Goal: Task Accomplishment & Management: Manage account settings

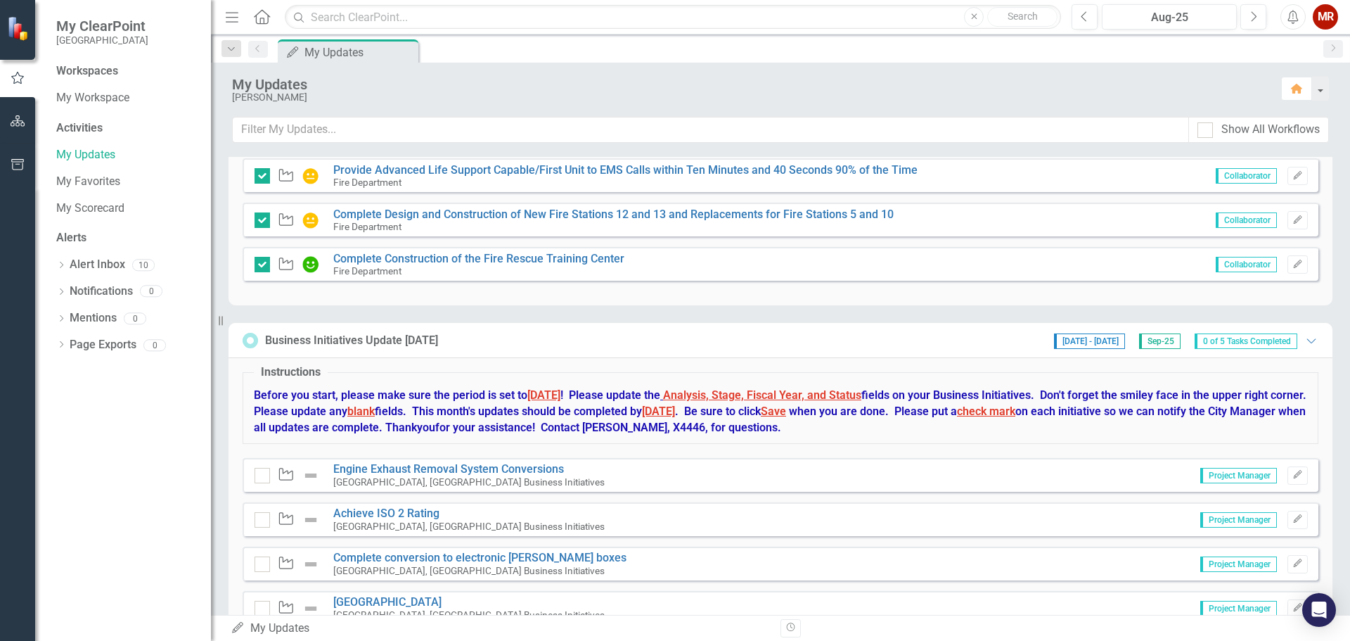
scroll to position [532, 0]
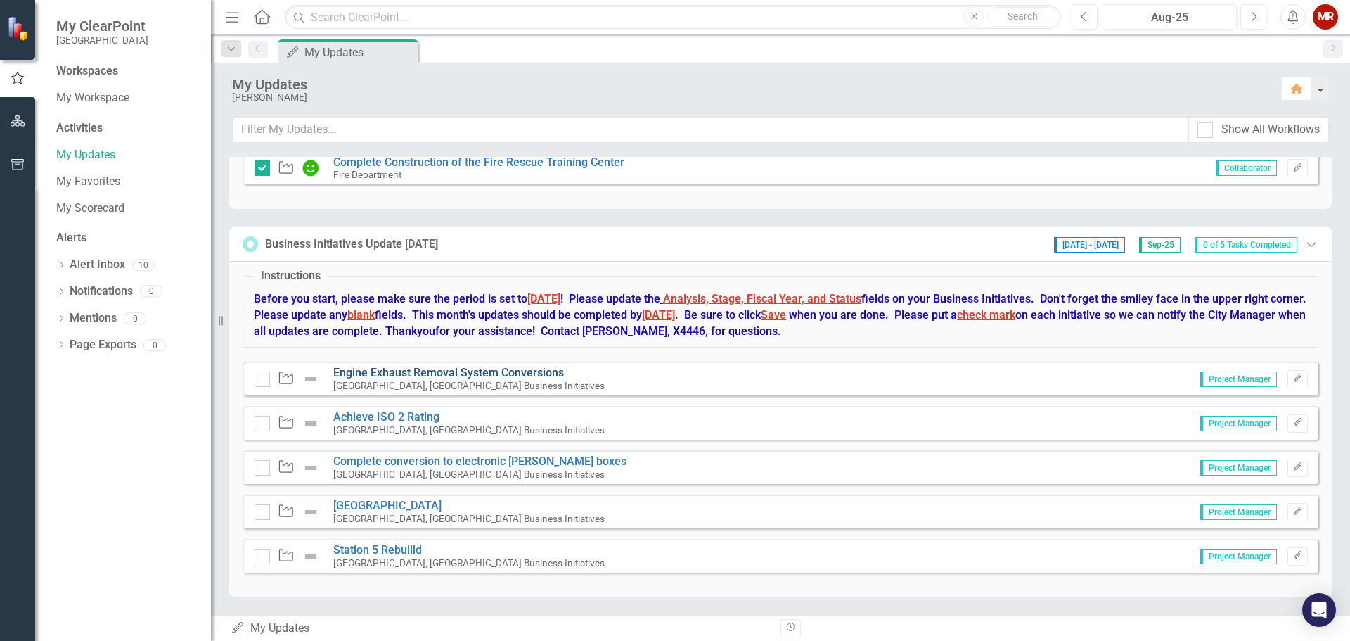
click at [514, 372] on link "Engine Exhaust Removal System Conversions" at bounding box center [448, 372] width 231 height 13
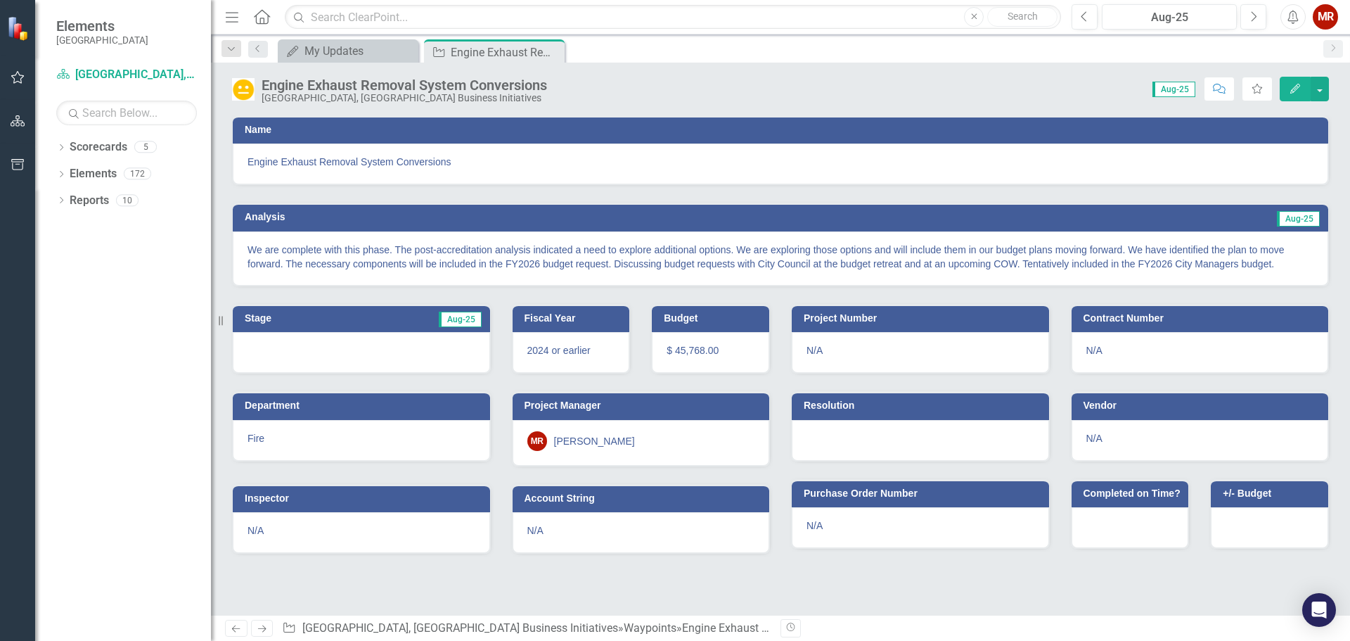
click at [1173, 90] on span "Aug-25" at bounding box center [1174, 89] width 43 height 15
click at [1055, 84] on div "Score: N/A Aug-25 Completed Comment Favorite Edit" at bounding box center [941, 89] width 775 height 24
click at [323, 45] on div "My Updates" at bounding box center [351, 51] width 93 height 18
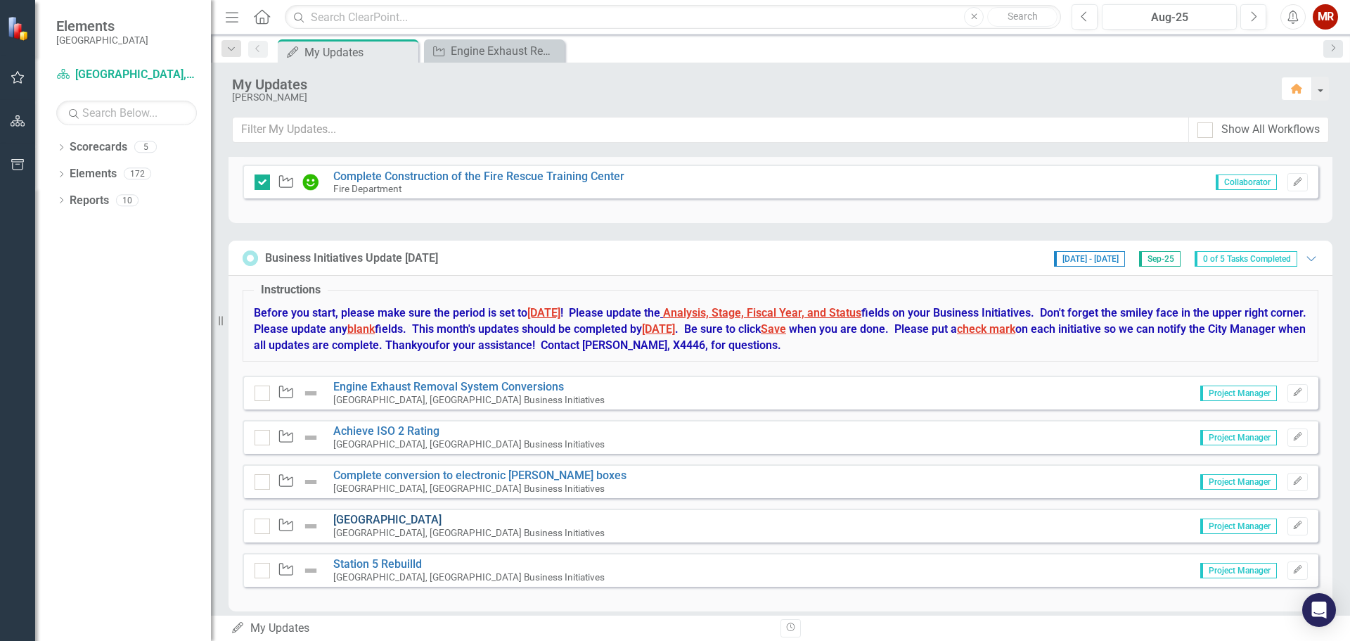
scroll to position [532, 0]
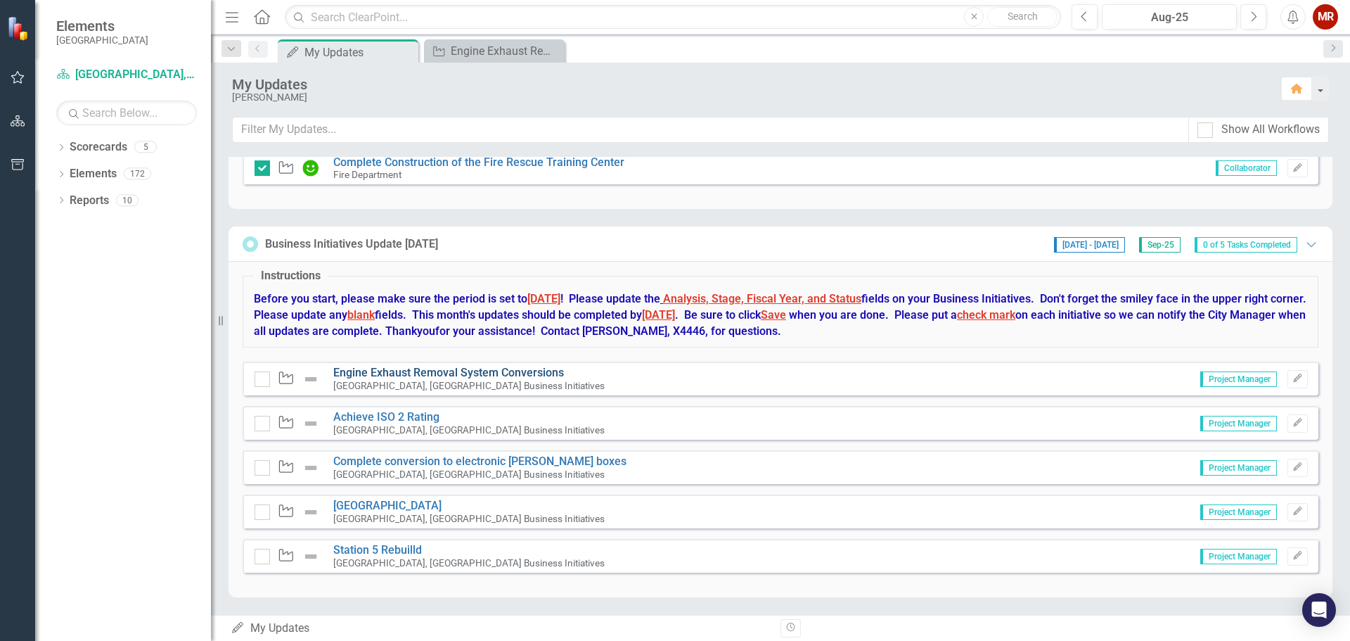
click at [521, 372] on link "Engine Exhaust Removal System Conversions" at bounding box center [448, 372] width 231 height 13
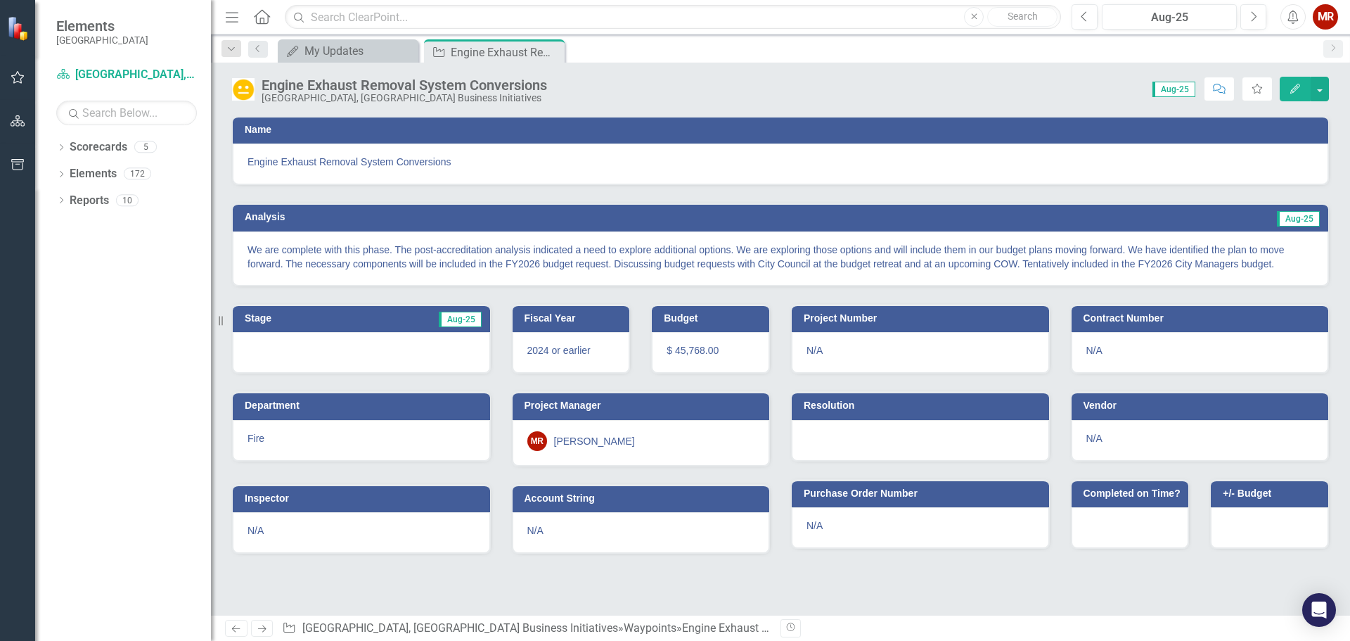
click at [1300, 255] on p "We are complete with this phase. The post-accreditation analysis indicated a ne…" at bounding box center [781, 257] width 1066 height 28
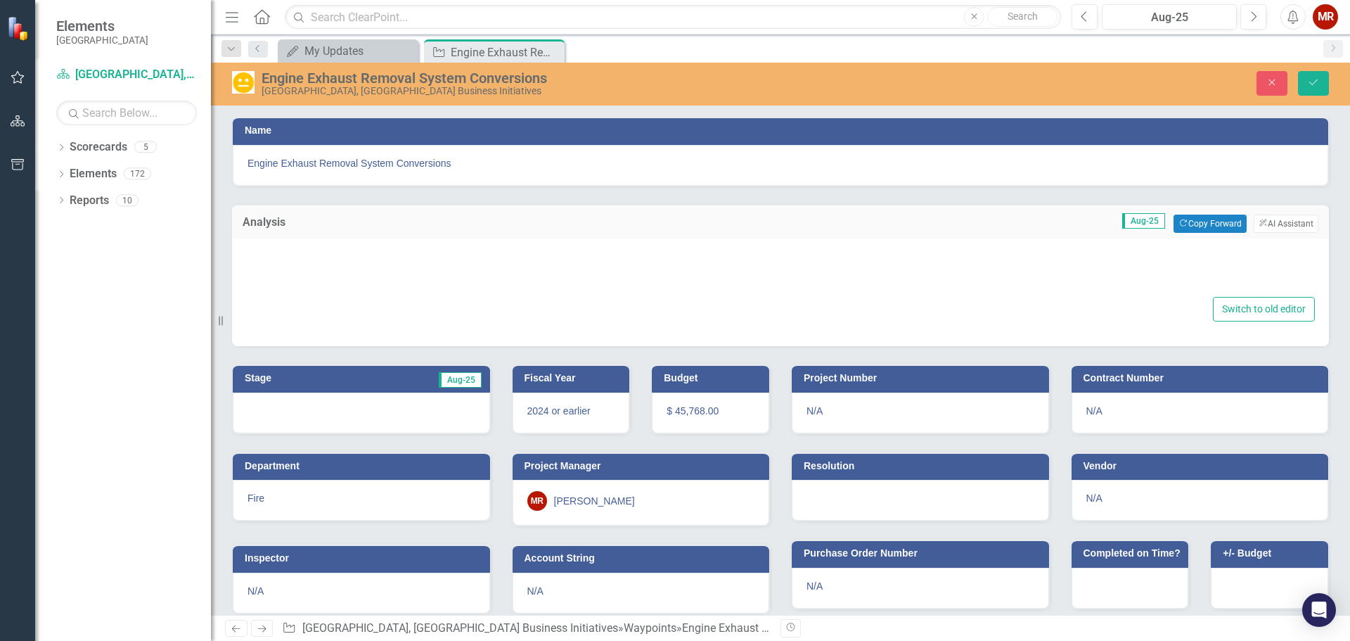
type textarea "<p>We are complete with this phase. The post-accreditation analysis indicated a…"
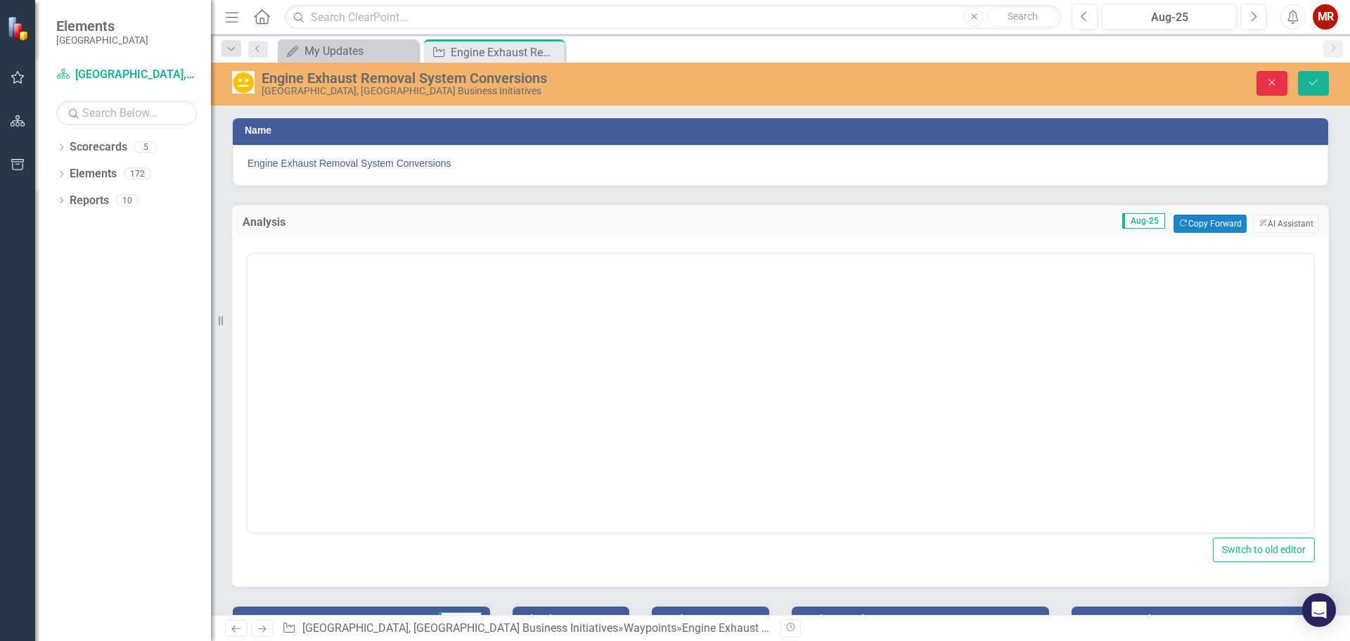
click at [1270, 89] on button "Close" at bounding box center [1272, 83] width 31 height 25
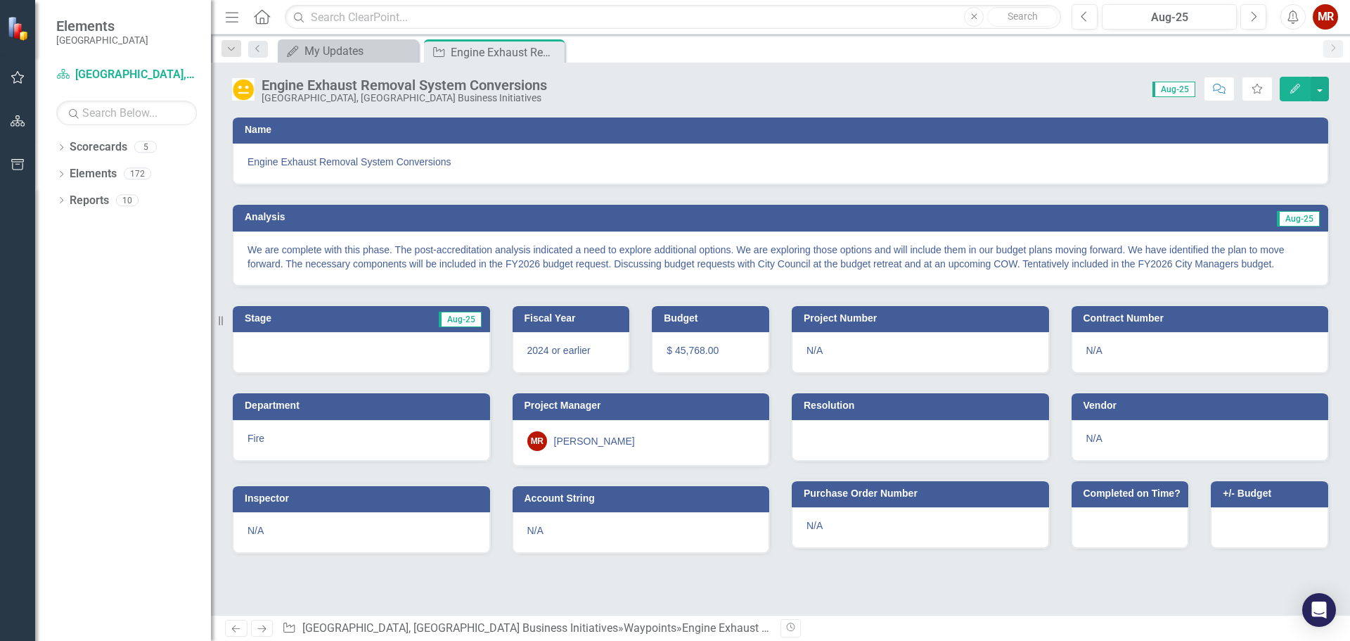
click at [1296, 89] on icon "Edit" at bounding box center [1295, 89] width 13 height 10
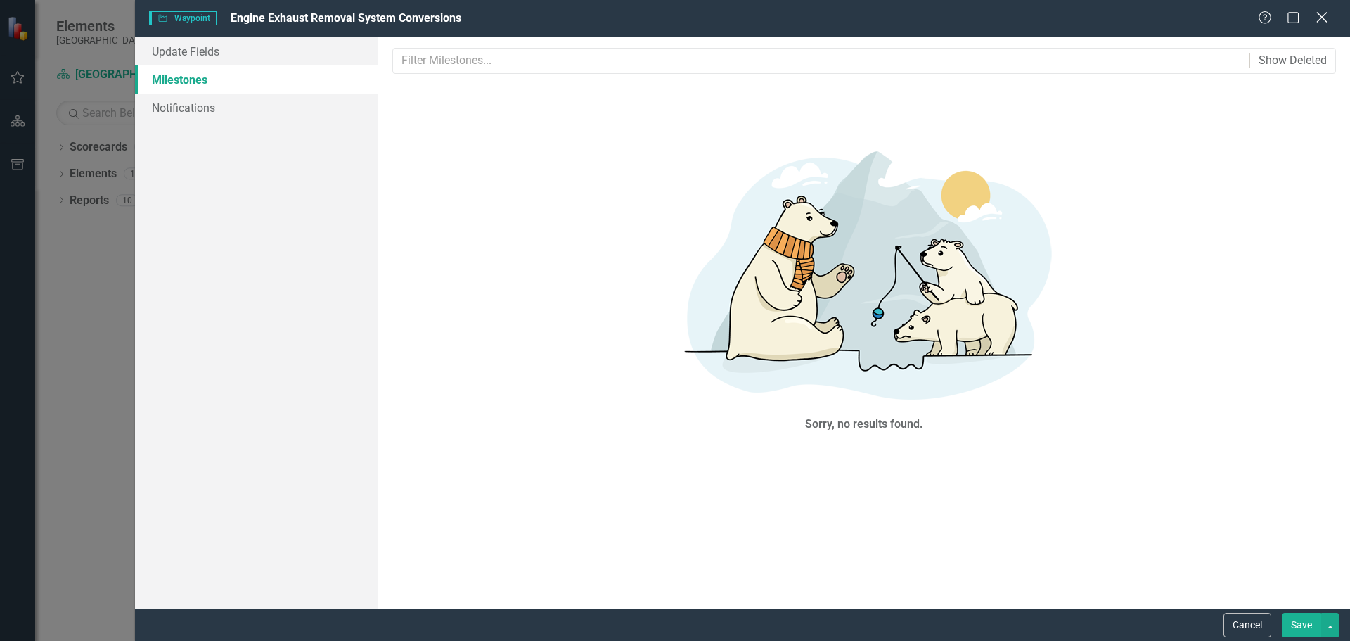
click at [1324, 18] on icon at bounding box center [1322, 17] width 11 height 11
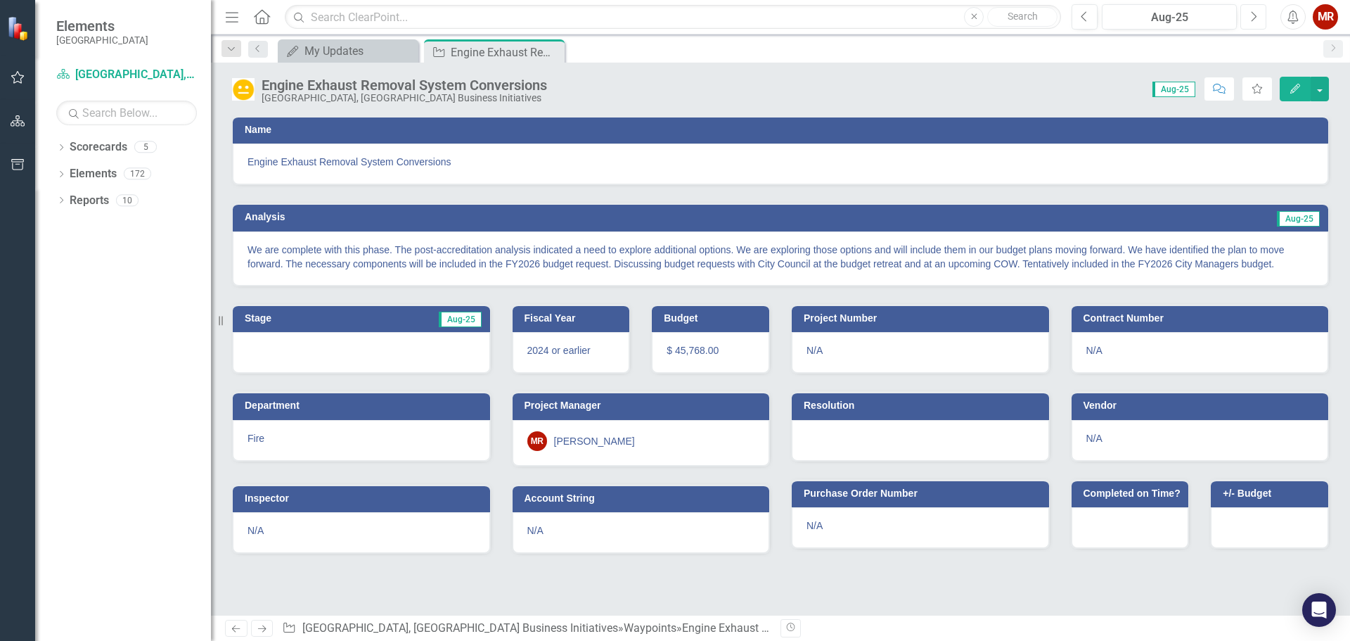
click at [1257, 20] on icon "Next" at bounding box center [1254, 17] width 8 height 13
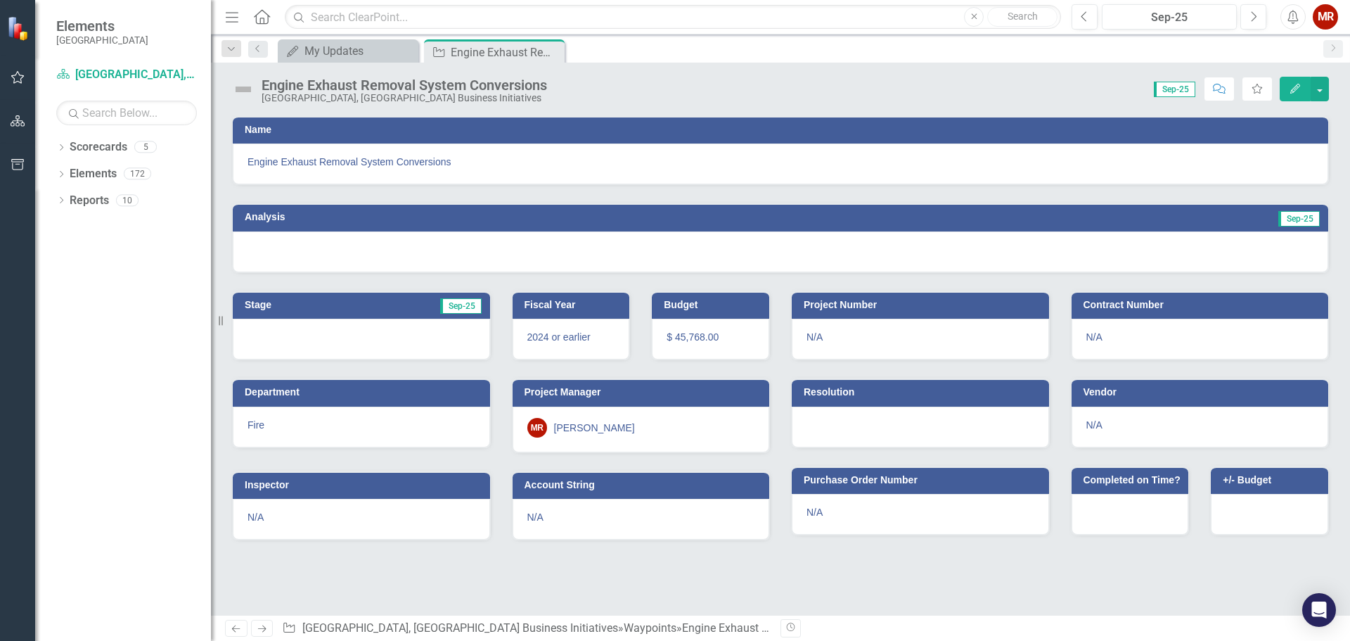
click at [958, 250] on div at bounding box center [781, 251] width 1096 height 41
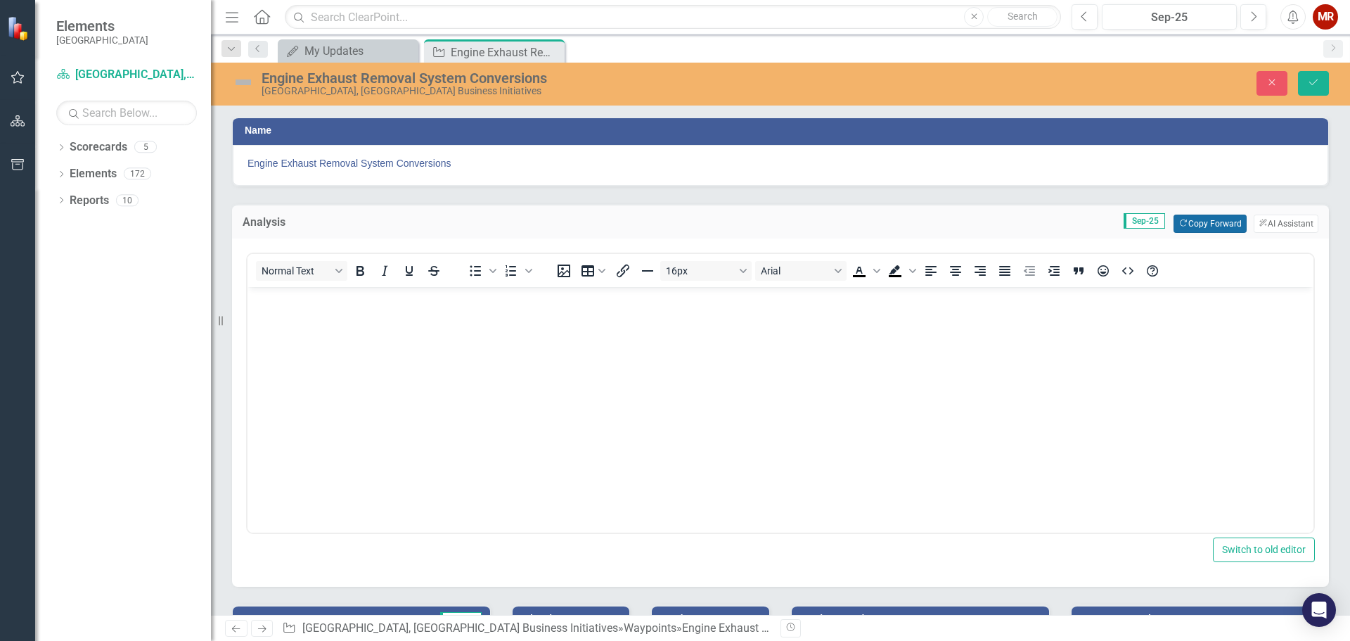
click at [1211, 219] on button "Copy Forward Copy Forward" at bounding box center [1210, 224] width 72 height 18
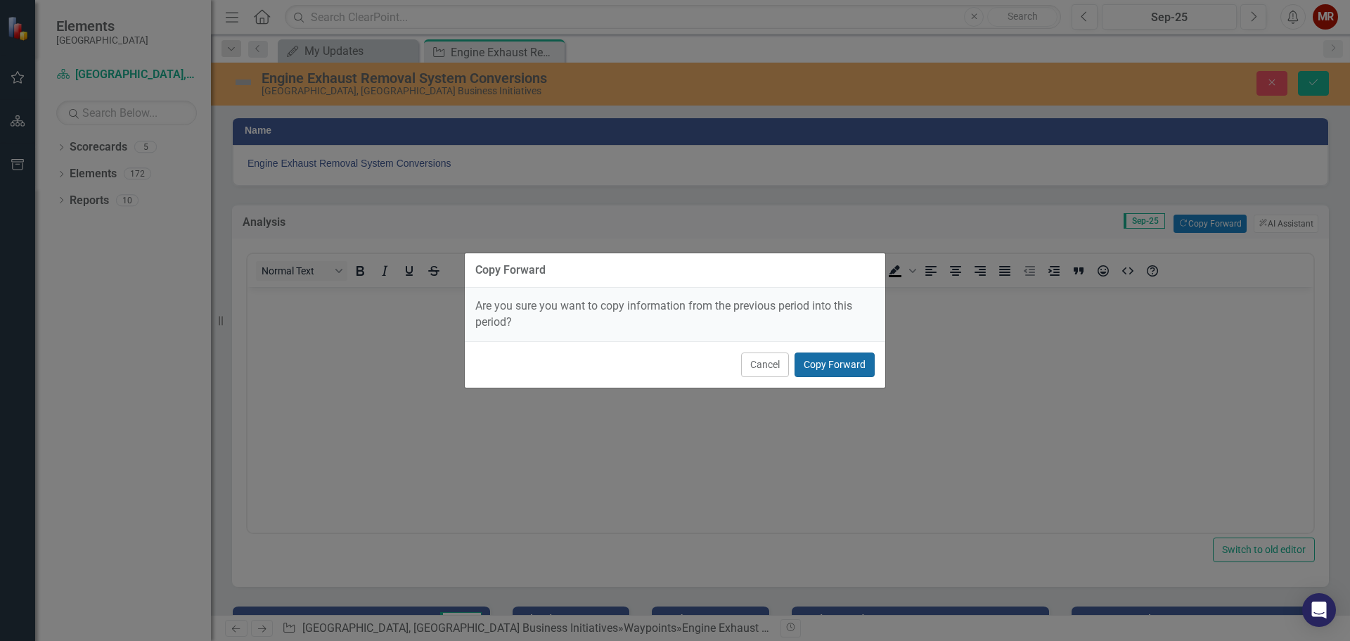
drag, startPoint x: 845, startPoint y: 367, endPoint x: 696, endPoint y: 116, distance: 292.0
click at [845, 367] on button "Copy Forward" at bounding box center [835, 364] width 80 height 25
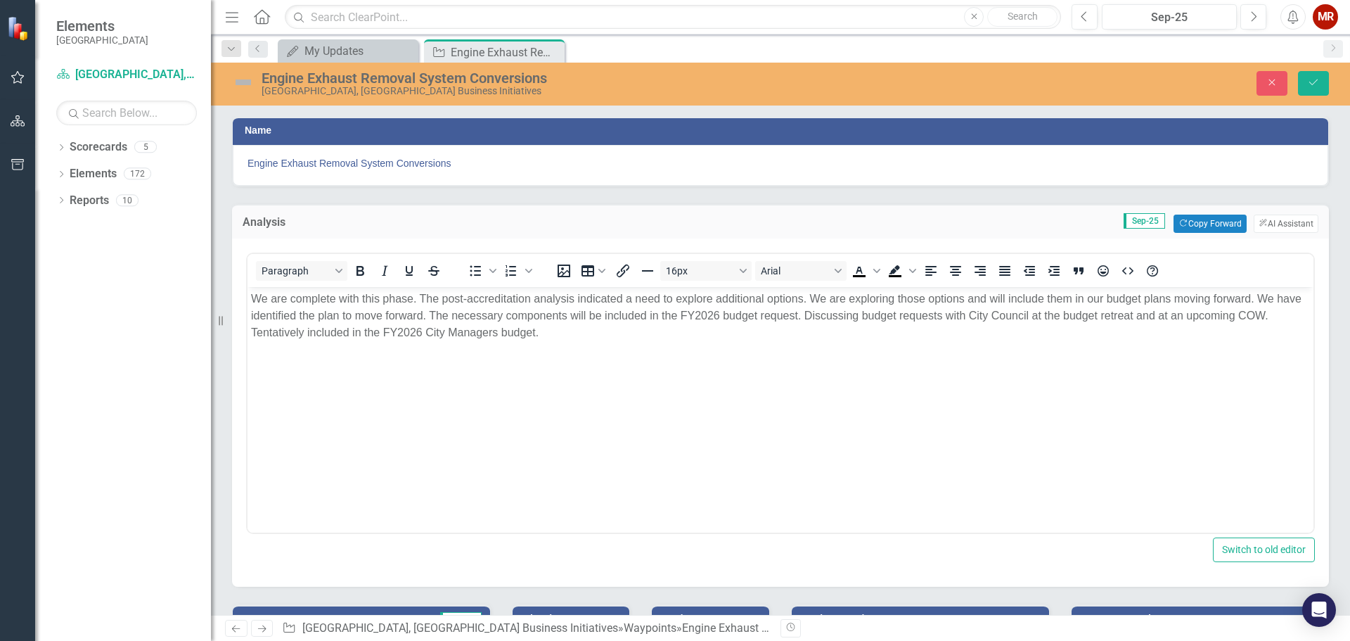
click at [567, 334] on p "We are complete with this phase. The post-accreditation analysis indicated a ne…" at bounding box center [780, 315] width 1059 height 51
click at [1320, 87] on icon "Save" at bounding box center [1314, 82] width 13 height 10
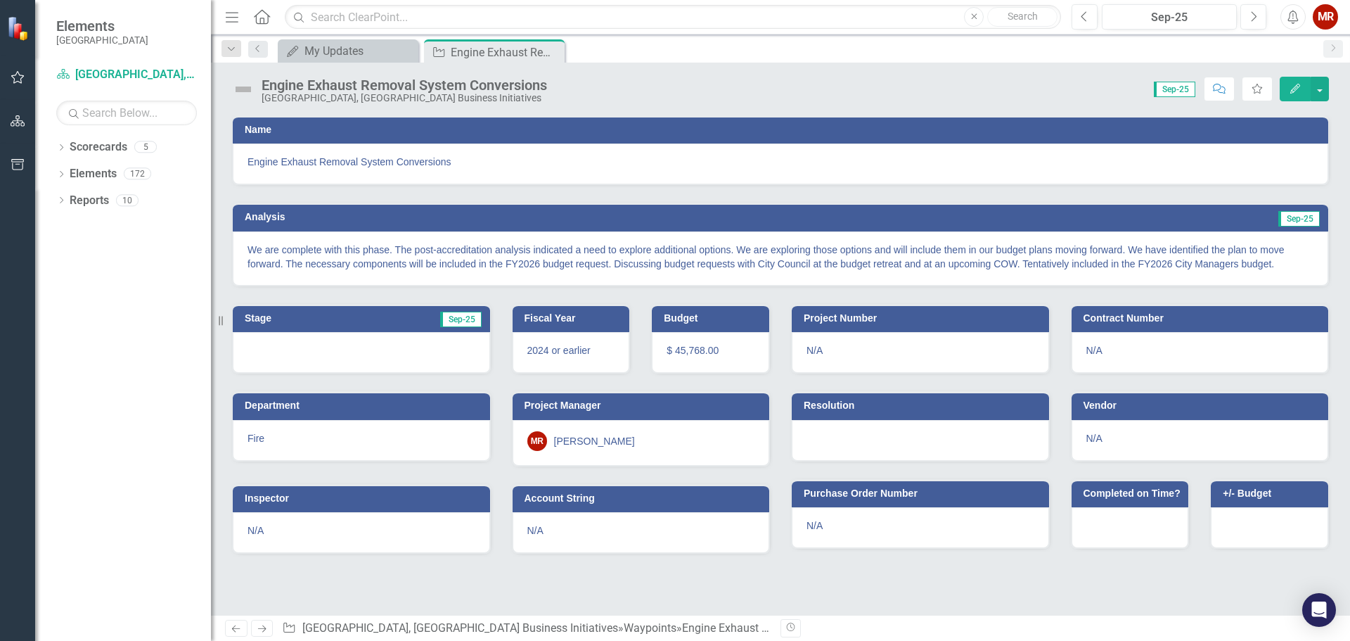
click at [1291, 92] on icon "button" at bounding box center [1296, 89] width 10 height 10
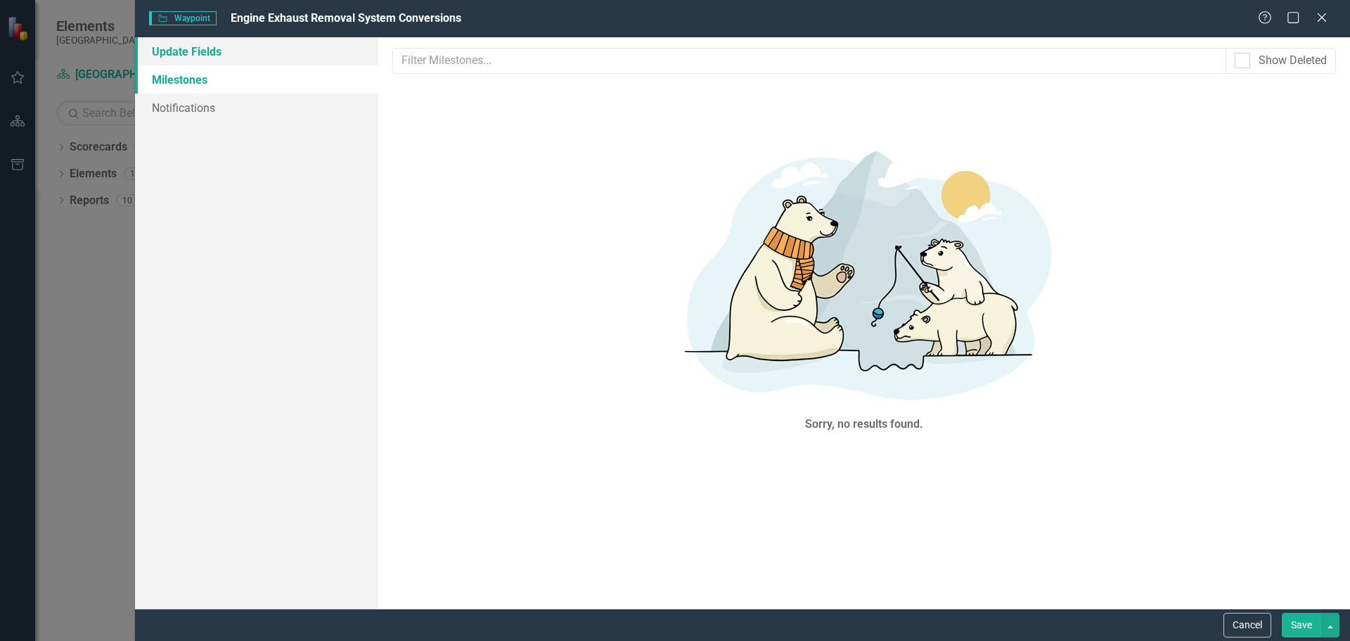
click at [209, 58] on link "Update Fields" at bounding box center [256, 51] width 243 height 28
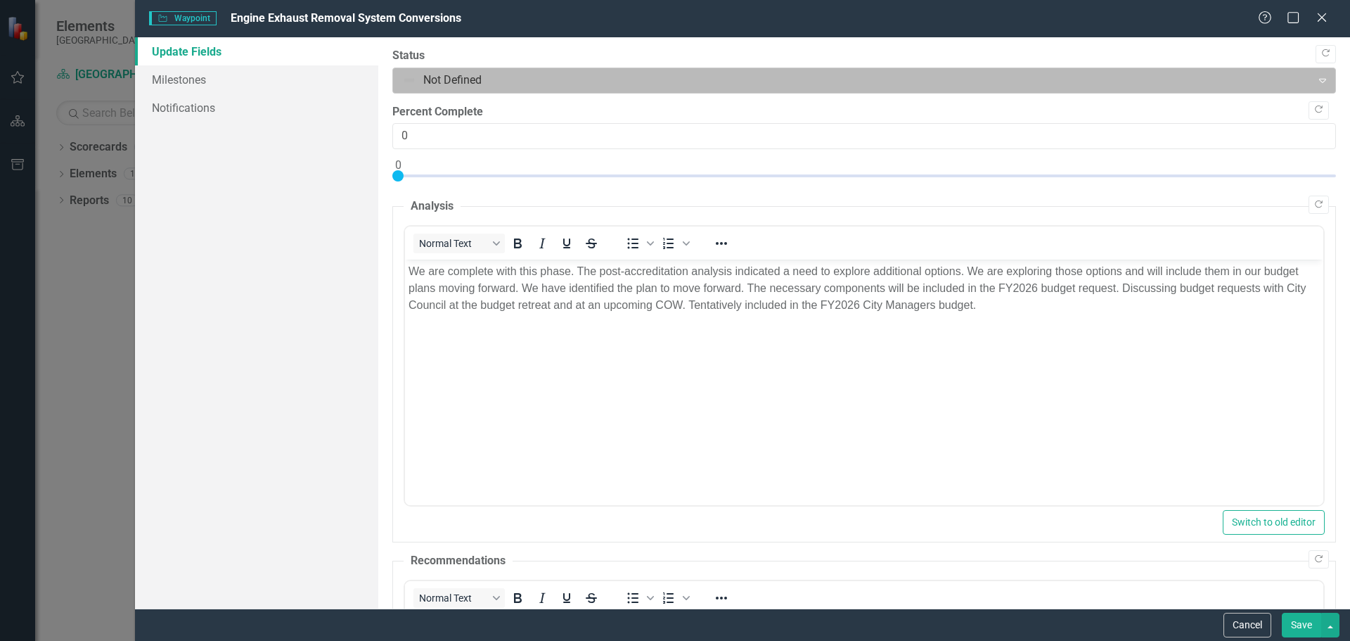
click at [435, 82] on div at bounding box center [852, 80] width 901 height 19
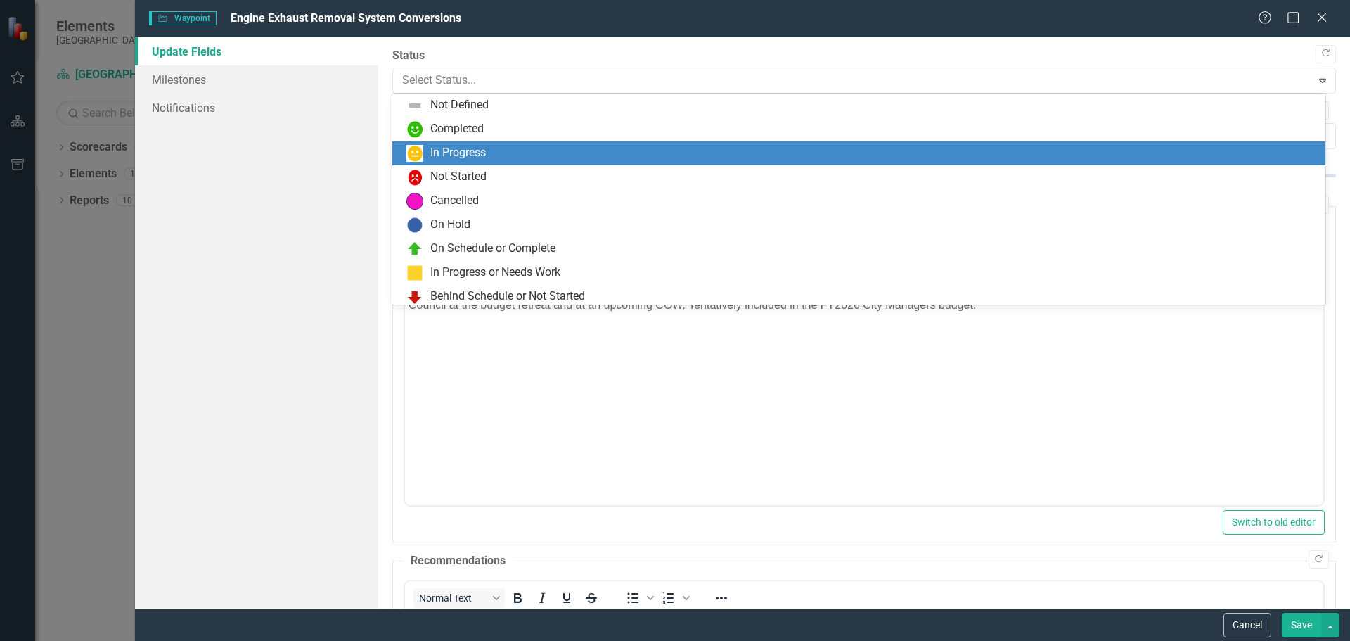
click at [440, 153] on div "In Progress" at bounding box center [458, 153] width 56 height 16
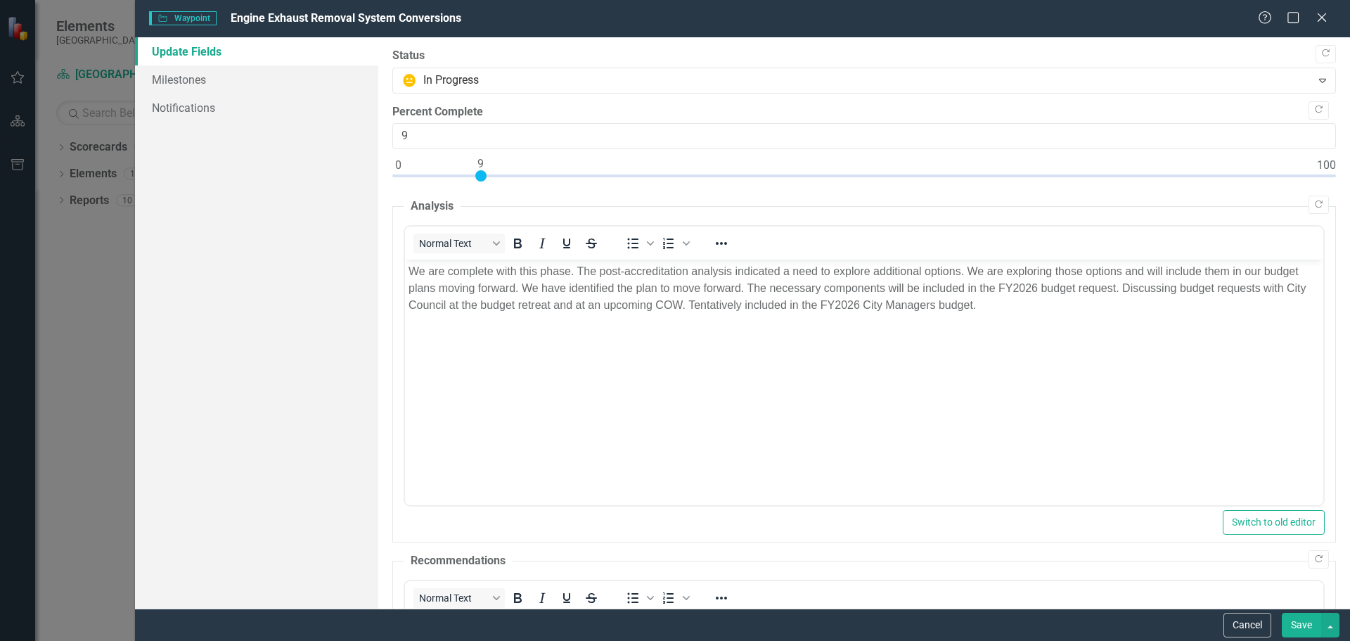
type input "10"
drag, startPoint x: 395, startPoint y: 173, endPoint x: 486, endPoint y: 180, distance: 91.7
click at [486, 180] on div at bounding box center [490, 175] width 11 height 11
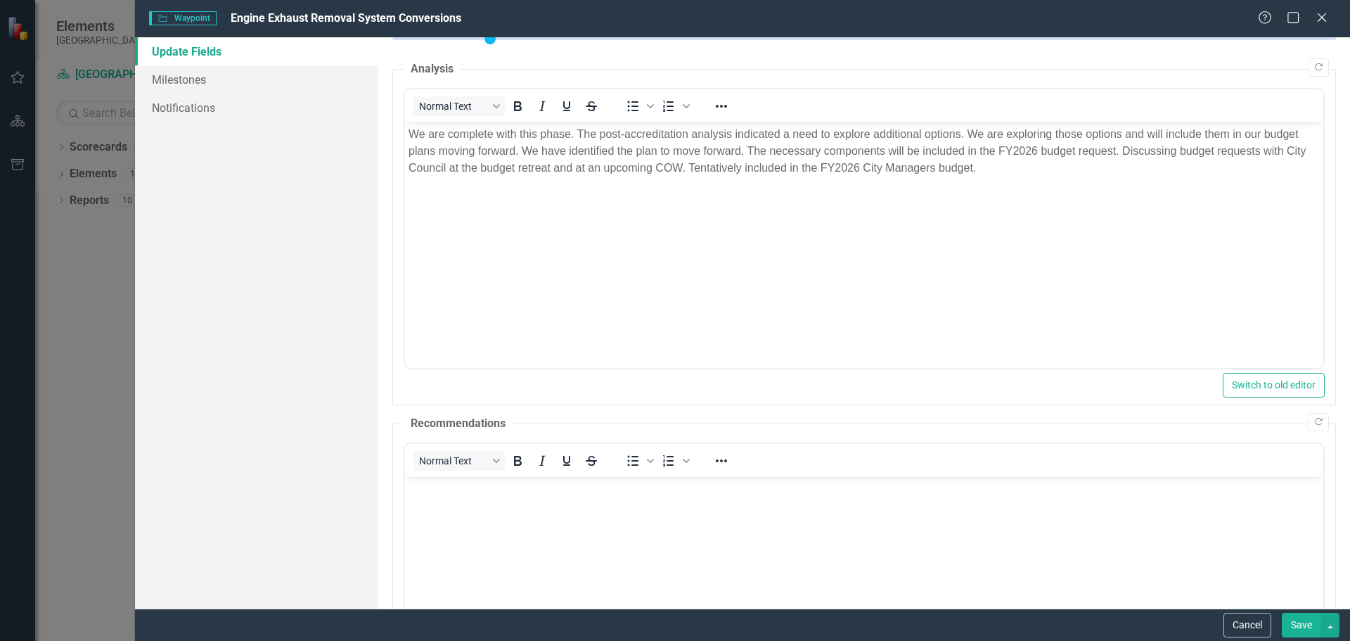
scroll to position [419, 0]
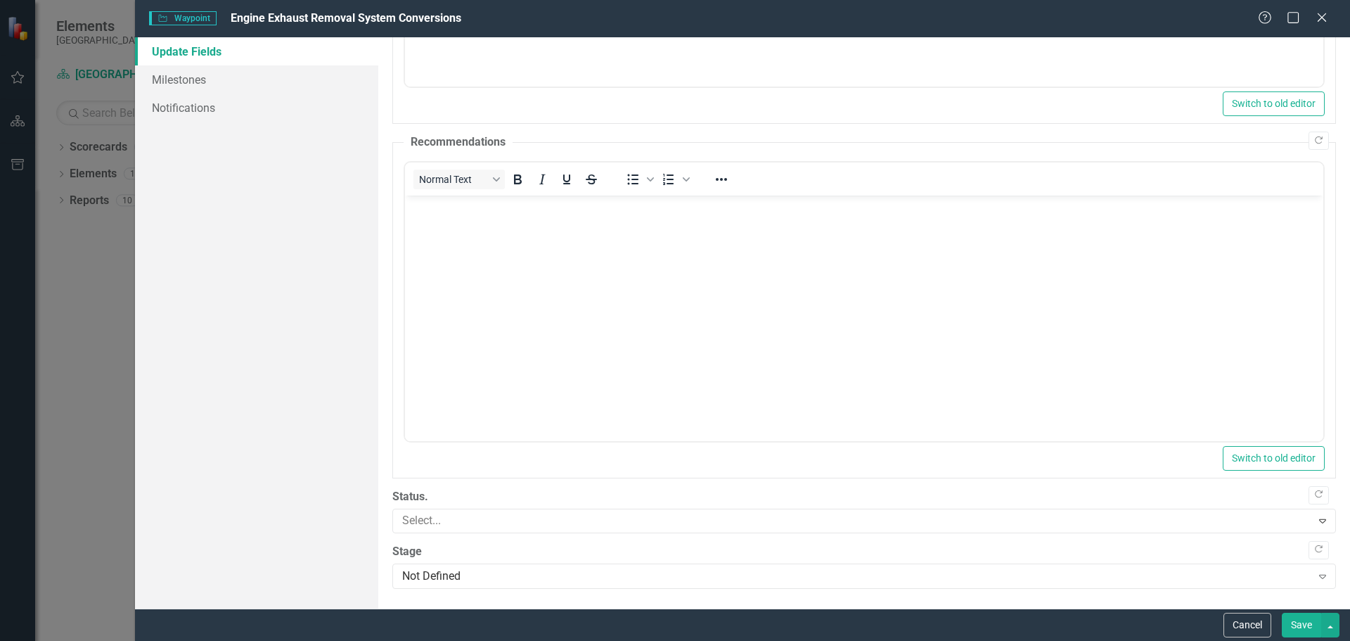
click at [416, 504] on label "Status." at bounding box center [864, 497] width 944 height 16
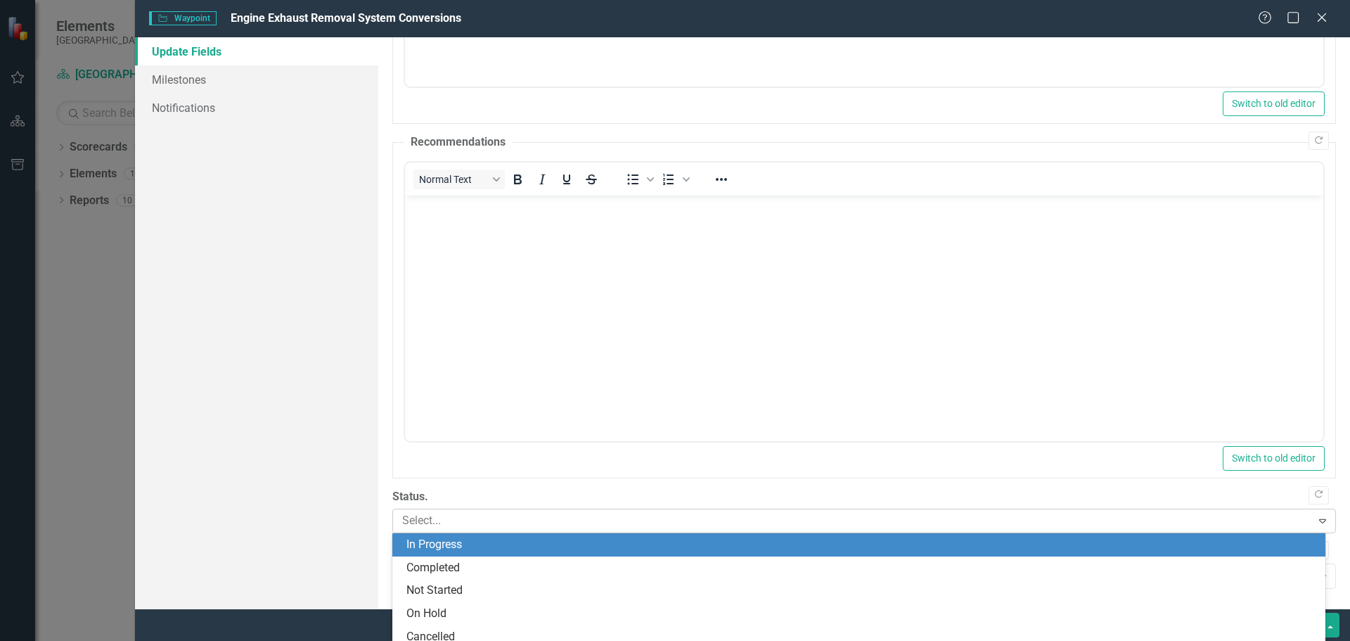
click at [427, 523] on div at bounding box center [854, 520] width 915 height 19
click at [443, 546] on div "In Progress" at bounding box center [862, 545] width 911 height 16
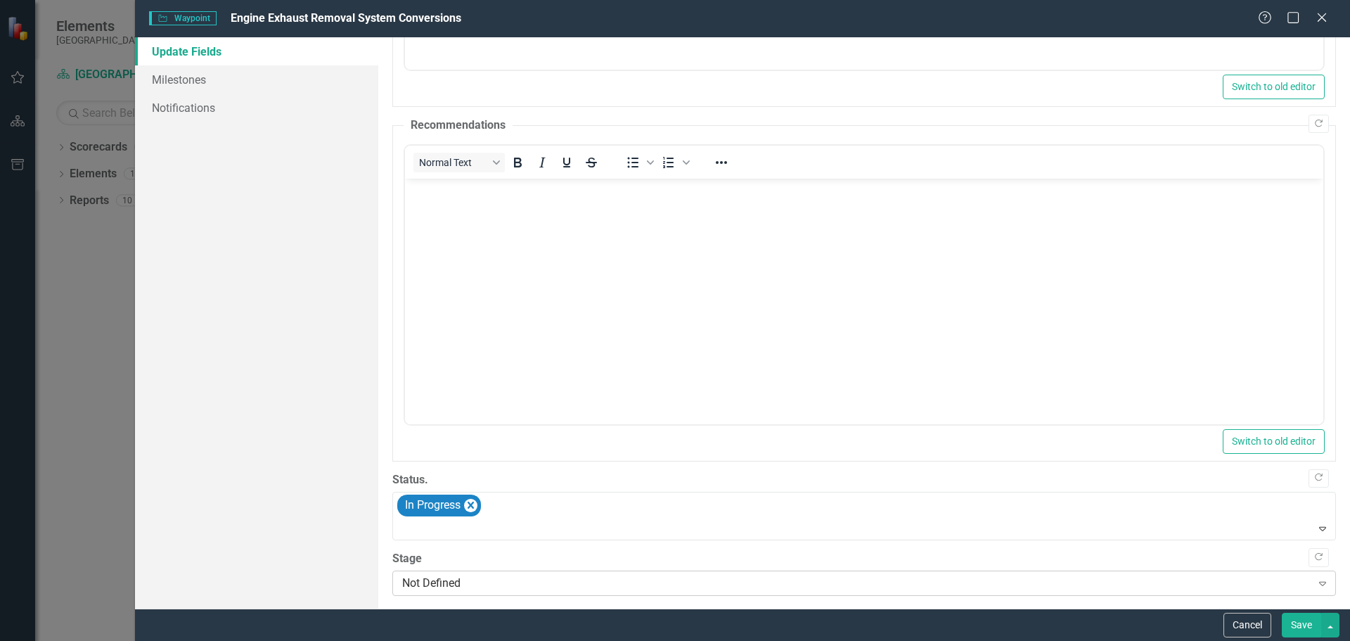
scroll to position [442, 0]
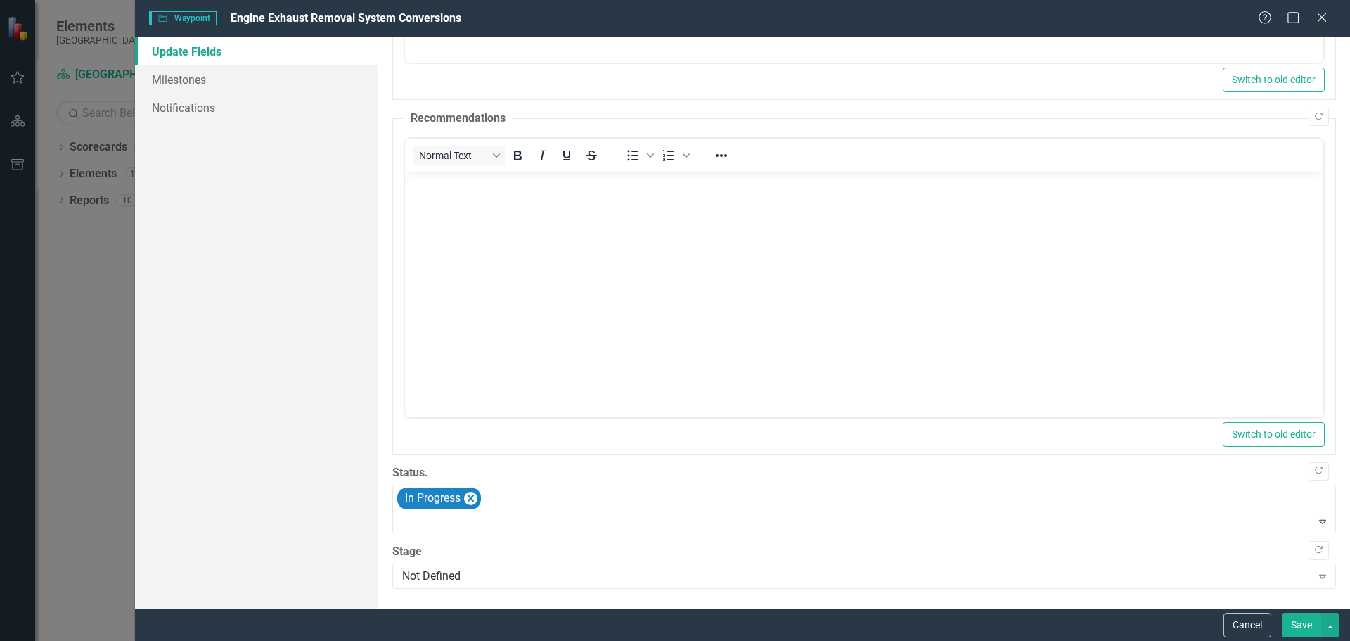
click at [1303, 622] on button "Save" at bounding box center [1301, 625] width 39 height 25
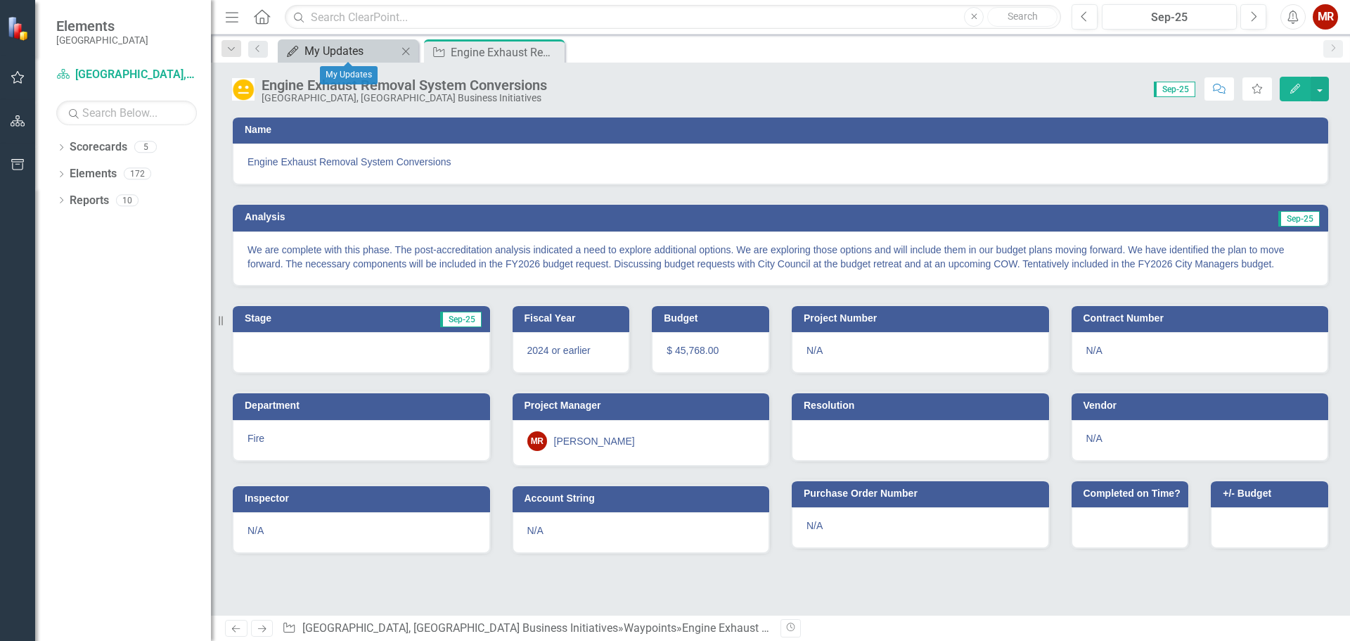
click at [365, 53] on div "My Updates" at bounding box center [351, 51] width 93 height 18
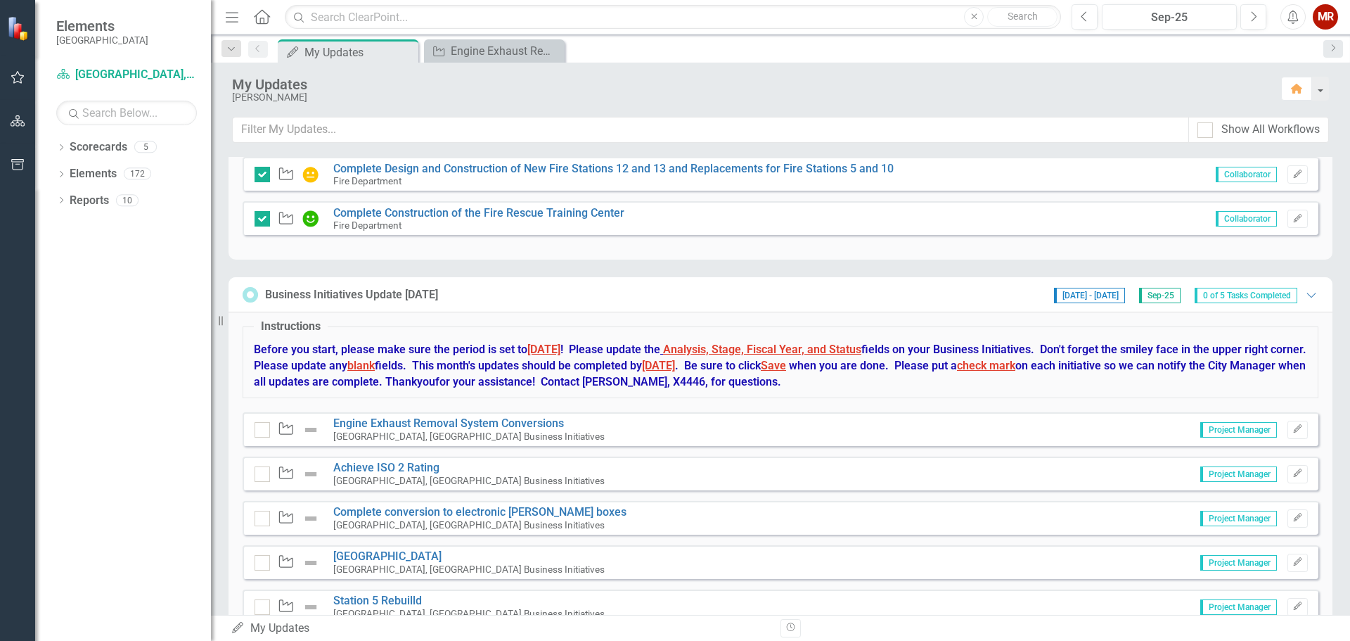
scroll to position [532, 0]
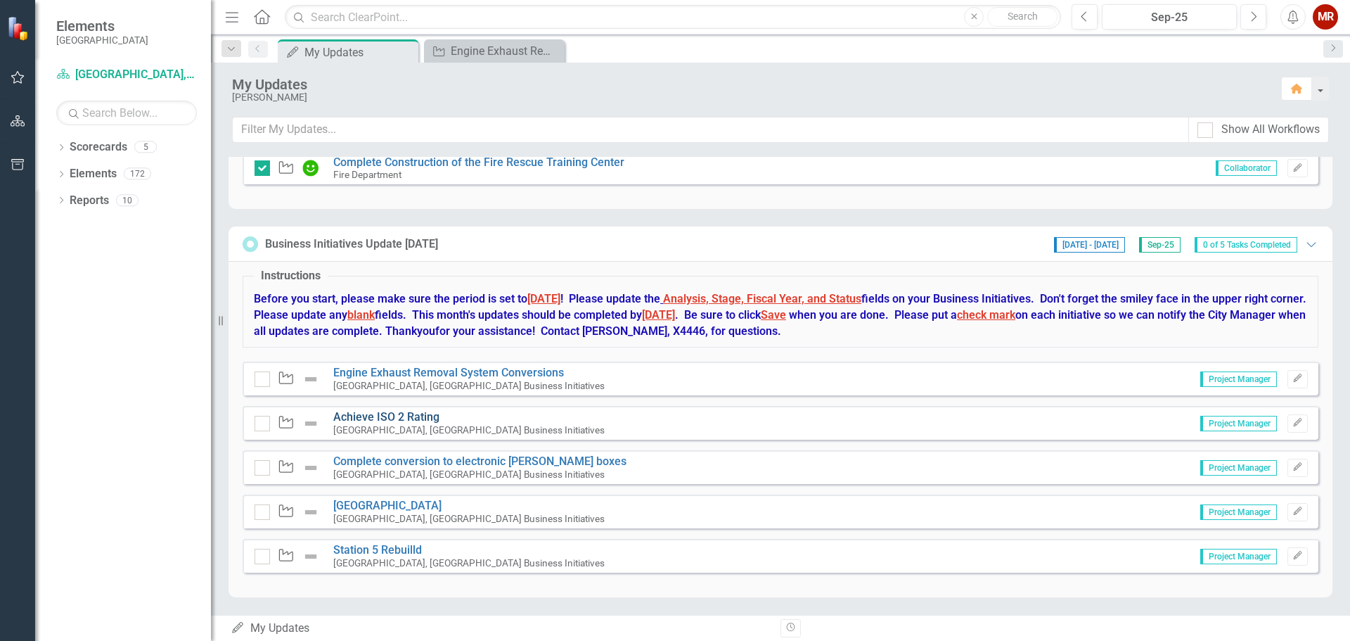
click at [407, 416] on link "Achieve ISO 2 Rating" at bounding box center [386, 416] width 106 height 13
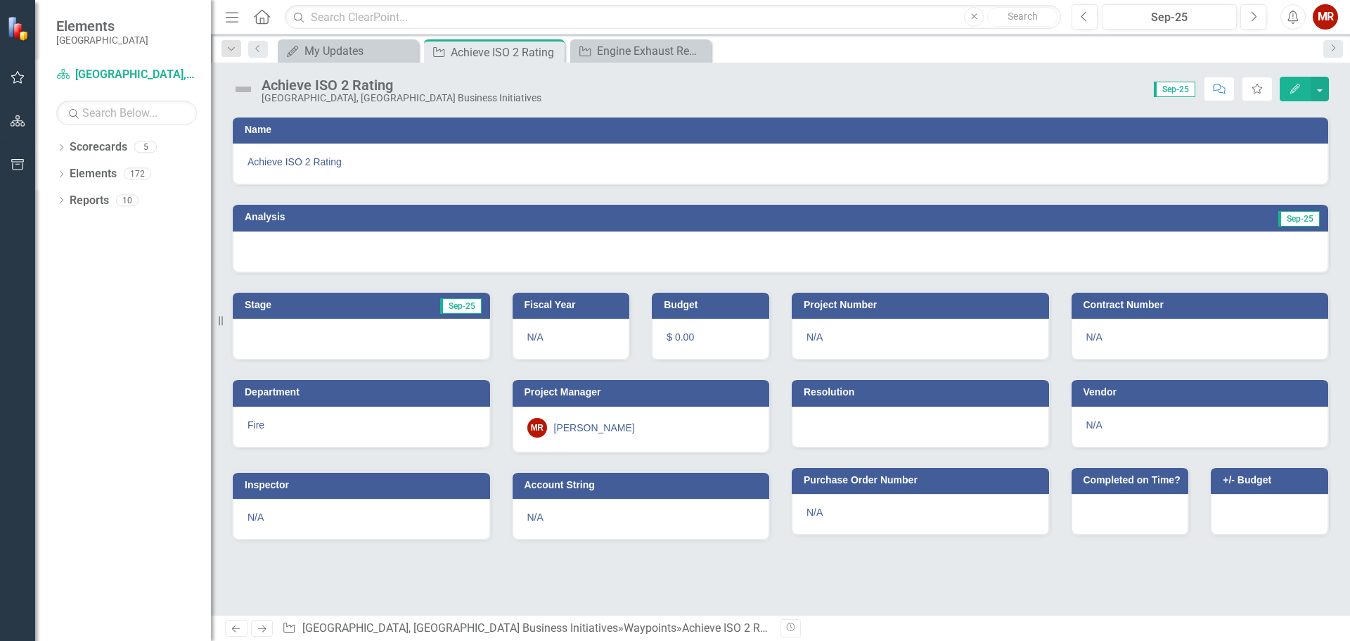
click at [1294, 84] on icon "Edit" at bounding box center [1295, 89] width 13 height 10
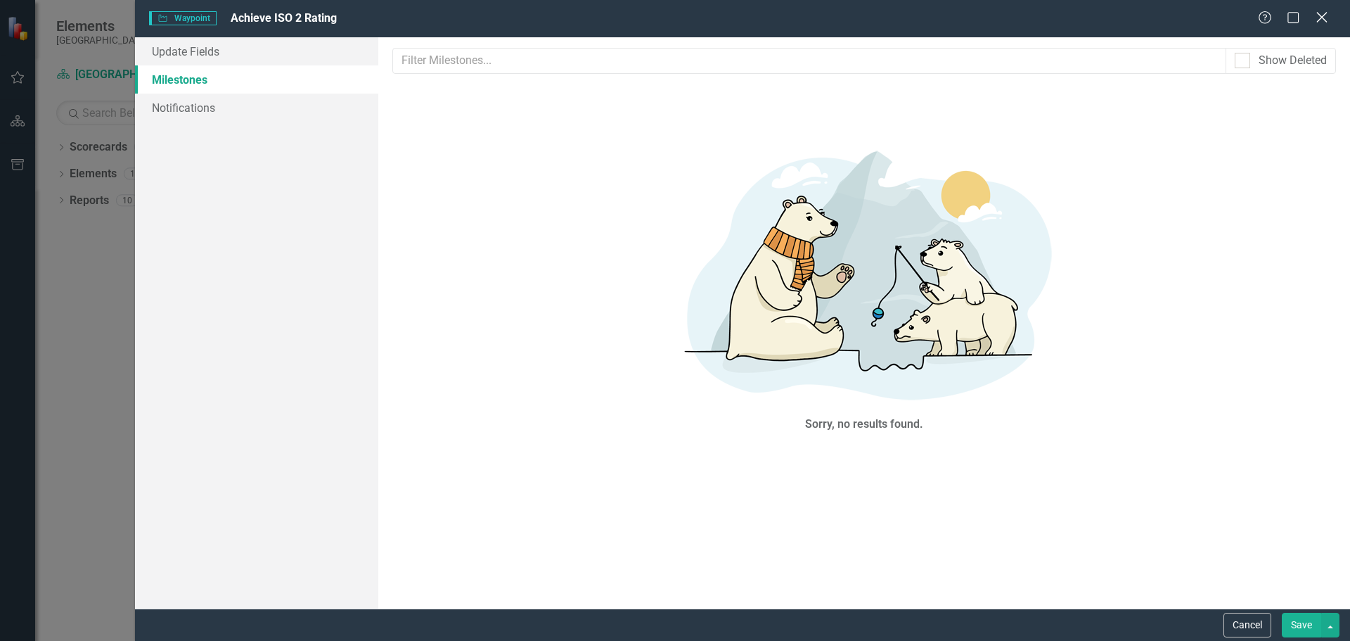
click at [1312, 9] on div "Waypoint Waypoint Achieve ISO 2 Rating Help Maximize Close" at bounding box center [742, 18] width 1215 height 37
drag, startPoint x: 1320, startPoint y: 15, endPoint x: 1311, endPoint y: 77, distance: 62.5
click at [1320, 16] on icon "Close" at bounding box center [1322, 17] width 14 height 11
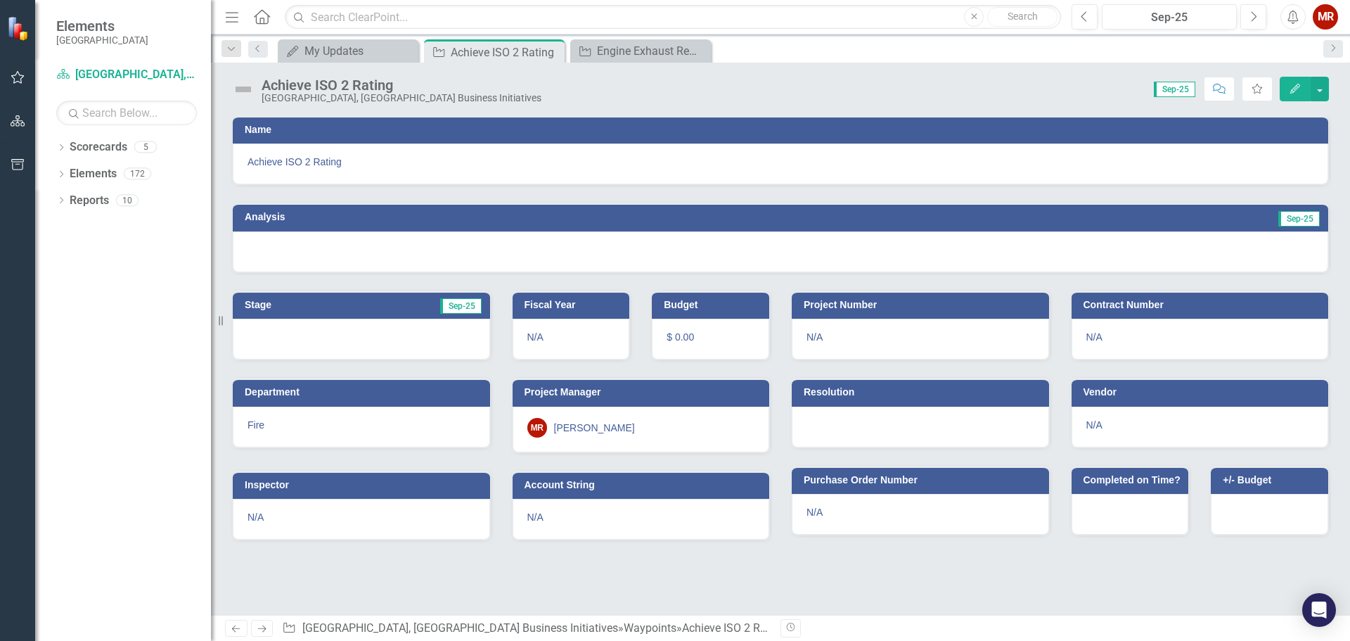
click at [987, 250] on div at bounding box center [781, 251] width 1096 height 41
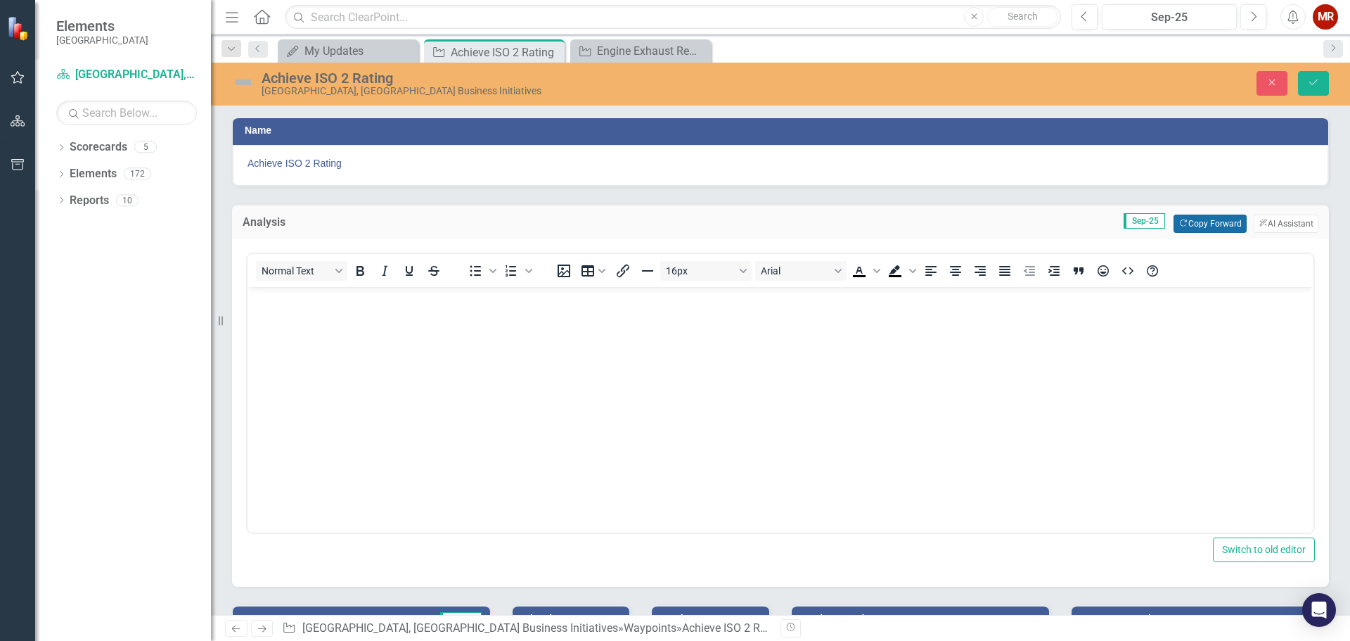
click at [1180, 221] on button "Copy Forward Copy Forward" at bounding box center [1210, 224] width 72 height 18
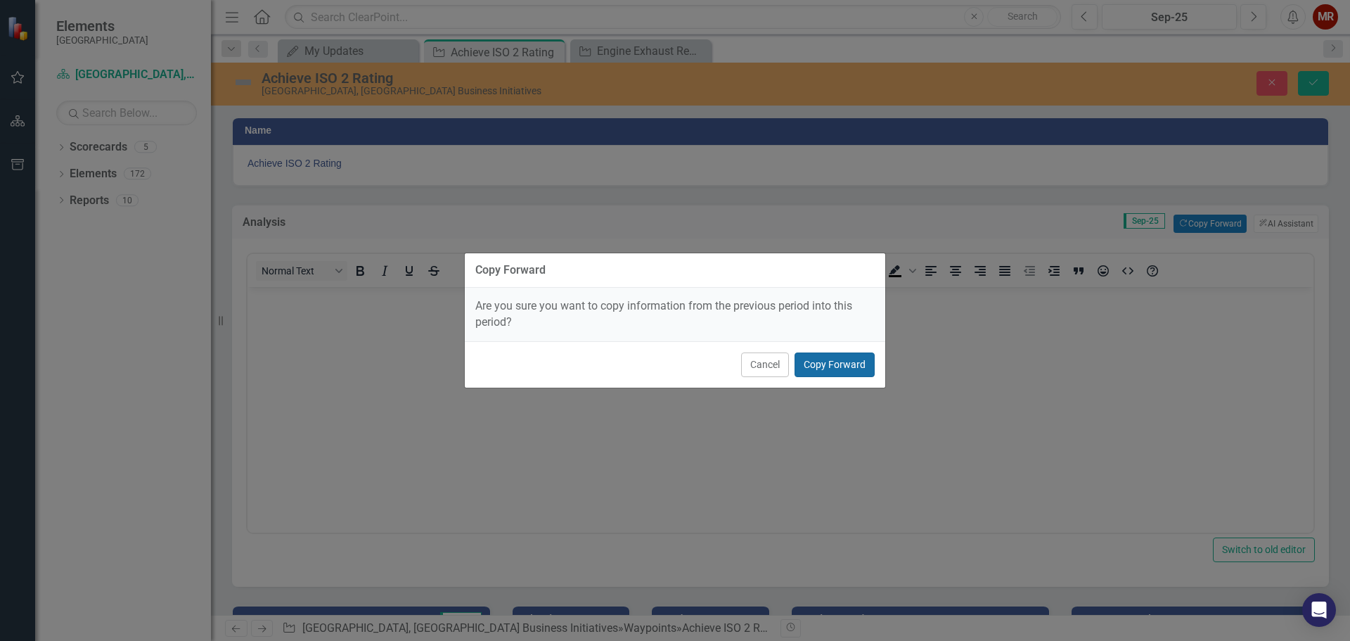
drag, startPoint x: 827, startPoint y: 361, endPoint x: 800, endPoint y: 366, distance: 27.9
click at [826, 361] on button "Copy Forward" at bounding box center [835, 364] width 80 height 25
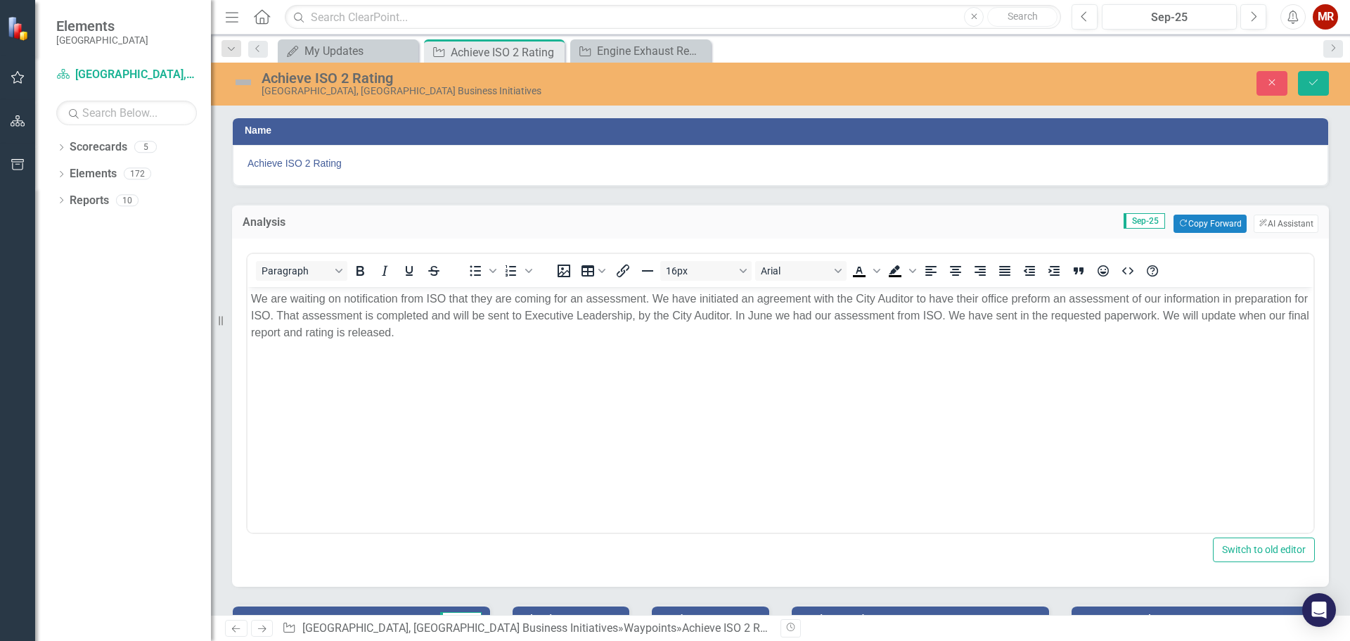
click at [492, 341] on body "We are waiting on notification from ISO that they are coming for an assessment.…" at bounding box center [781, 391] width 1066 height 211
click at [1308, 82] on icon "Save" at bounding box center [1314, 82] width 13 height 10
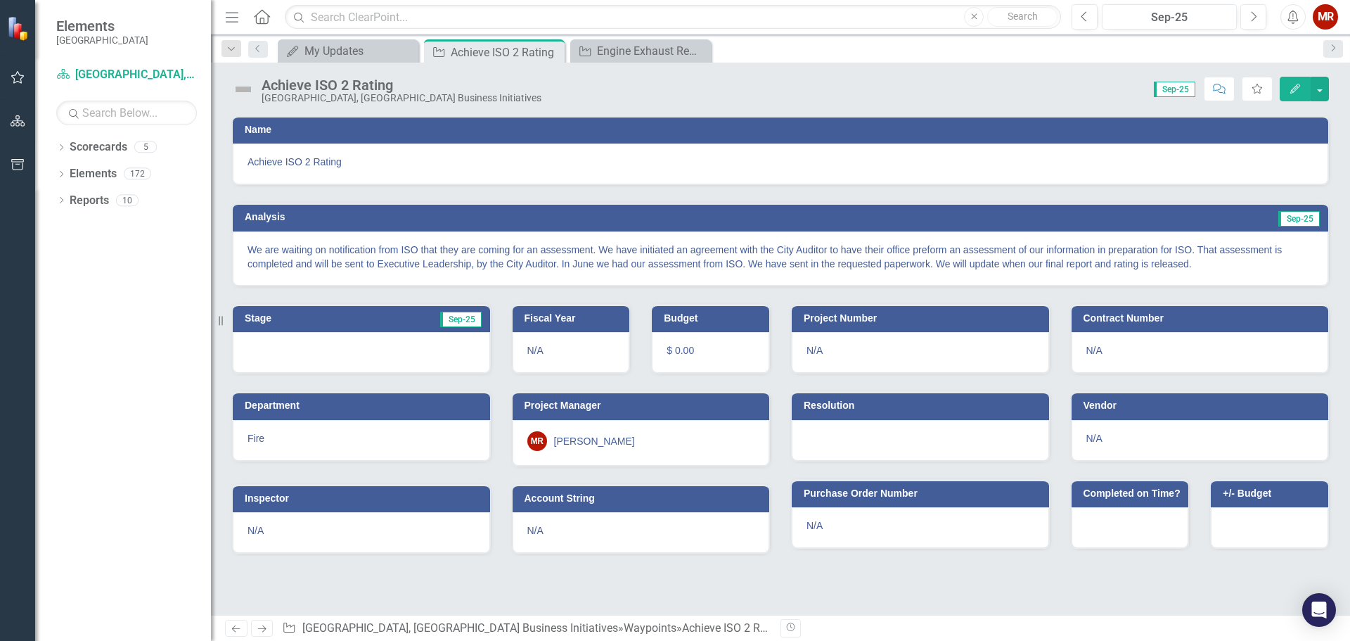
click at [1294, 85] on icon "Edit" at bounding box center [1295, 89] width 13 height 10
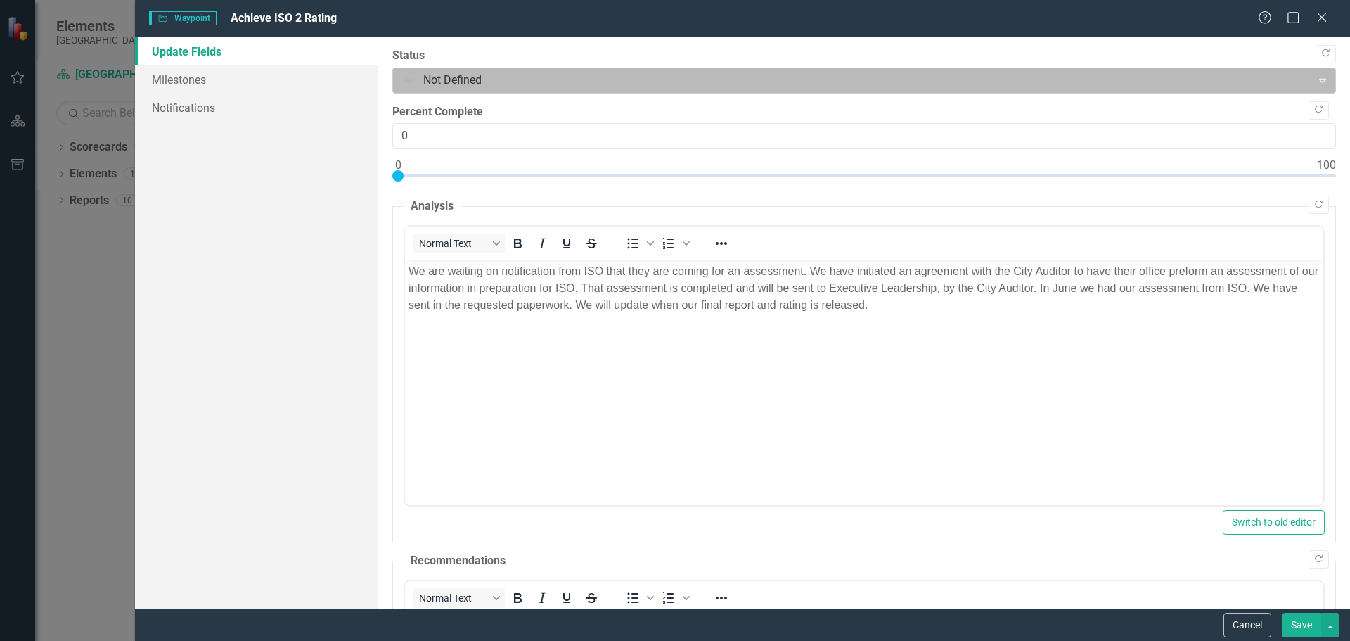
click at [419, 78] on div at bounding box center [852, 80] width 901 height 19
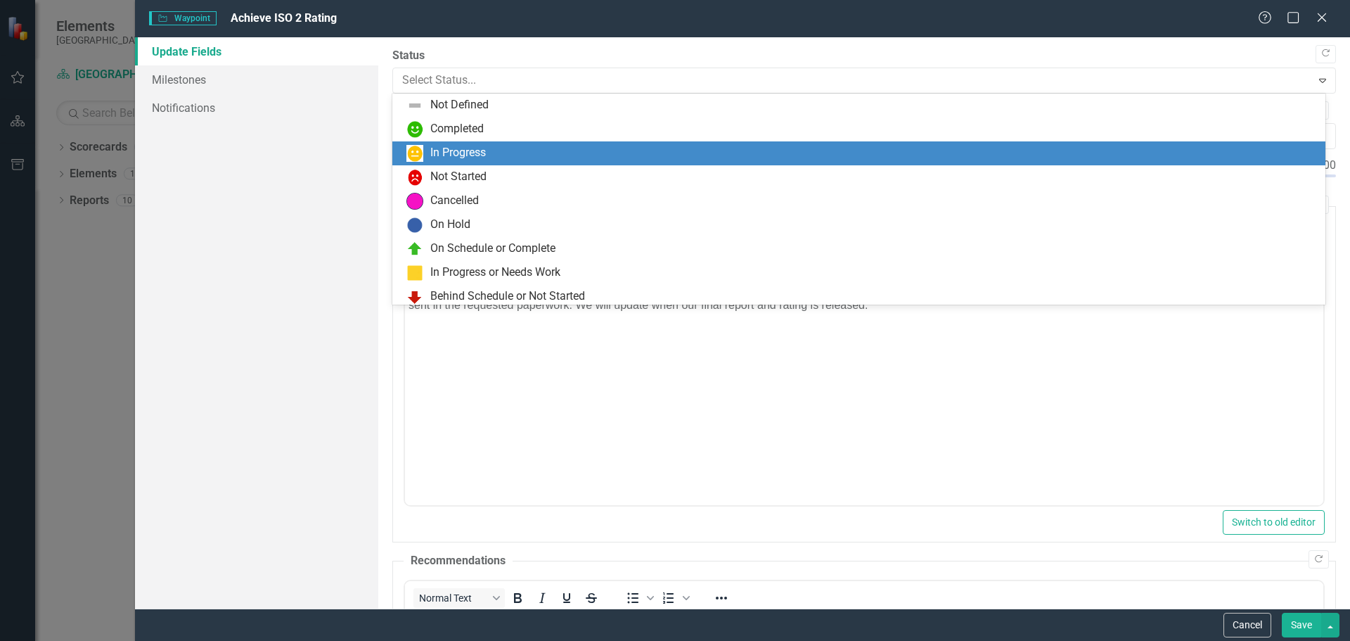
click at [437, 149] on div "In Progress" at bounding box center [458, 153] width 56 height 16
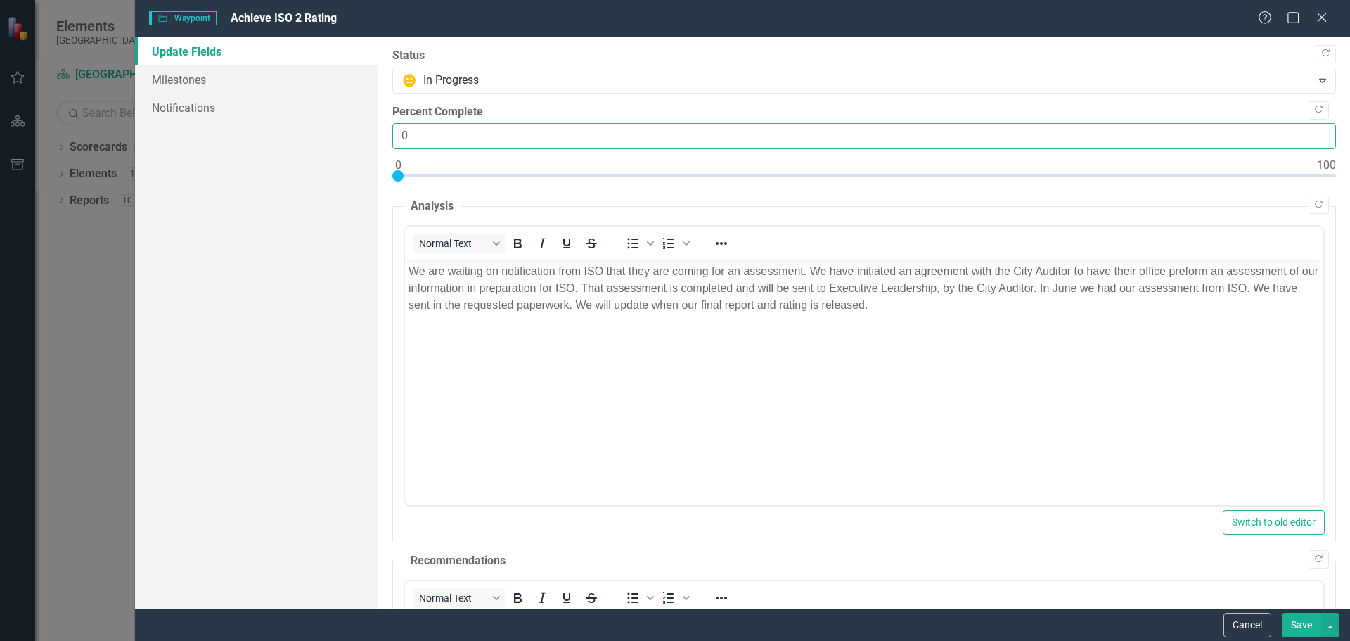
click at [409, 134] on input "0" at bounding box center [864, 136] width 944 height 26
type input "80"
drag, startPoint x: 400, startPoint y: 175, endPoint x: 1138, endPoint y: 176, distance: 737.8
click at [1138, 176] on div at bounding box center [1135, 175] width 11 height 11
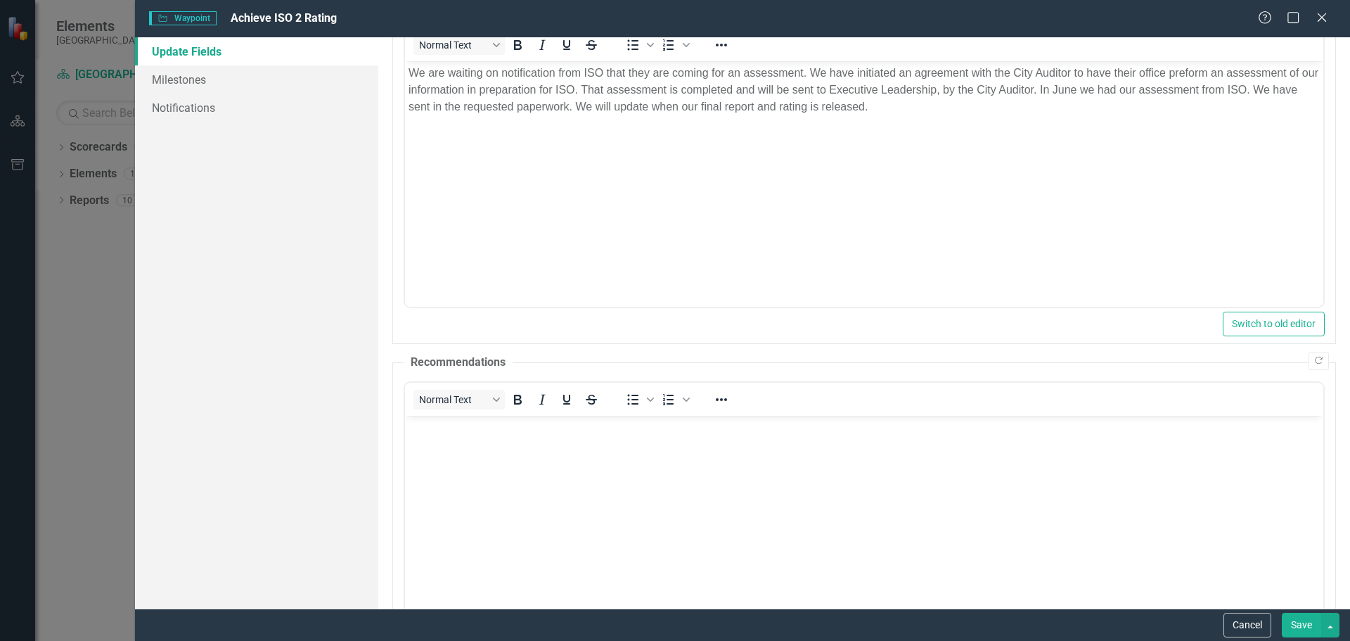
scroll to position [419, 0]
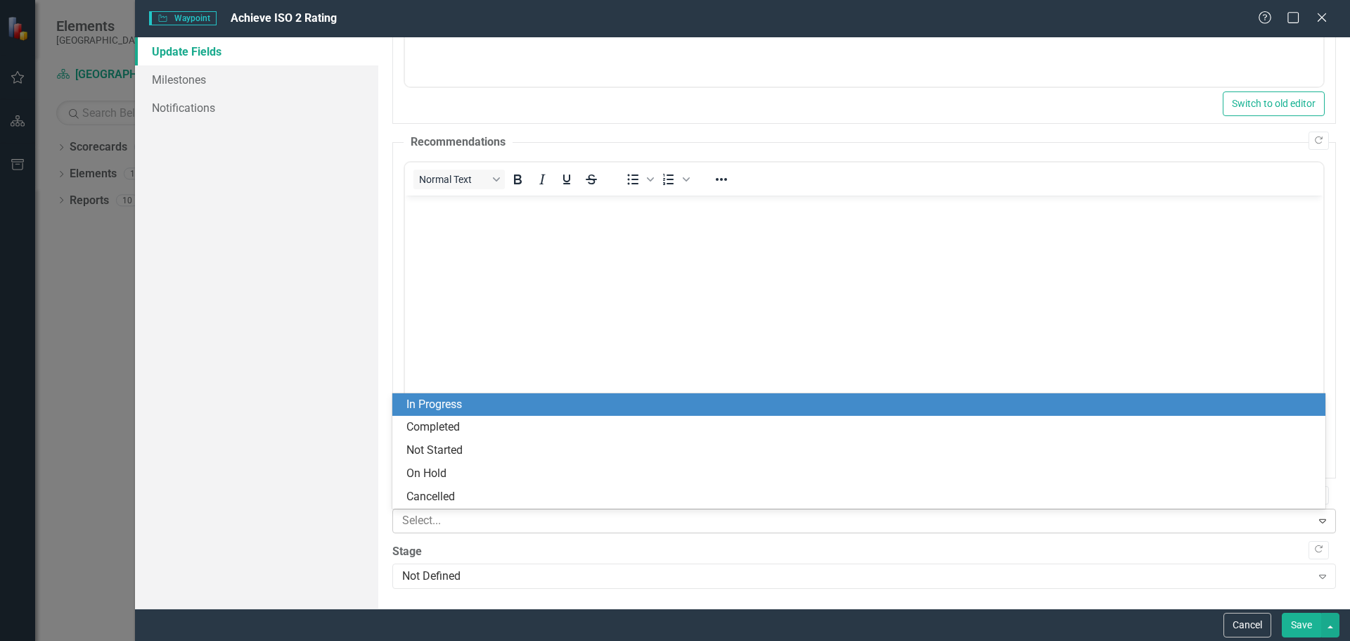
click at [448, 523] on div at bounding box center [854, 520] width 915 height 19
click at [443, 403] on div "In Progress" at bounding box center [862, 405] width 911 height 16
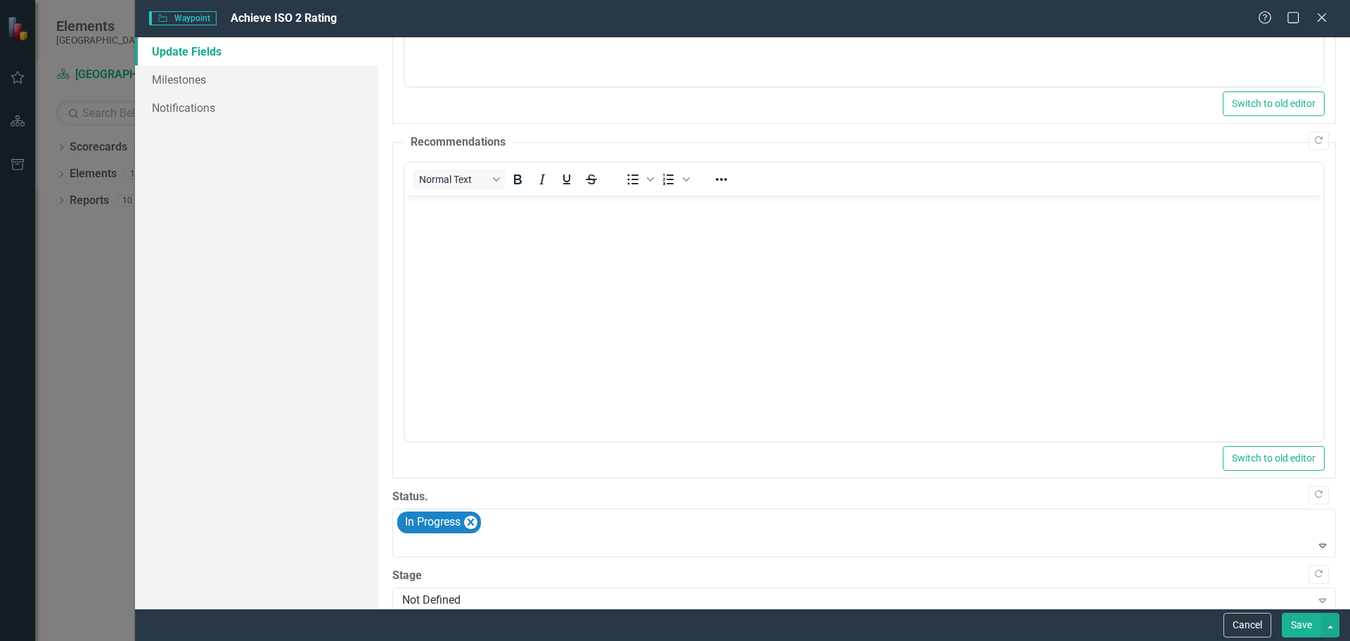
click at [1301, 622] on button "Save" at bounding box center [1301, 625] width 39 height 25
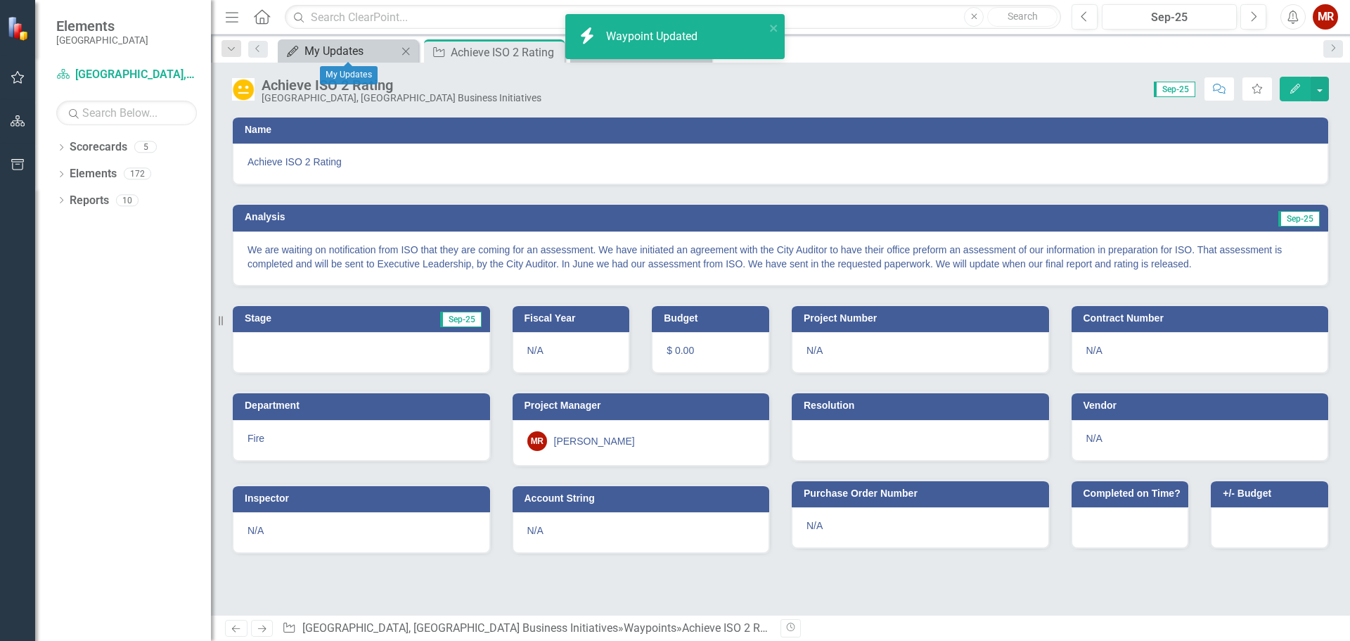
click at [352, 51] on div "My Updates" at bounding box center [351, 51] width 93 height 18
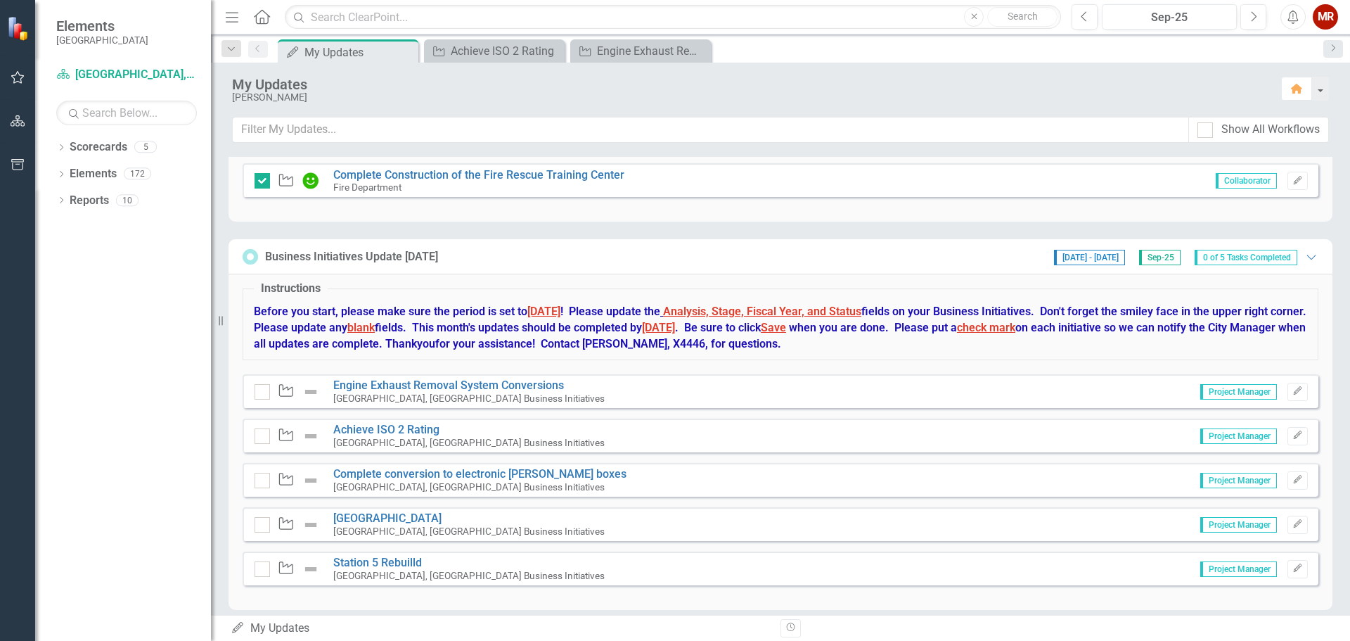
scroll to position [532, 0]
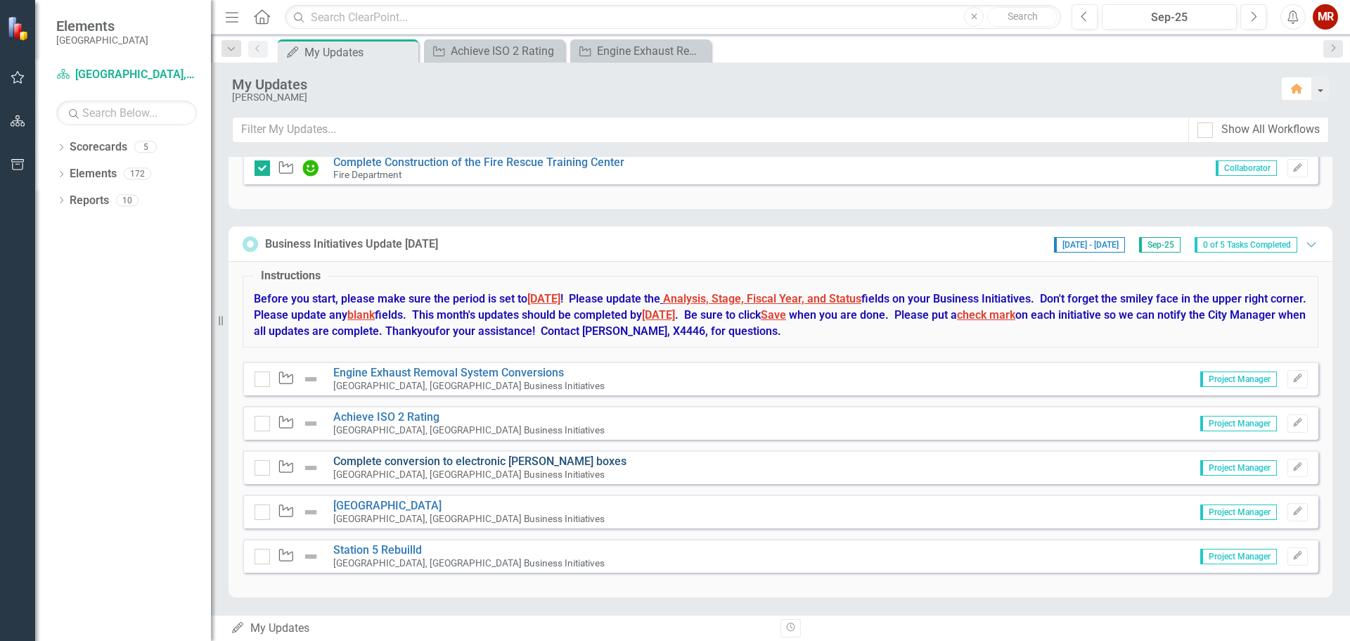
click at [452, 459] on link "Complete conversion to electronic [PERSON_NAME] boxes" at bounding box center [479, 460] width 293 height 13
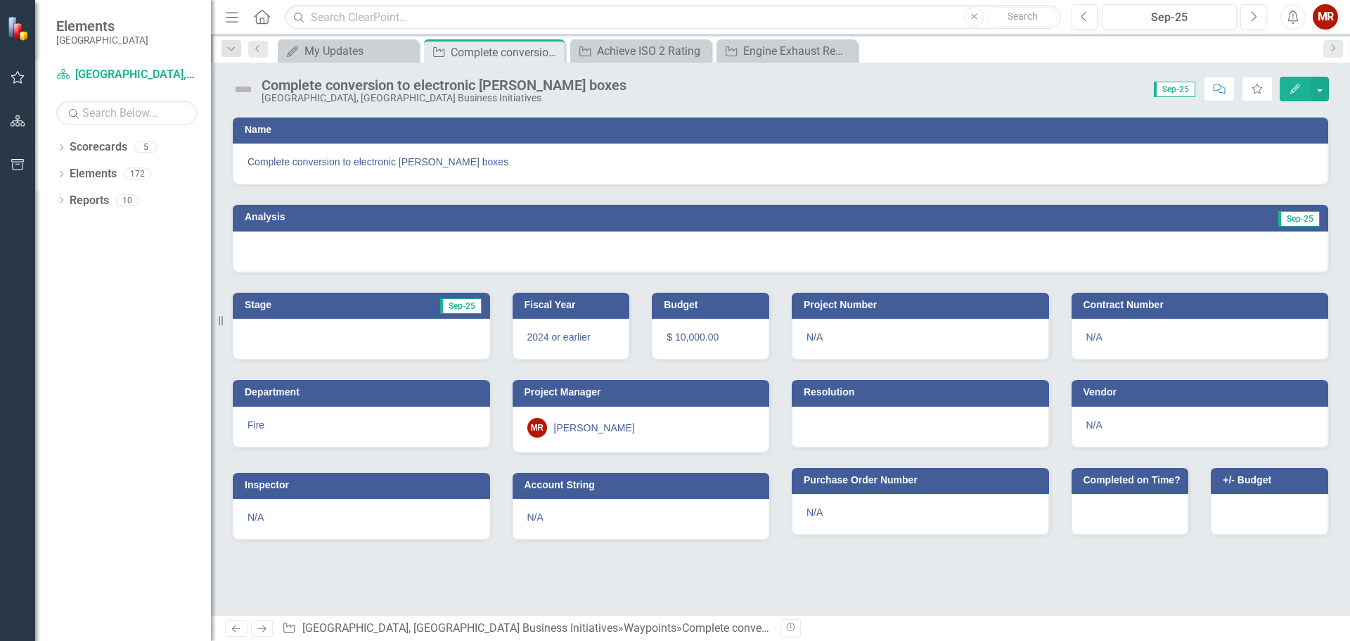
click at [921, 249] on div at bounding box center [781, 251] width 1096 height 41
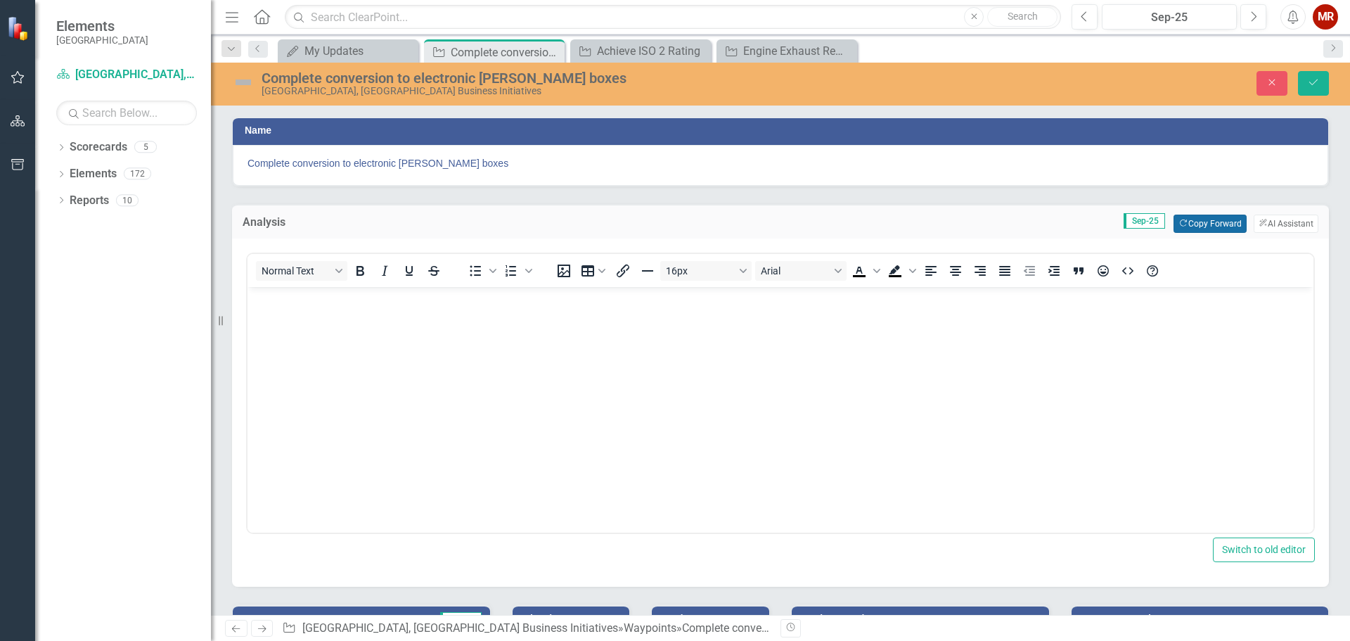
click at [1193, 219] on button "Copy Forward Copy Forward" at bounding box center [1210, 224] width 72 height 18
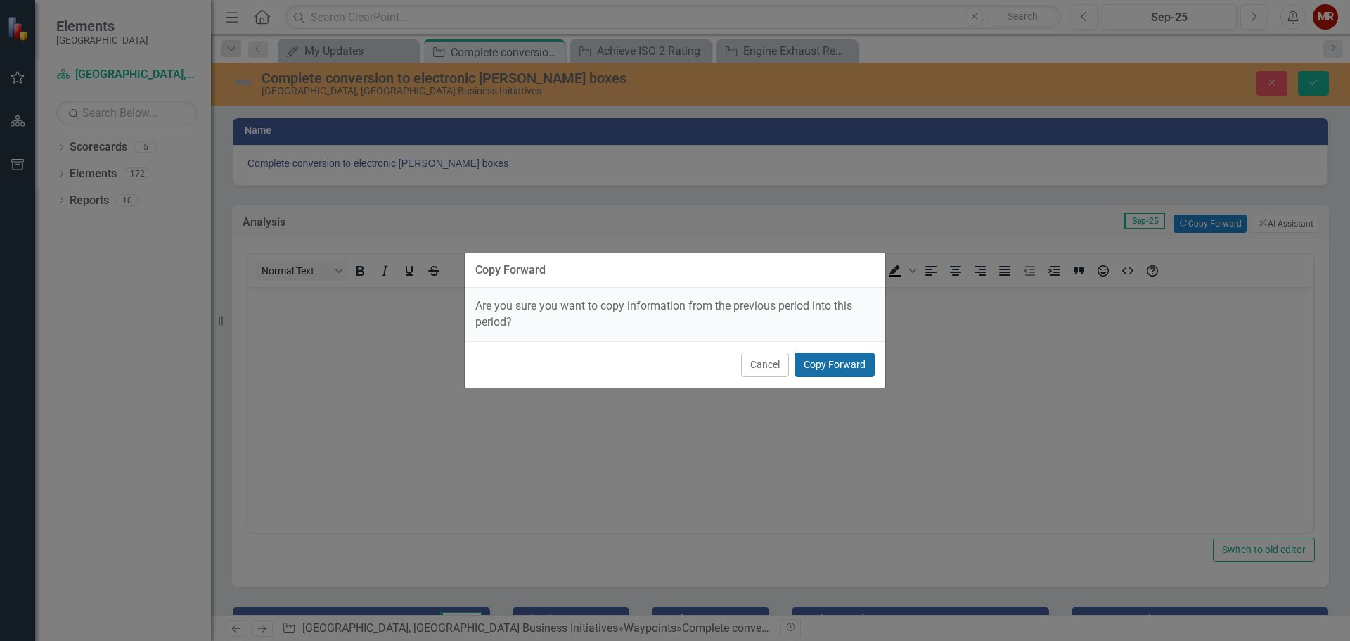
click at [842, 367] on button "Copy Forward" at bounding box center [835, 364] width 80 height 25
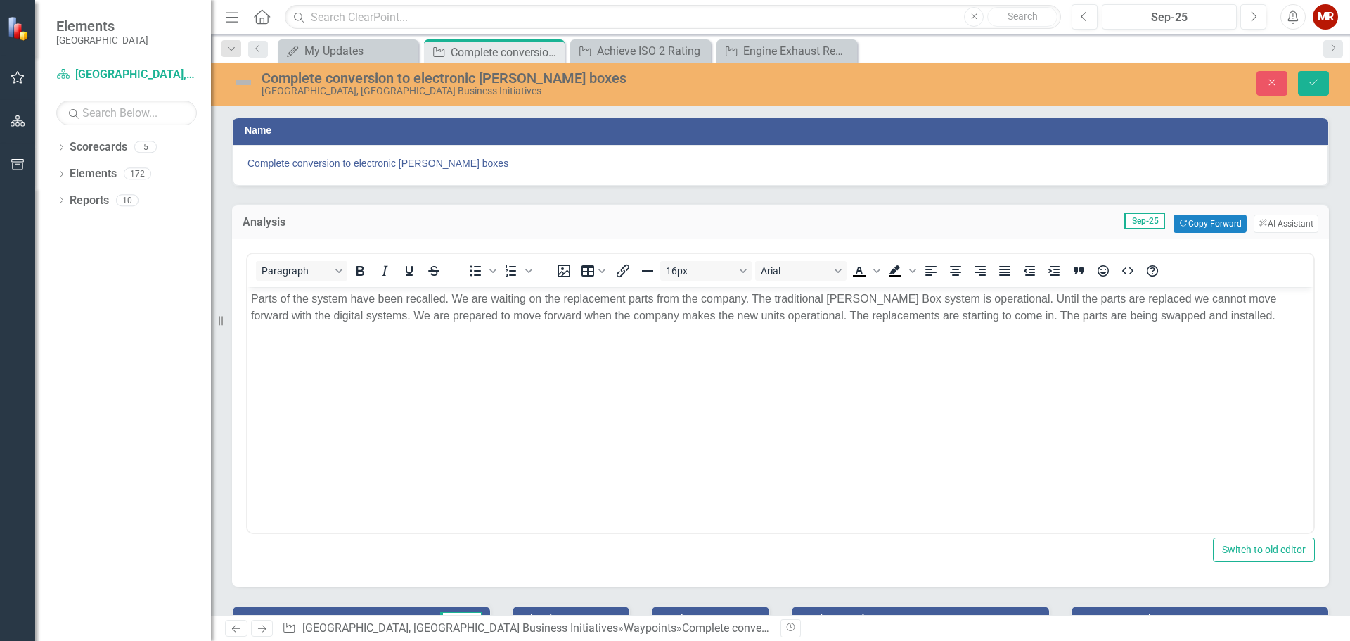
click at [1205, 318] on p "Parts of the system have been recalled. We are waiting on the replacement parts…" at bounding box center [780, 307] width 1059 height 34
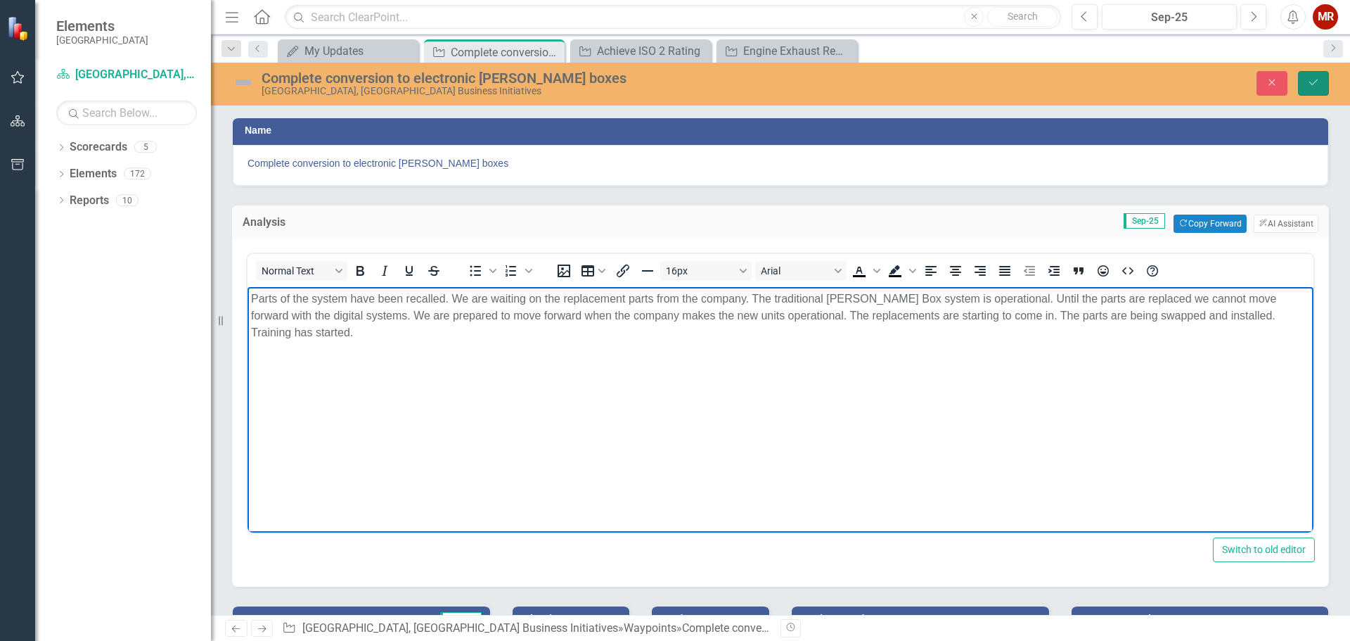
click at [1320, 84] on button "Save" at bounding box center [1313, 83] width 31 height 25
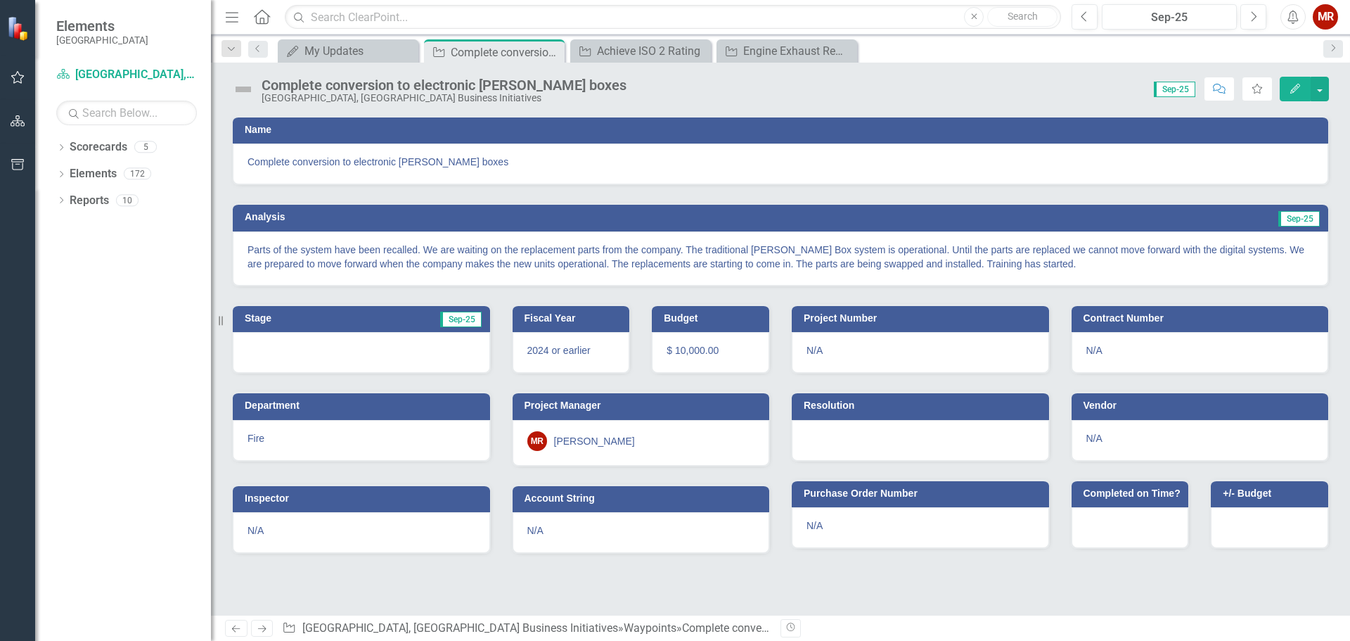
click at [1301, 87] on icon "Edit" at bounding box center [1295, 89] width 13 height 10
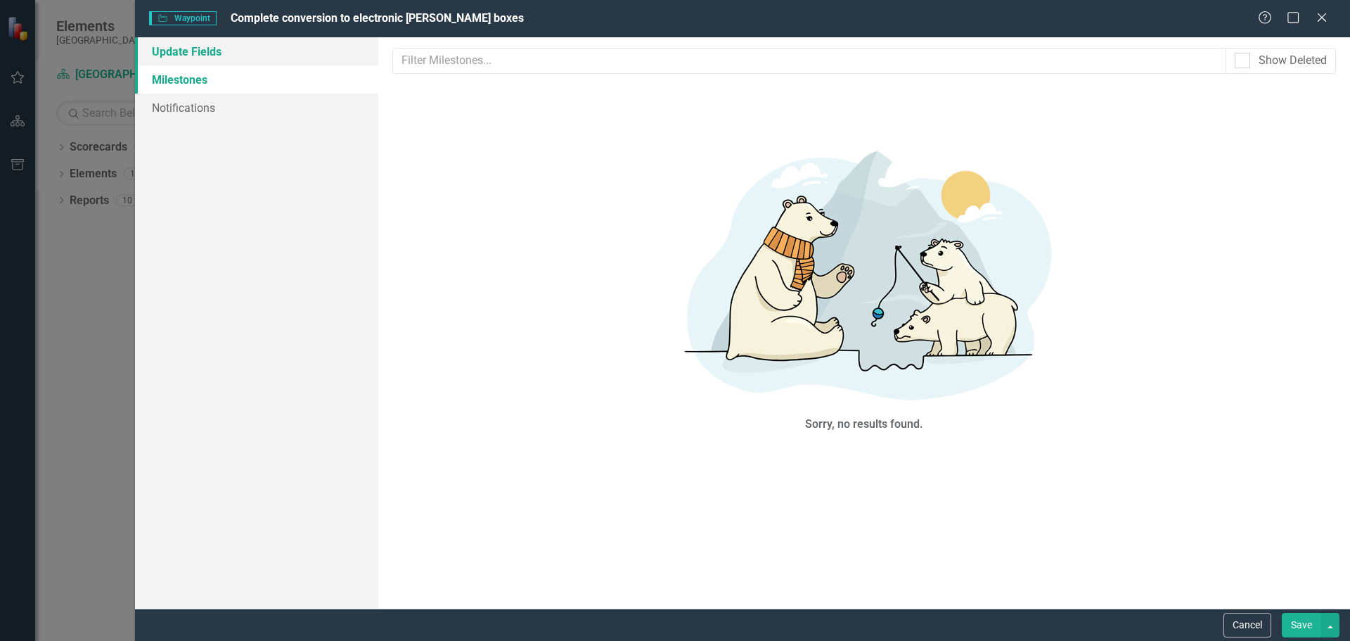
click at [174, 53] on link "Update Fields" at bounding box center [256, 51] width 243 height 28
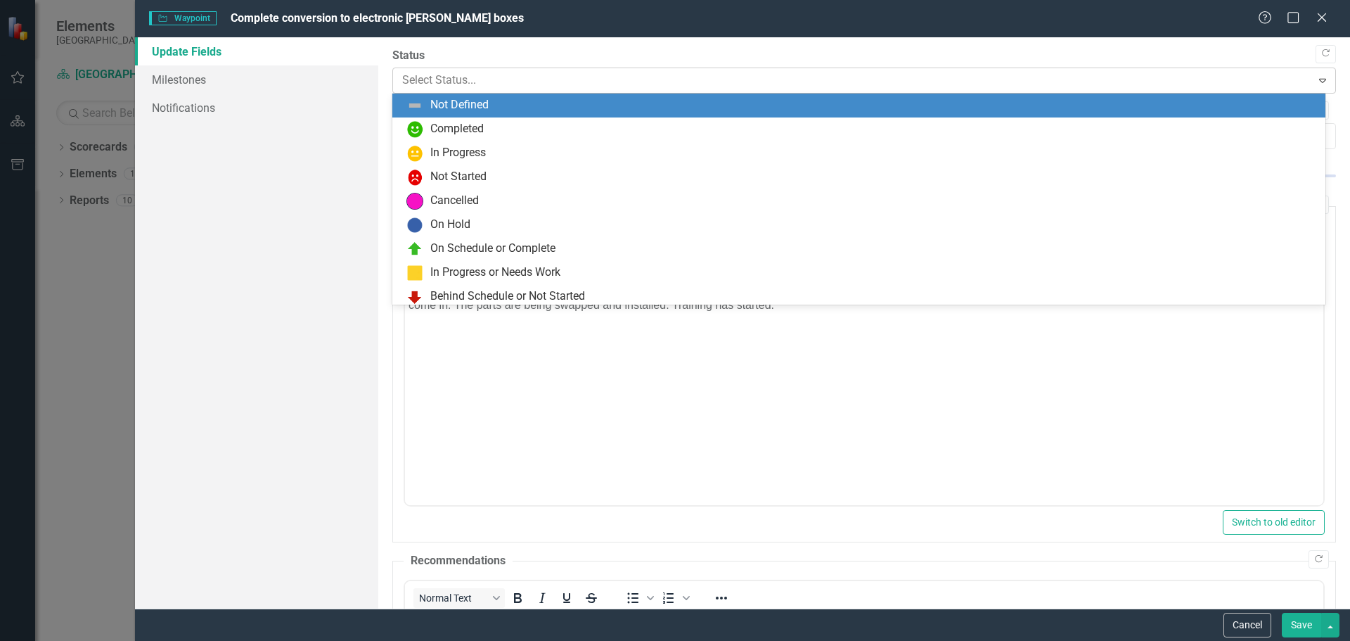
click at [434, 77] on div at bounding box center [852, 80] width 901 height 19
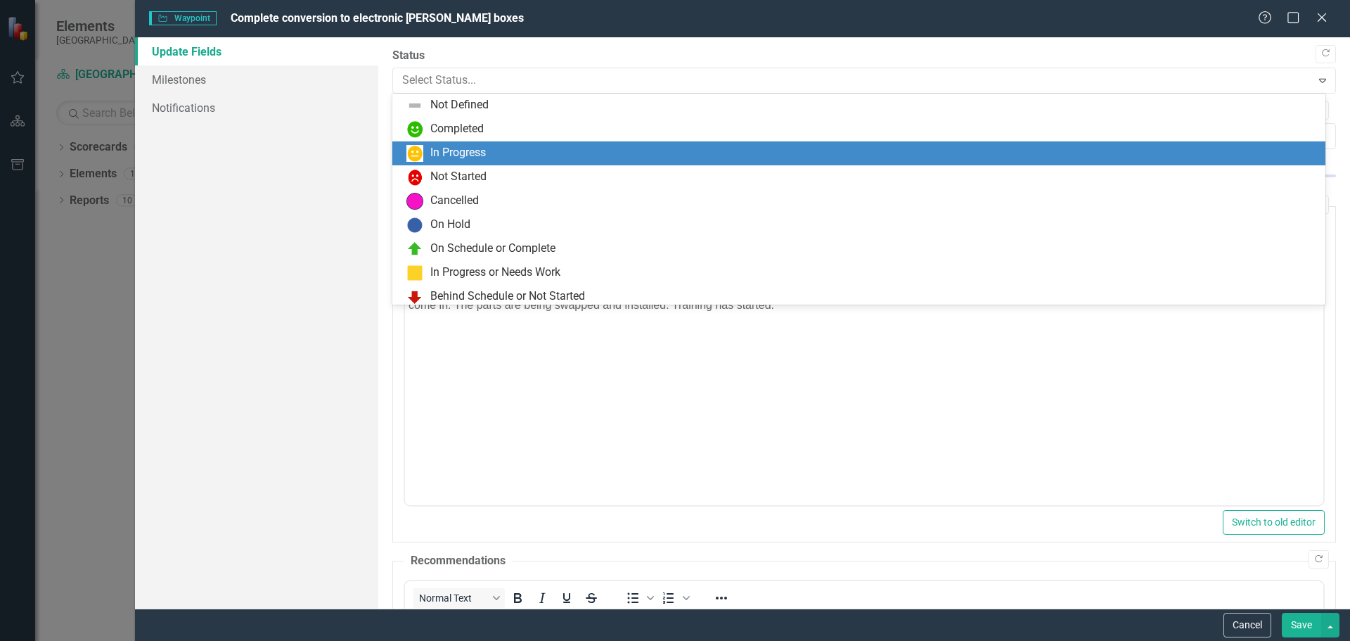
click at [435, 148] on div "In Progress" at bounding box center [458, 153] width 56 height 16
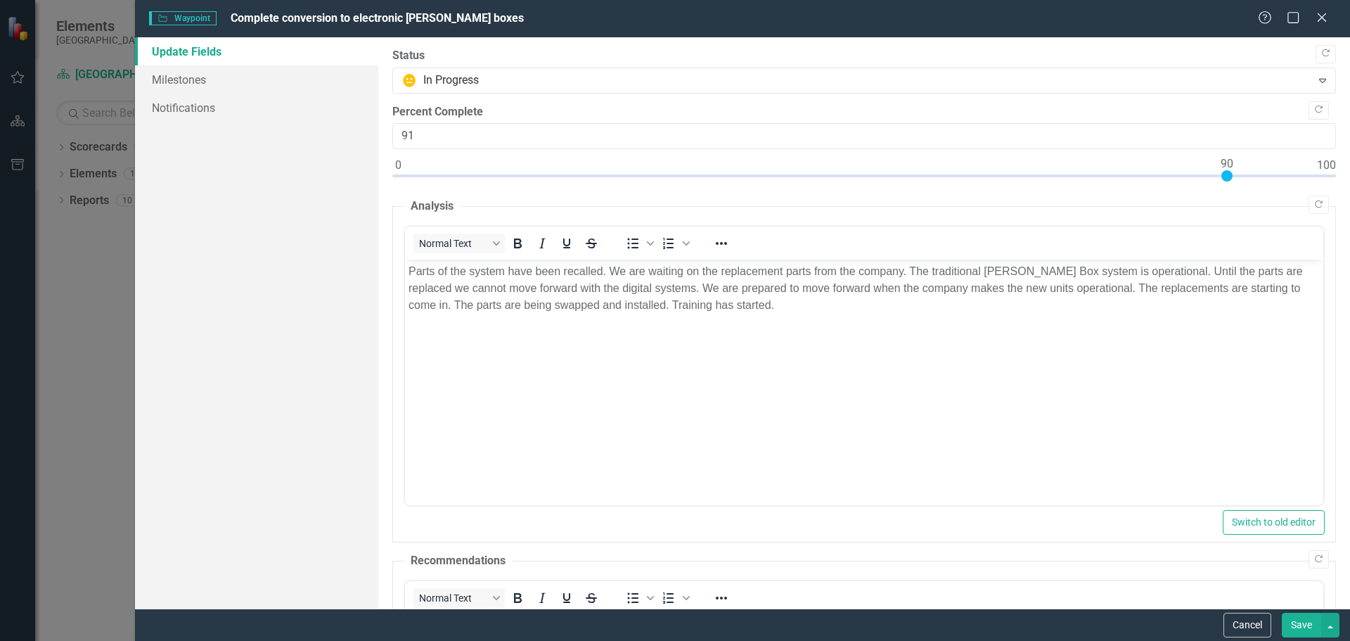
type input "90"
drag, startPoint x: 398, startPoint y: 175, endPoint x: 1231, endPoint y: 174, distance: 832.8
click at [1231, 174] on div at bounding box center [1227, 175] width 11 height 11
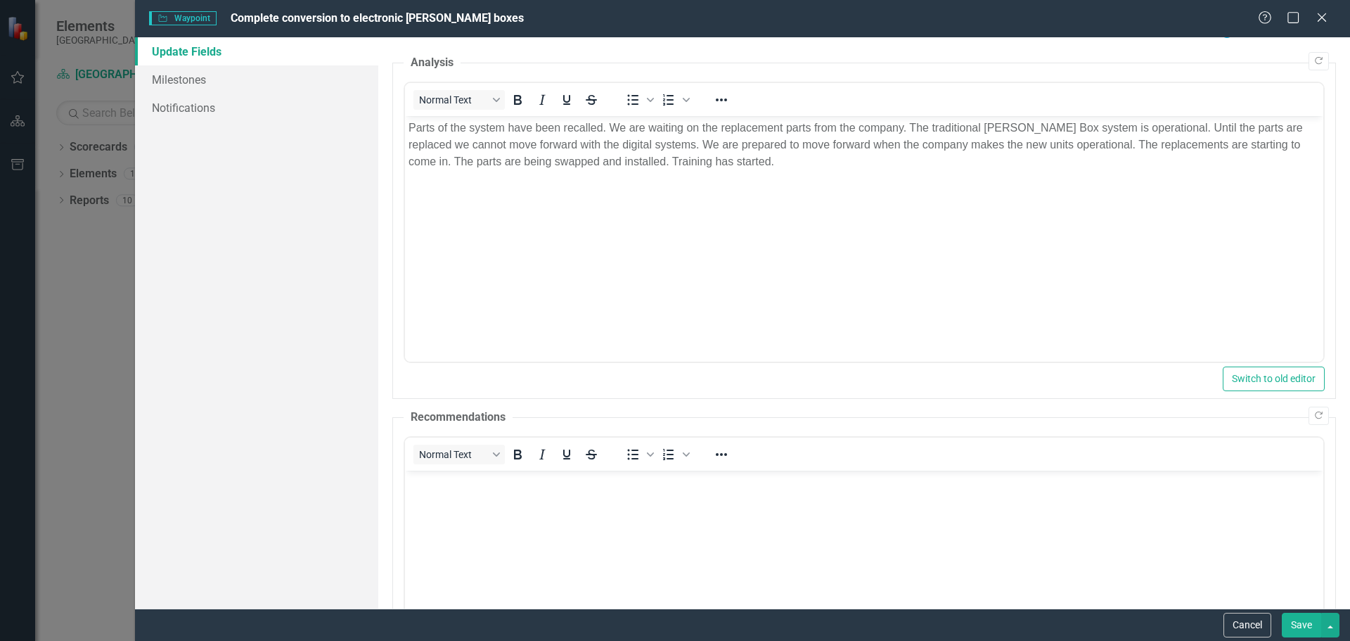
scroll to position [419, 0]
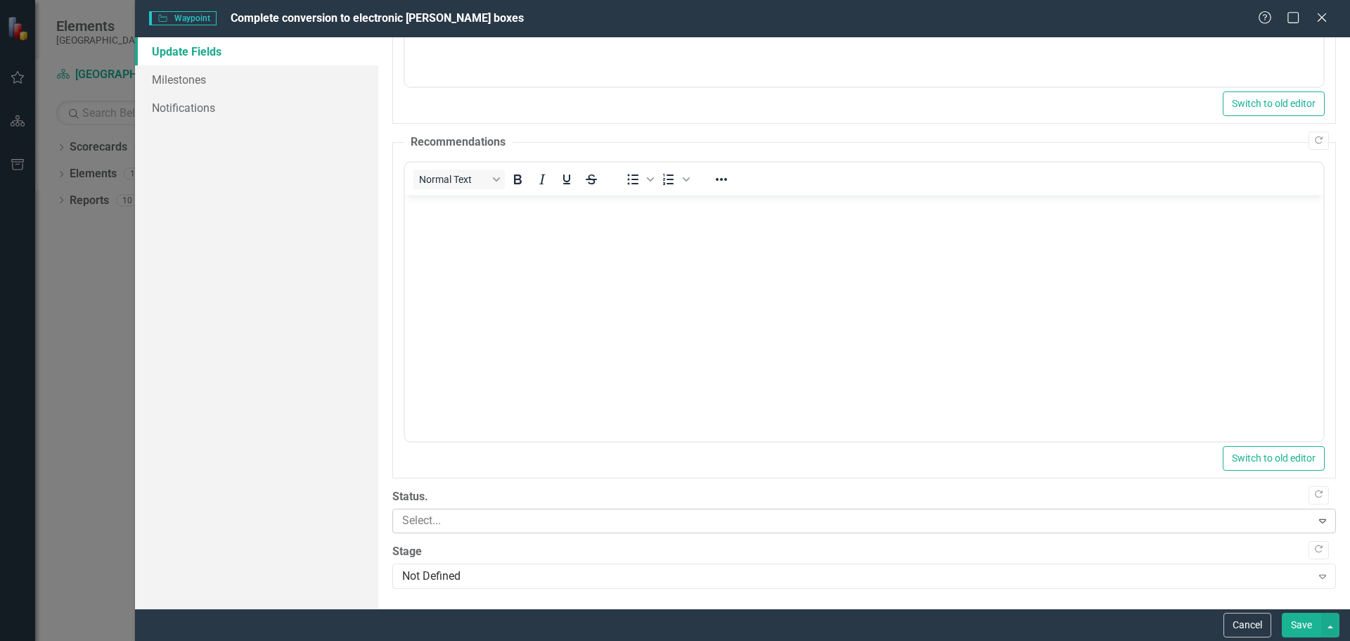
click at [436, 520] on div at bounding box center [854, 520] width 915 height 19
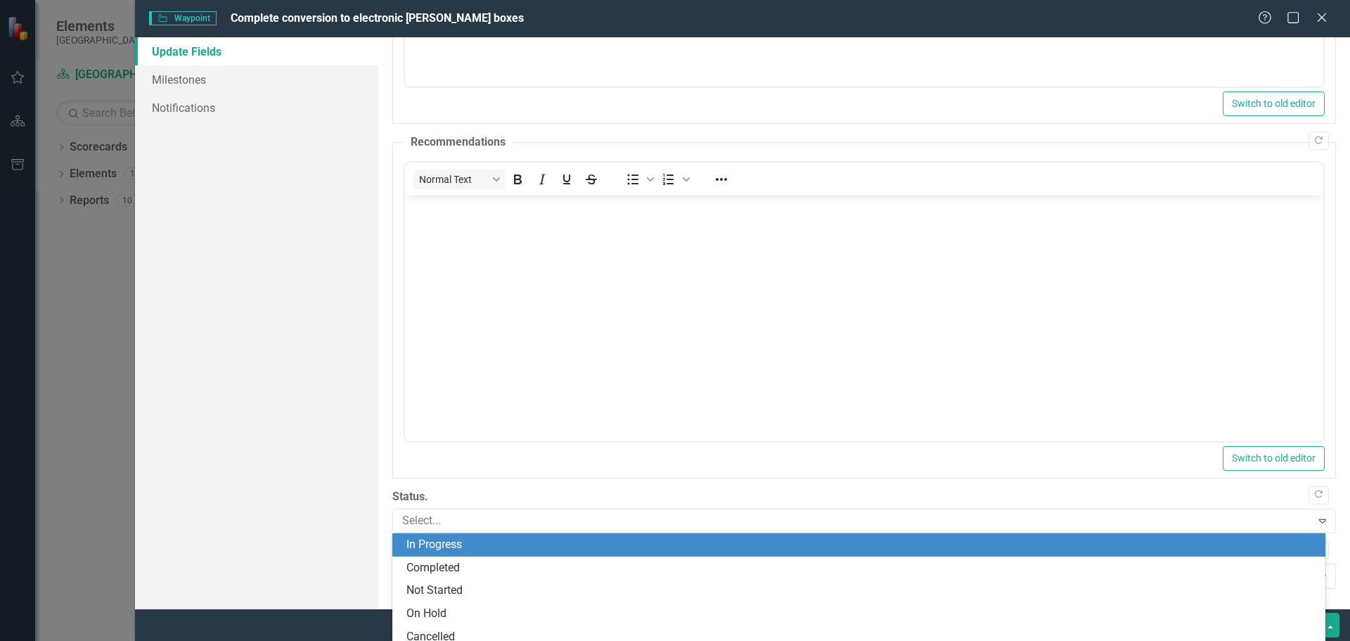
click at [437, 538] on div "In Progress" at bounding box center [862, 545] width 911 height 16
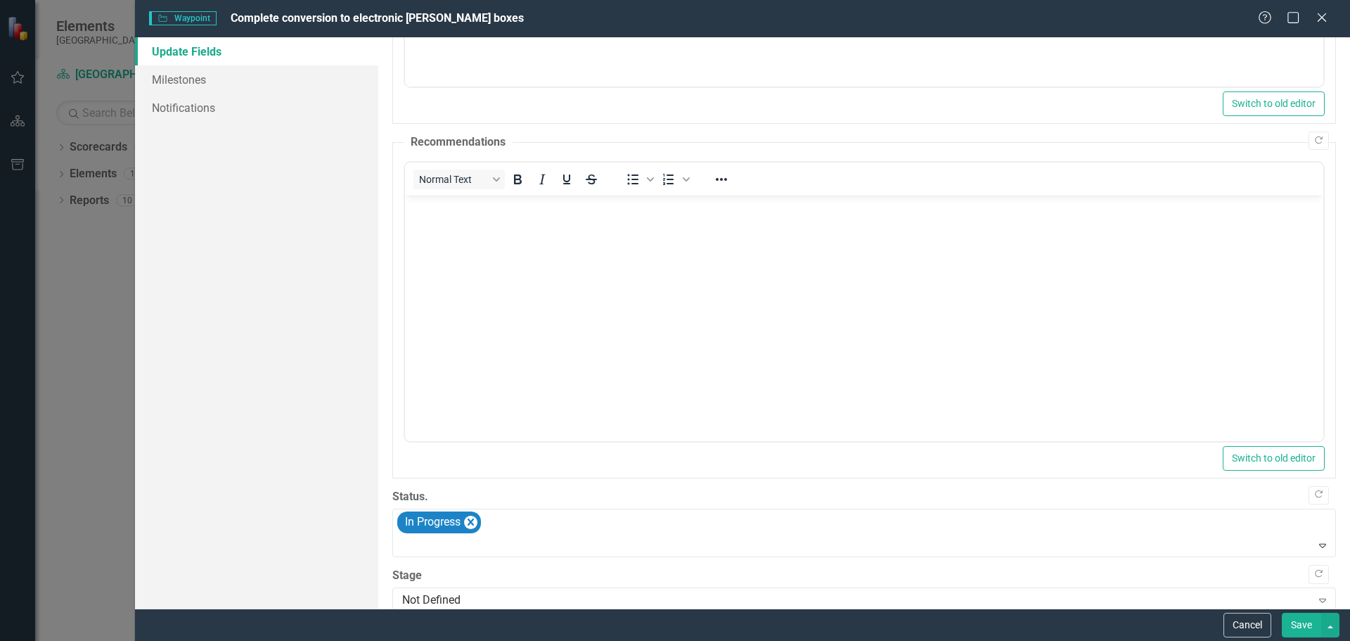
click at [1303, 625] on button "Save" at bounding box center [1301, 625] width 39 height 25
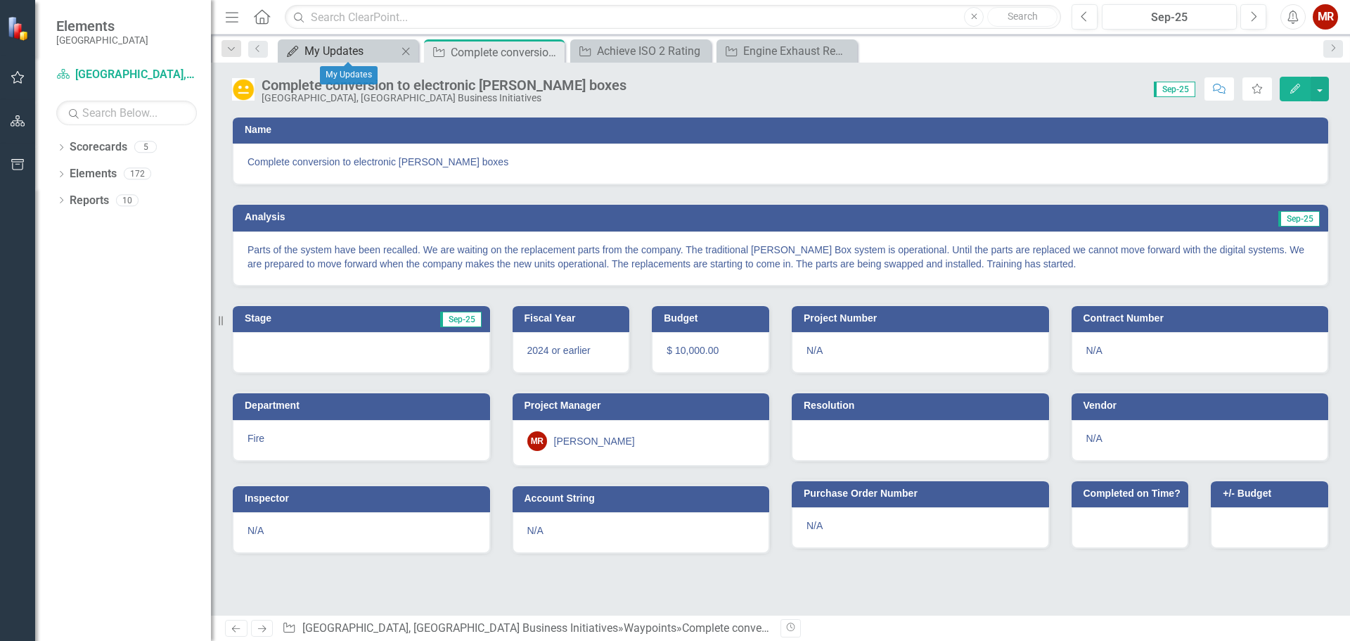
click at [364, 54] on div "My Updates" at bounding box center [351, 51] width 93 height 18
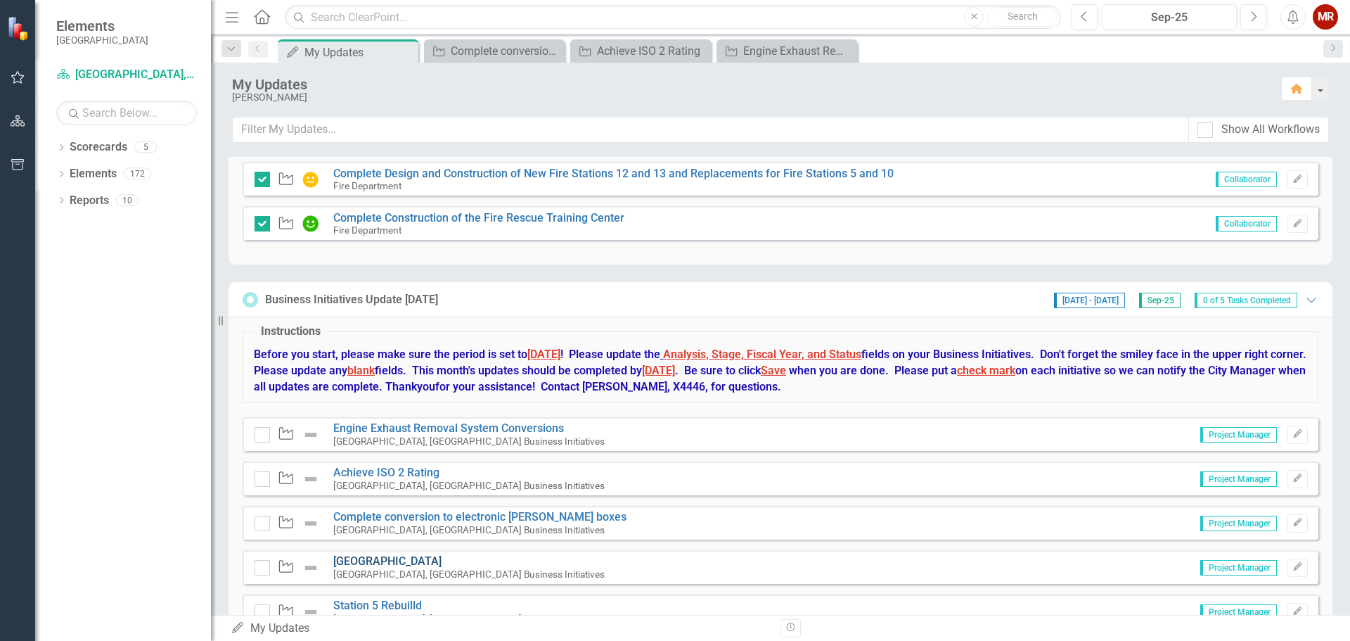
scroll to position [532, 0]
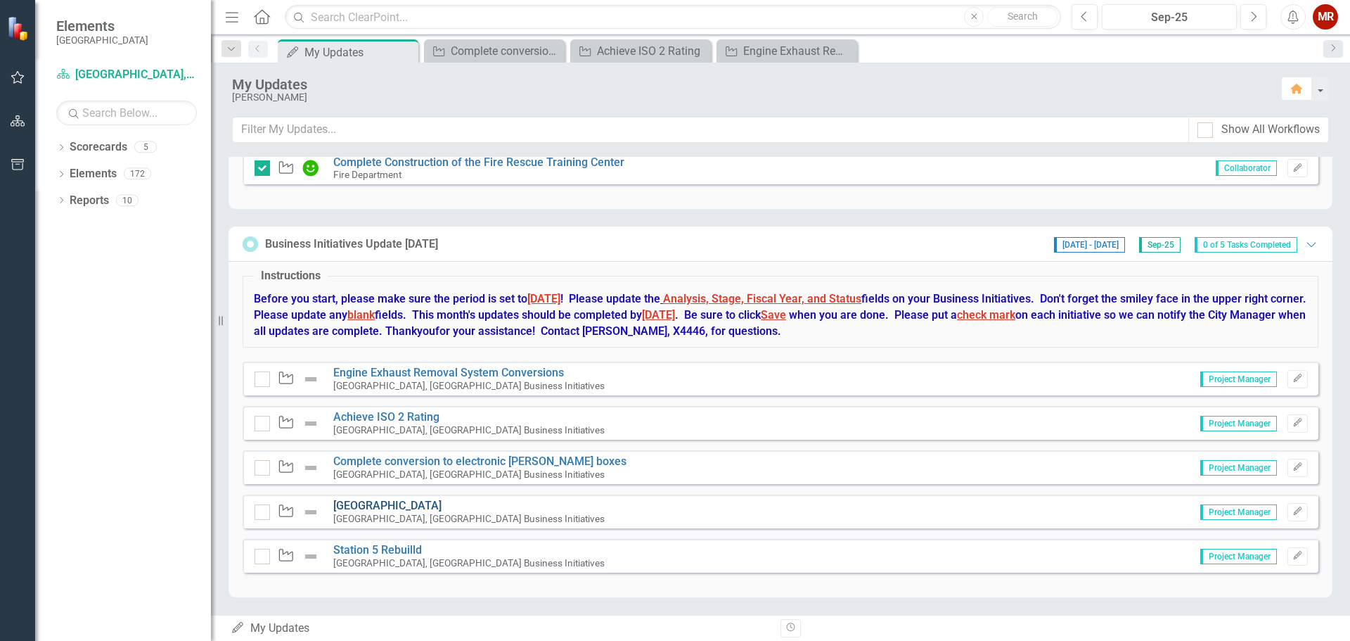
click at [392, 504] on link "[GEOGRAPHIC_DATA]" at bounding box center [387, 505] width 108 height 13
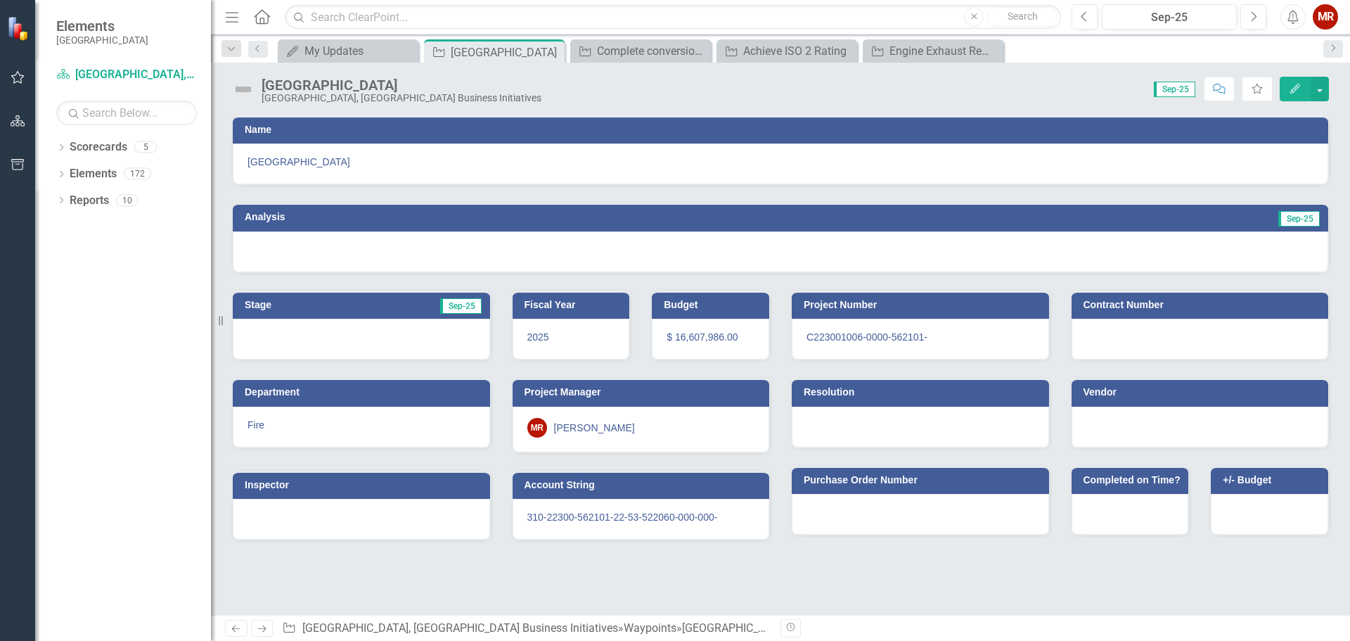
click at [1201, 258] on div at bounding box center [781, 251] width 1096 height 41
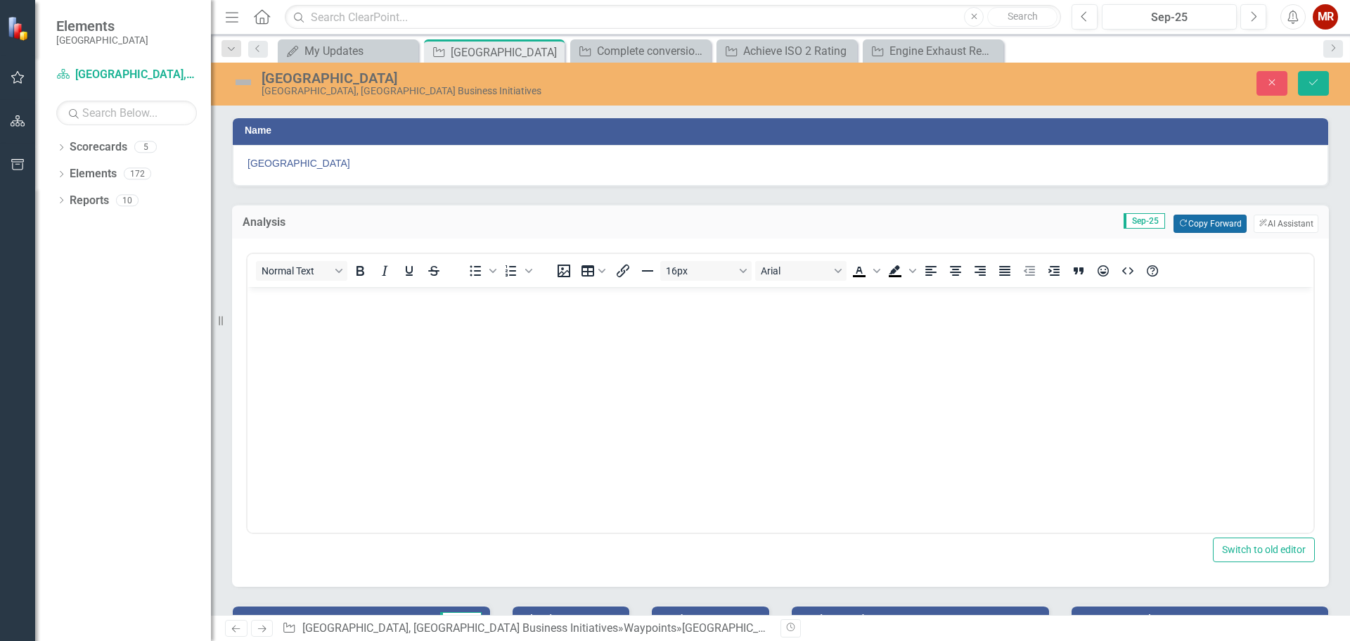
click at [1208, 221] on button "Copy Forward Copy Forward" at bounding box center [1210, 224] width 72 height 18
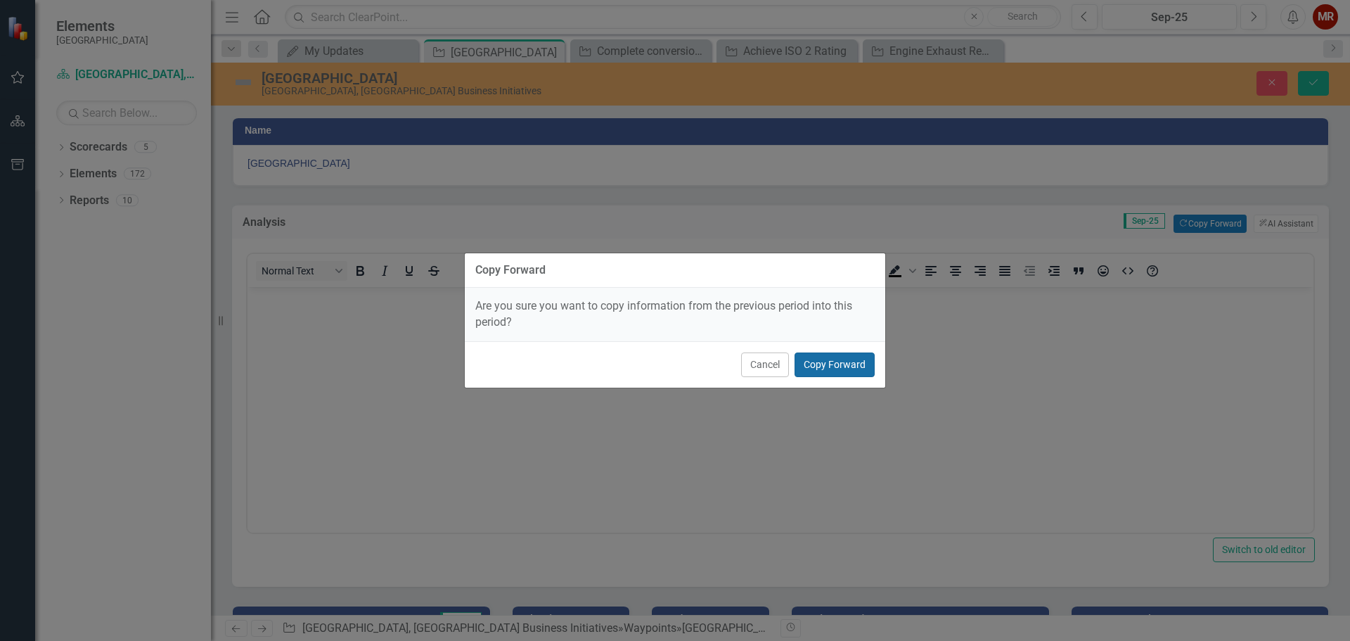
click at [835, 362] on button "Copy Forward" at bounding box center [835, 364] width 80 height 25
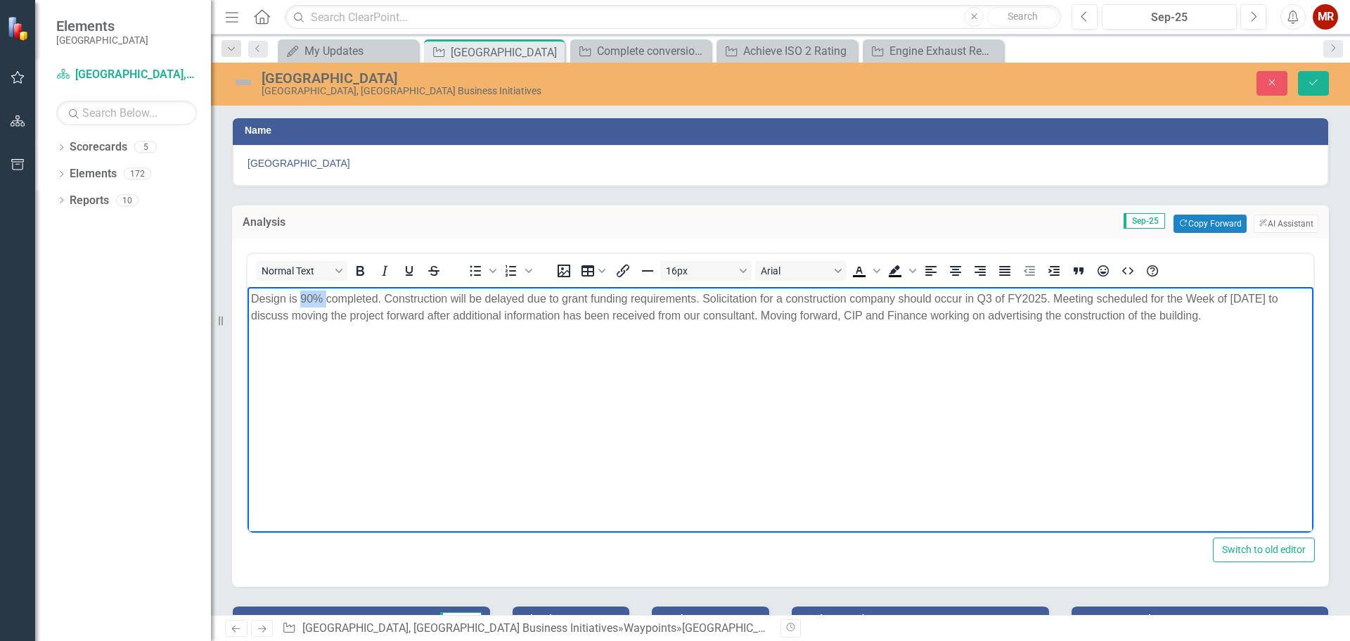
drag, startPoint x: 325, startPoint y: 297, endPoint x: 309, endPoint y: 294, distance: 15.7
click at [301, 294] on p "Design is 90% completed. Construction will be delayed due to grant funding requ…" at bounding box center [780, 307] width 1059 height 34
click at [1210, 314] on p "Design is completed. Construction will be delayed due to grant funding requirem…" at bounding box center [780, 307] width 1059 height 34
click at [964, 298] on p "Design is completed. Construction will be delayed due to grant funding requirem…" at bounding box center [780, 307] width 1059 height 34
click at [1014, 295] on p "Design is completed. Construction will be delayed due to grant funding requirem…" at bounding box center [780, 307] width 1059 height 34
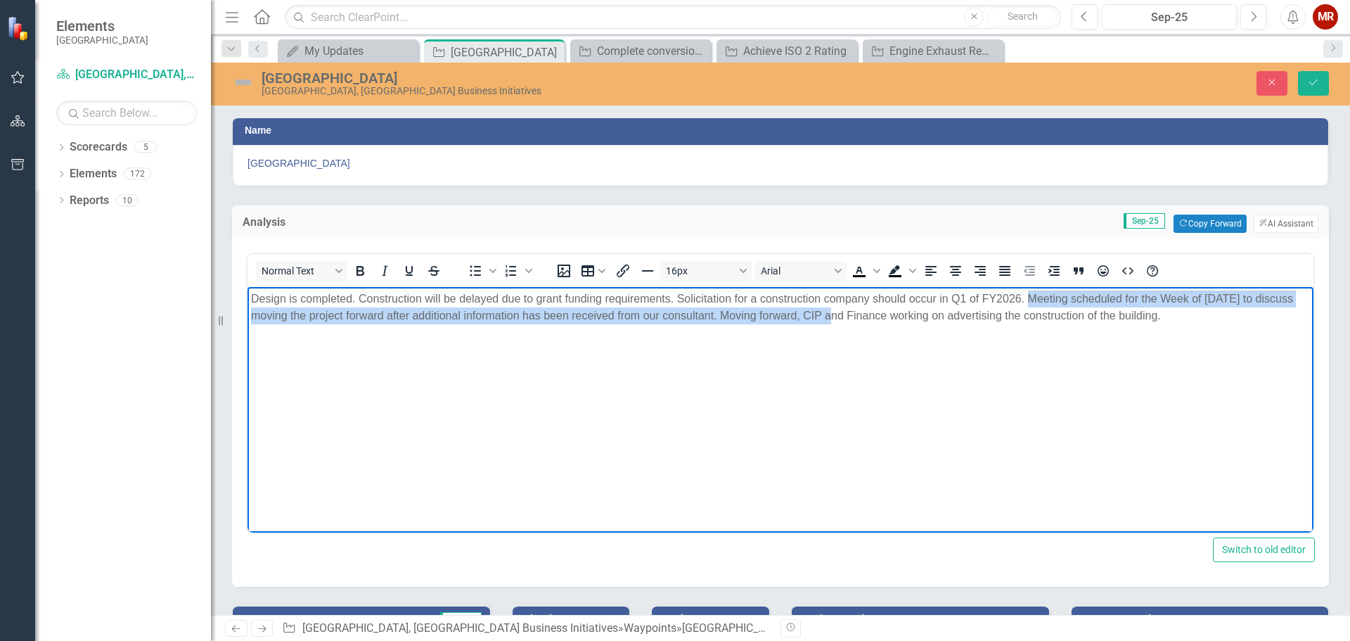
drag, startPoint x: 840, startPoint y: 314, endPoint x: 1029, endPoint y: 297, distance: 190.0
click at [1029, 297] on p "Design is completed. Construction will be delayed due to grant funding requirem…" at bounding box center [780, 307] width 1059 height 34
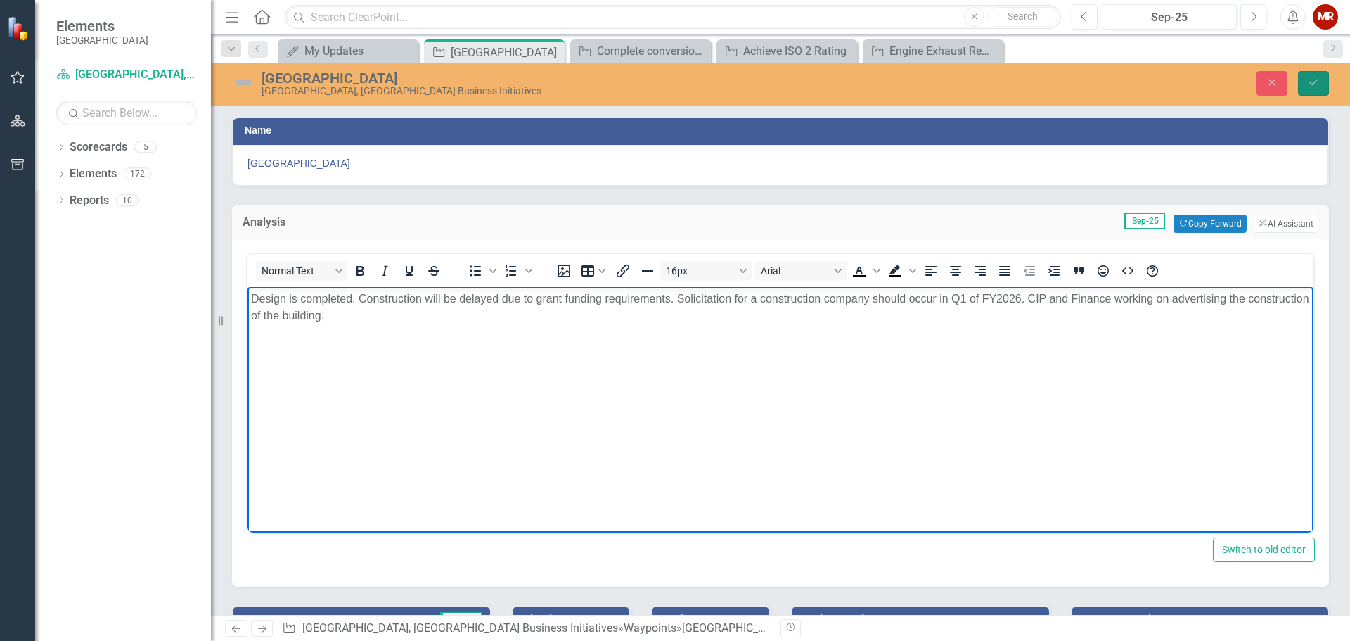
click at [1308, 79] on icon "Save" at bounding box center [1314, 82] width 13 height 10
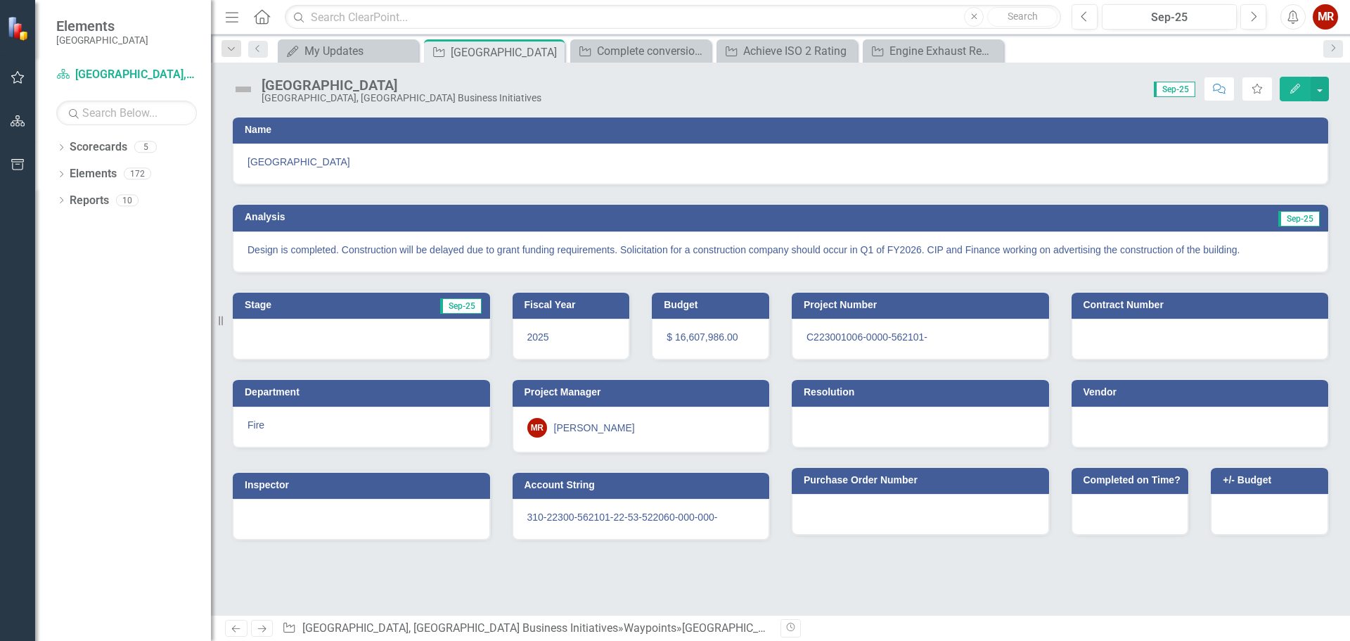
click at [1293, 87] on icon "Edit" at bounding box center [1295, 89] width 13 height 10
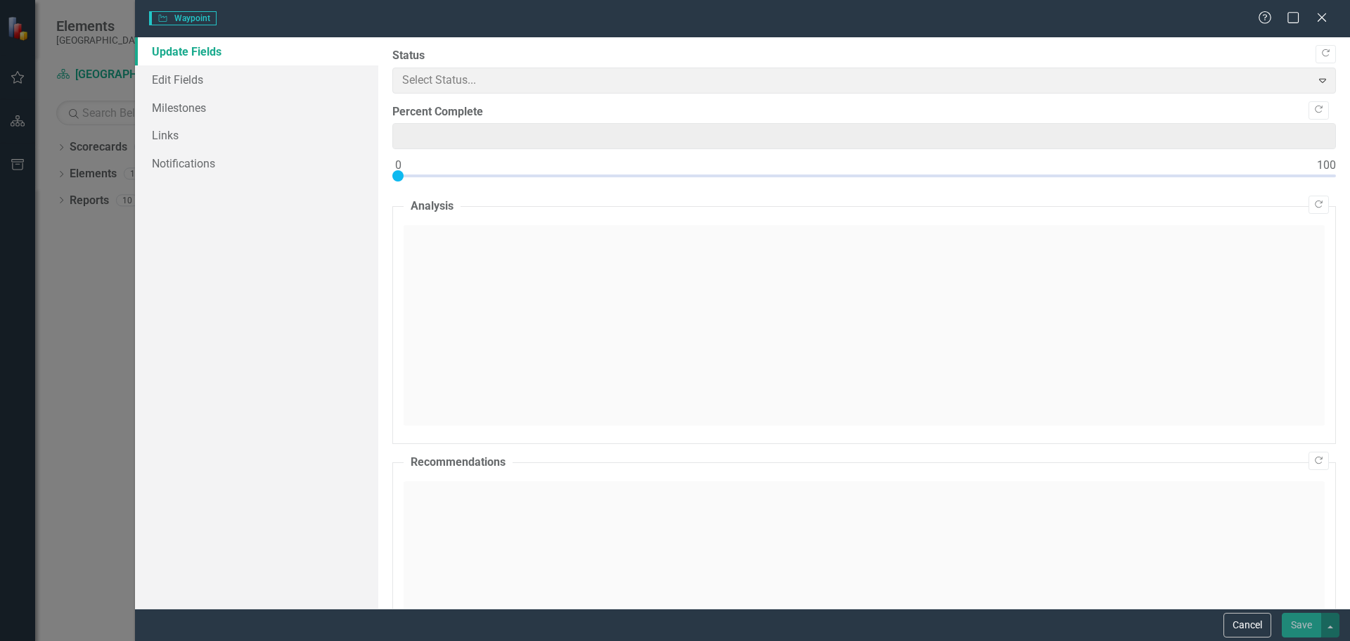
type input "0"
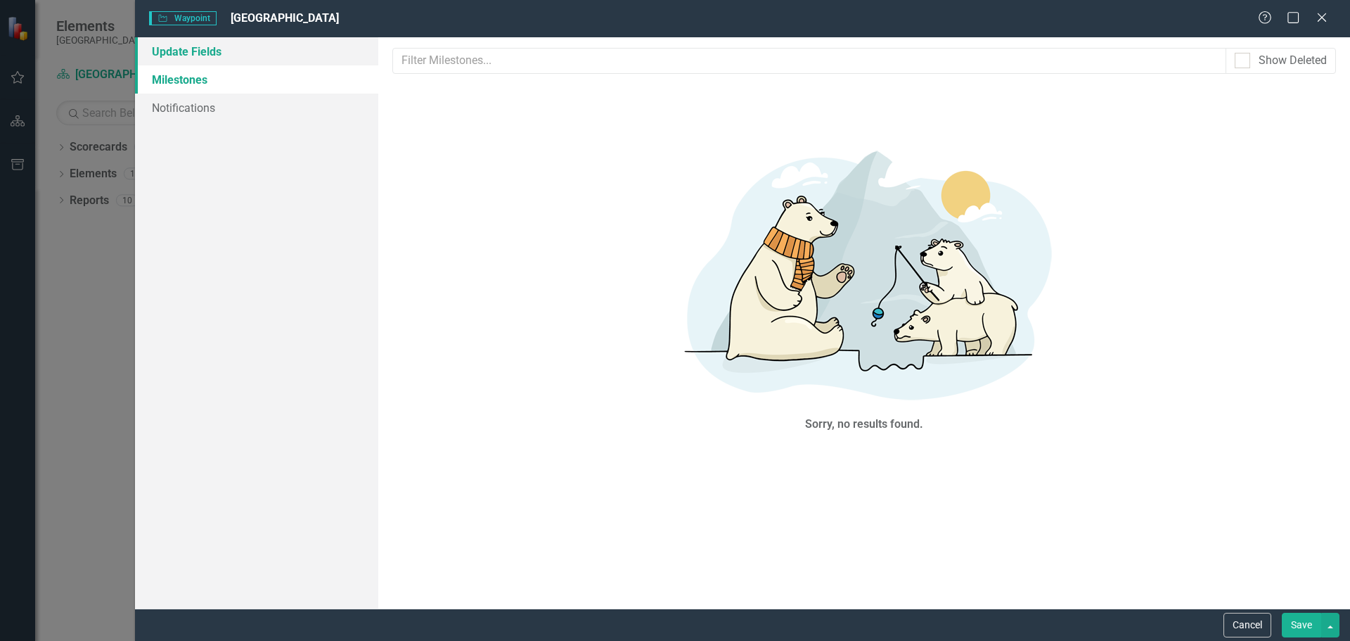
drag, startPoint x: 210, startPoint y: 51, endPoint x: 373, endPoint y: 90, distance: 167.2
click at [211, 51] on link "Update Fields" at bounding box center [256, 51] width 243 height 28
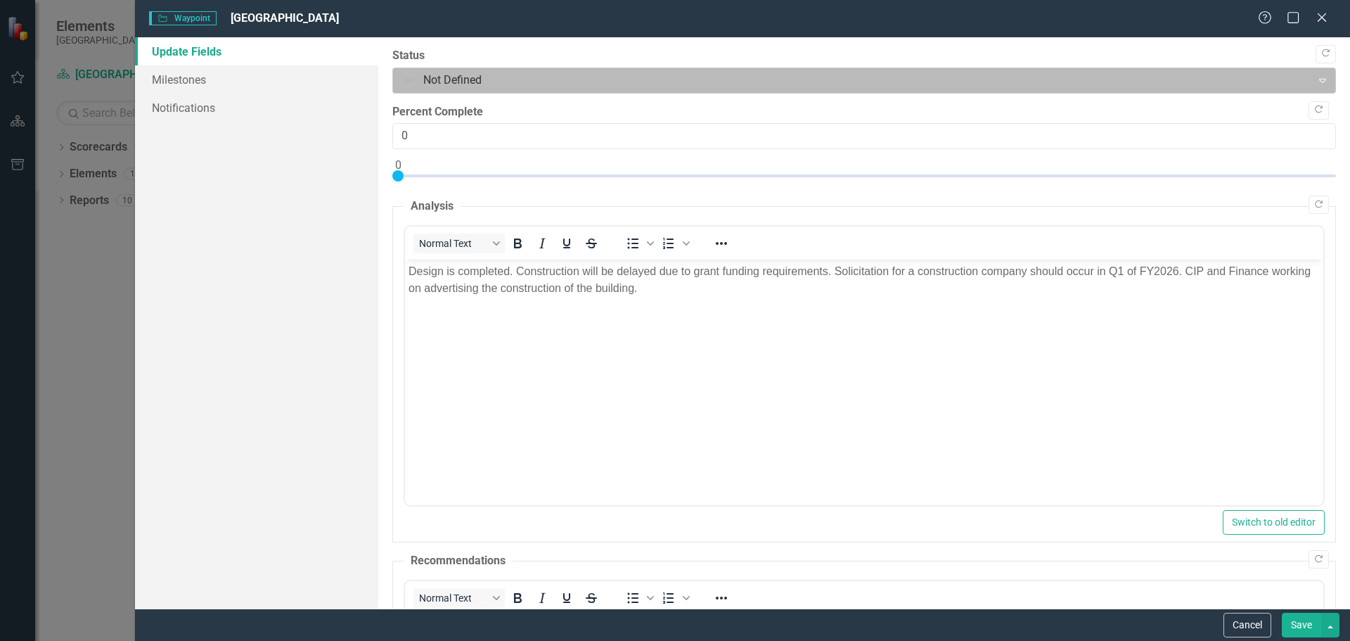
click at [412, 75] on div at bounding box center [852, 80] width 901 height 19
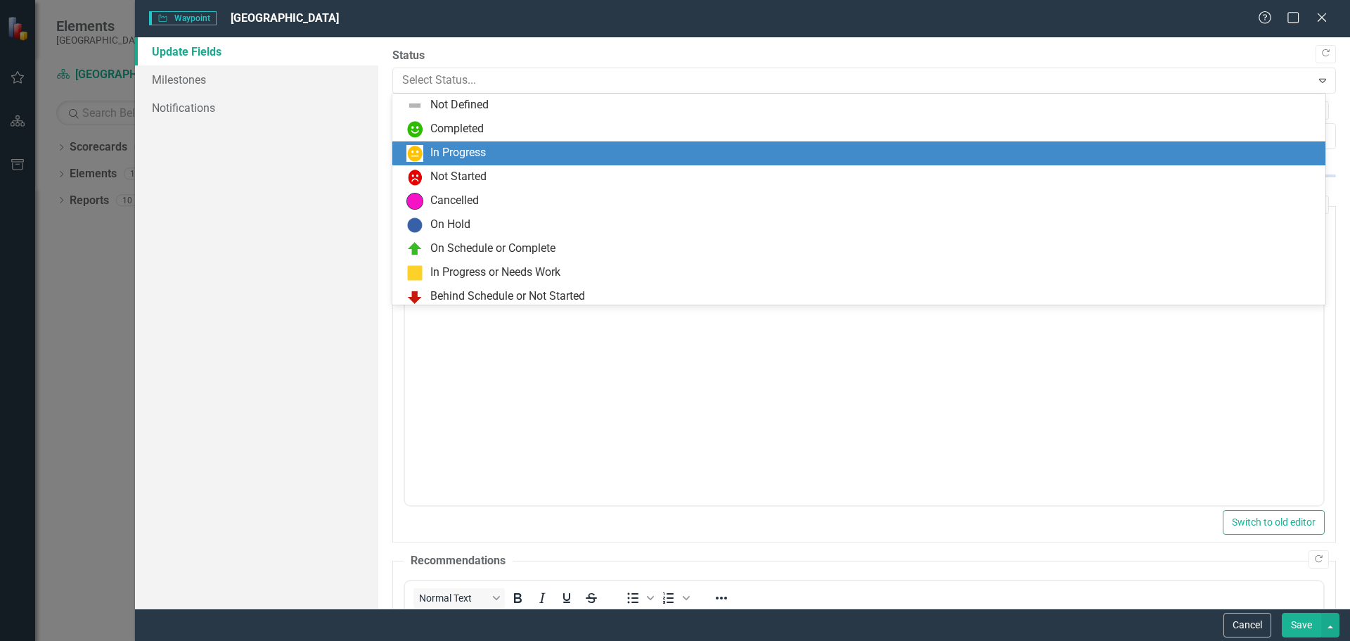
click at [440, 149] on div "In Progress" at bounding box center [458, 153] width 56 height 16
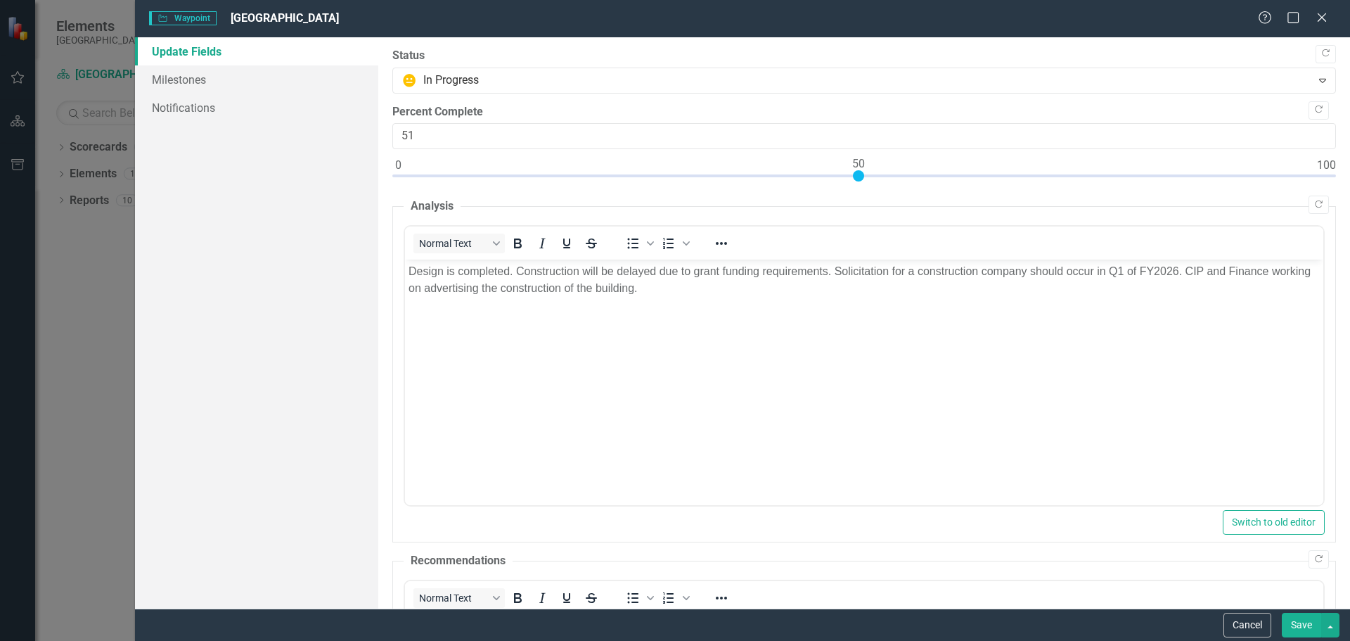
type input "50"
drag, startPoint x: 394, startPoint y: 174, endPoint x: 860, endPoint y: 174, distance: 465.6
click at [860, 174] on div at bounding box center [858, 175] width 11 height 11
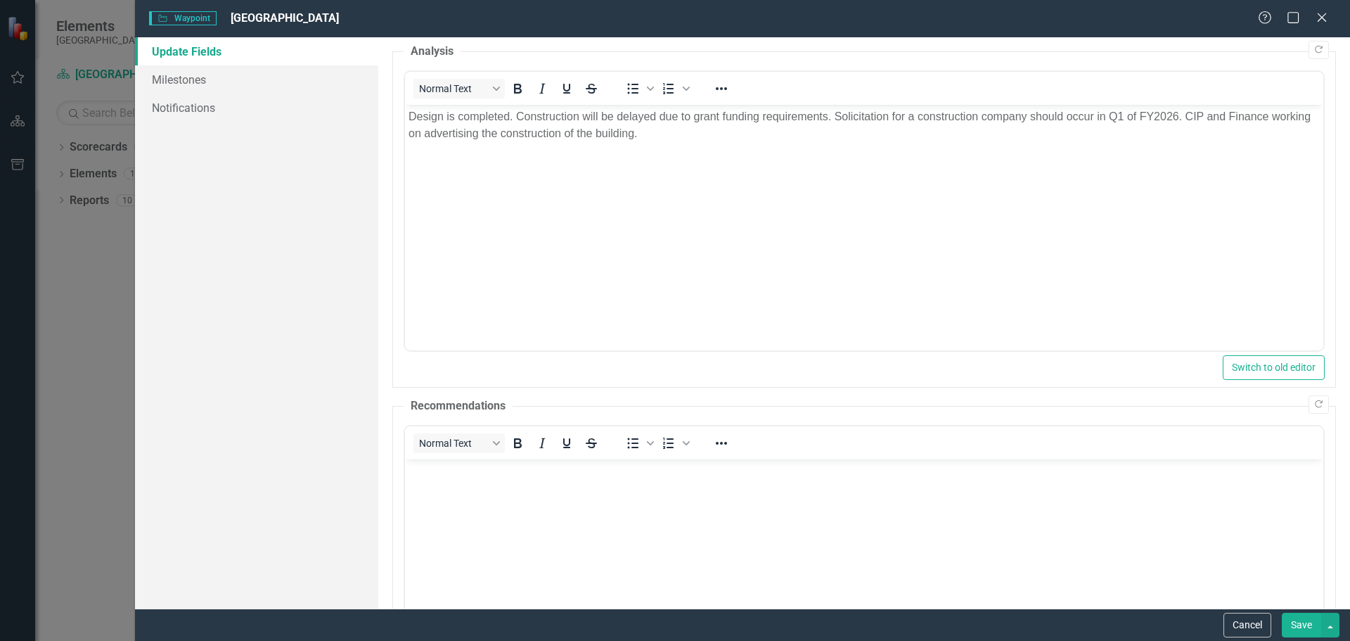
scroll to position [419, 0]
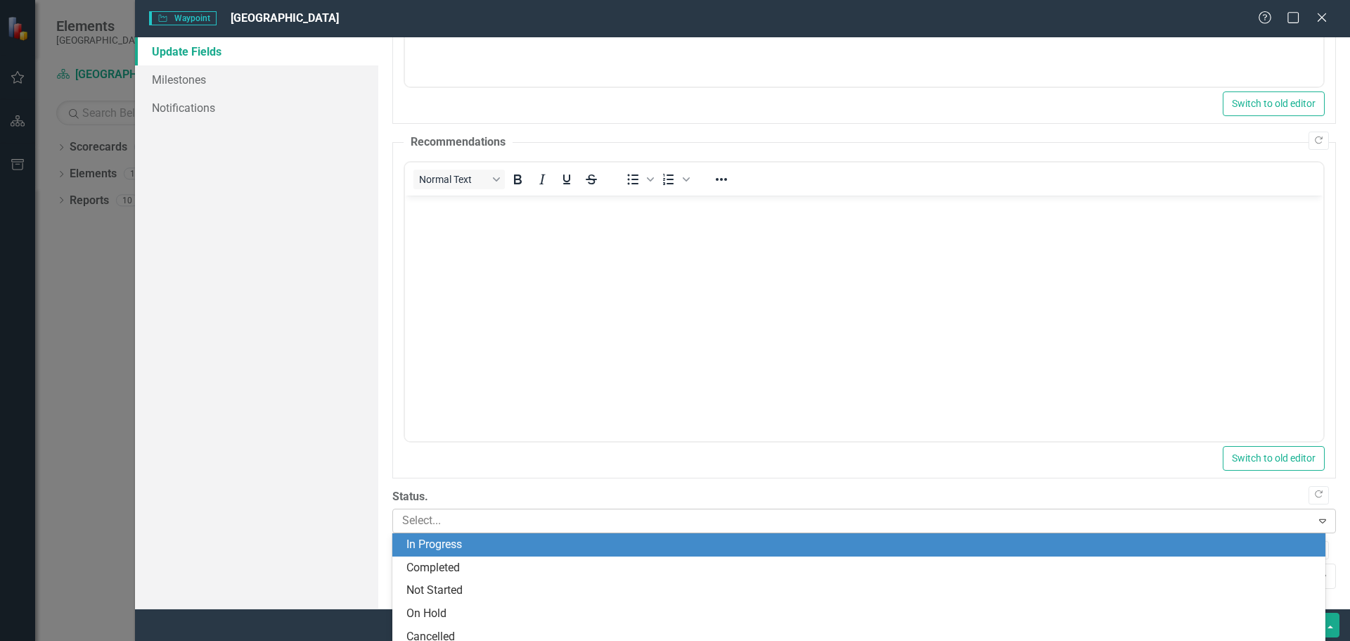
click at [435, 518] on div at bounding box center [854, 520] width 915 height 19
click at [446, 545] on div "In Progress" at bounding box center [862, 545] width 911 height 16
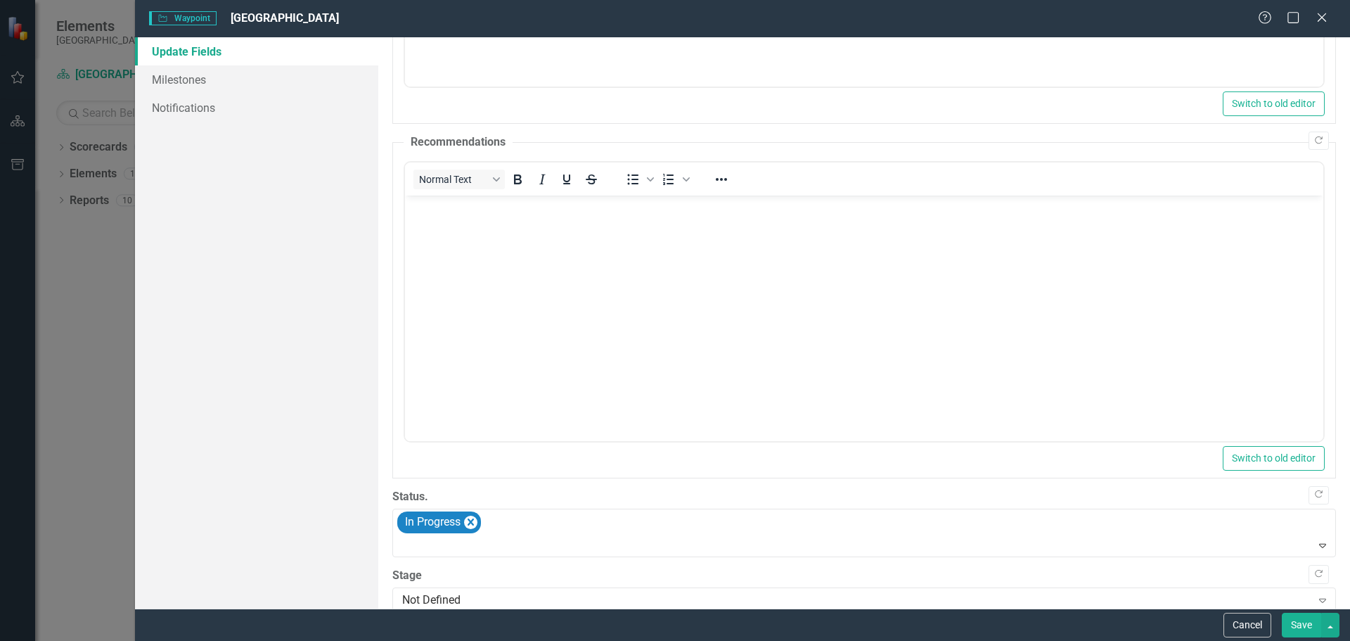
click at [1299, 625] on button "Save" at bounding box center [1301, 625] width 39 height 25
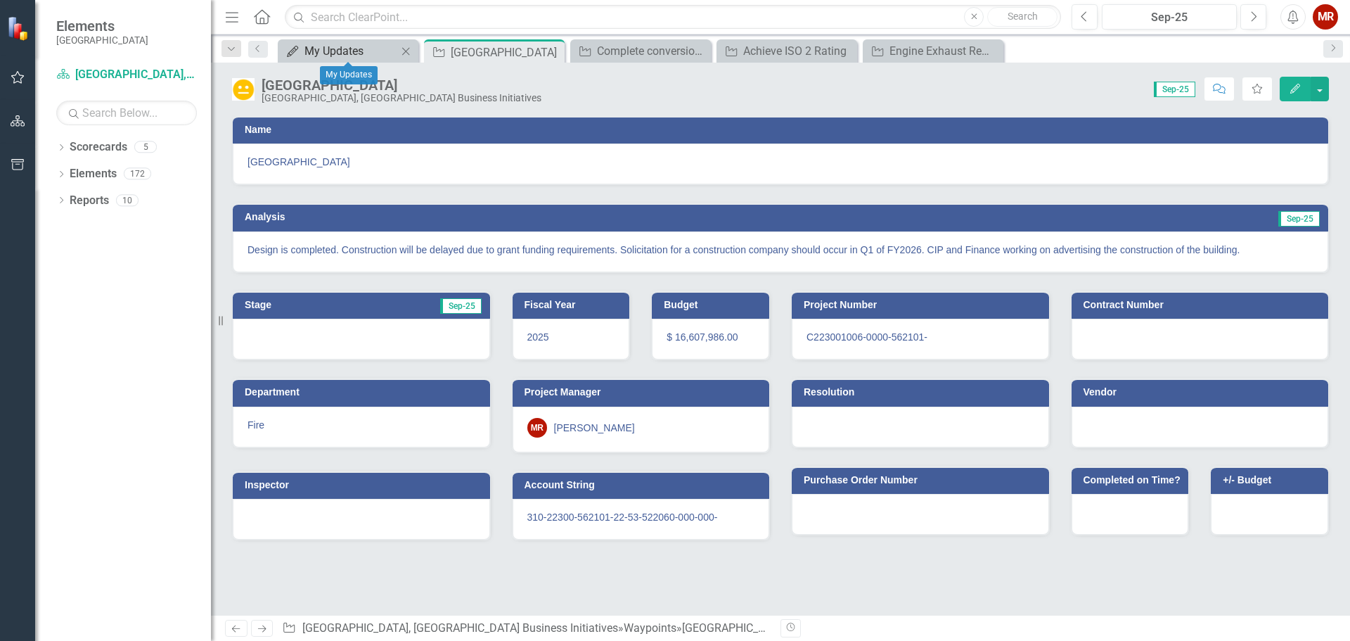
click at [352, 52] on div "My Updates" at bounding box center [351, 51] width 93 height 18
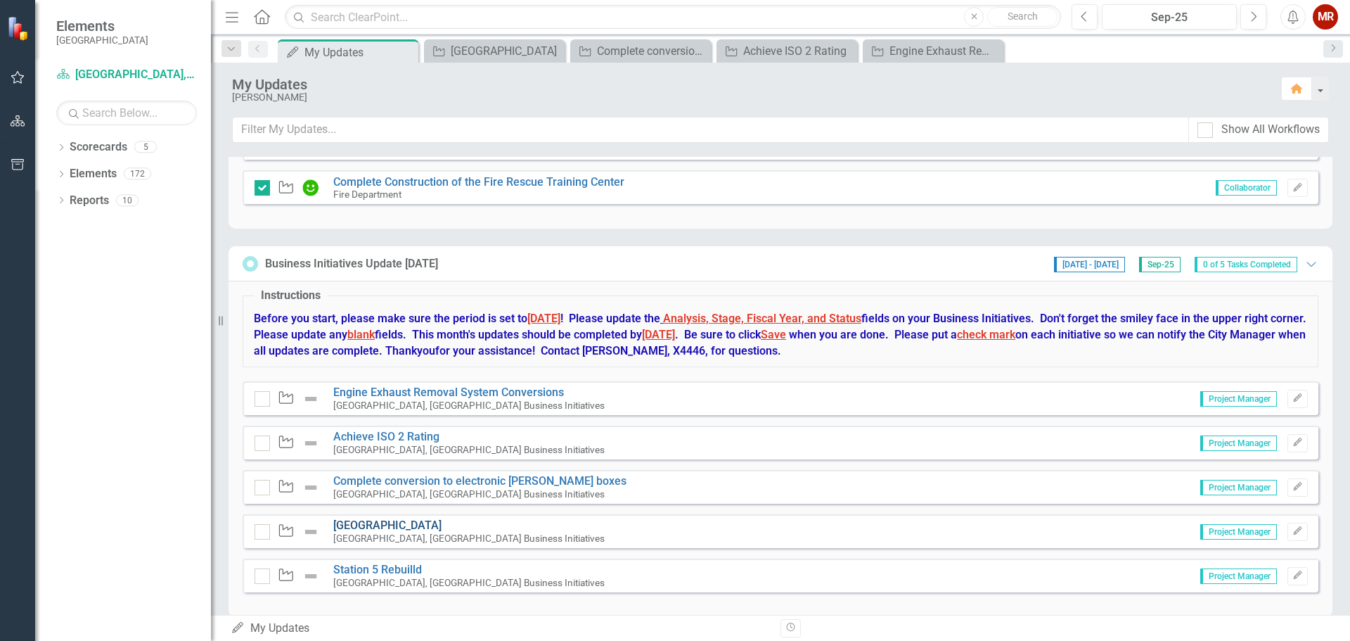
scroll to position [532, 0]
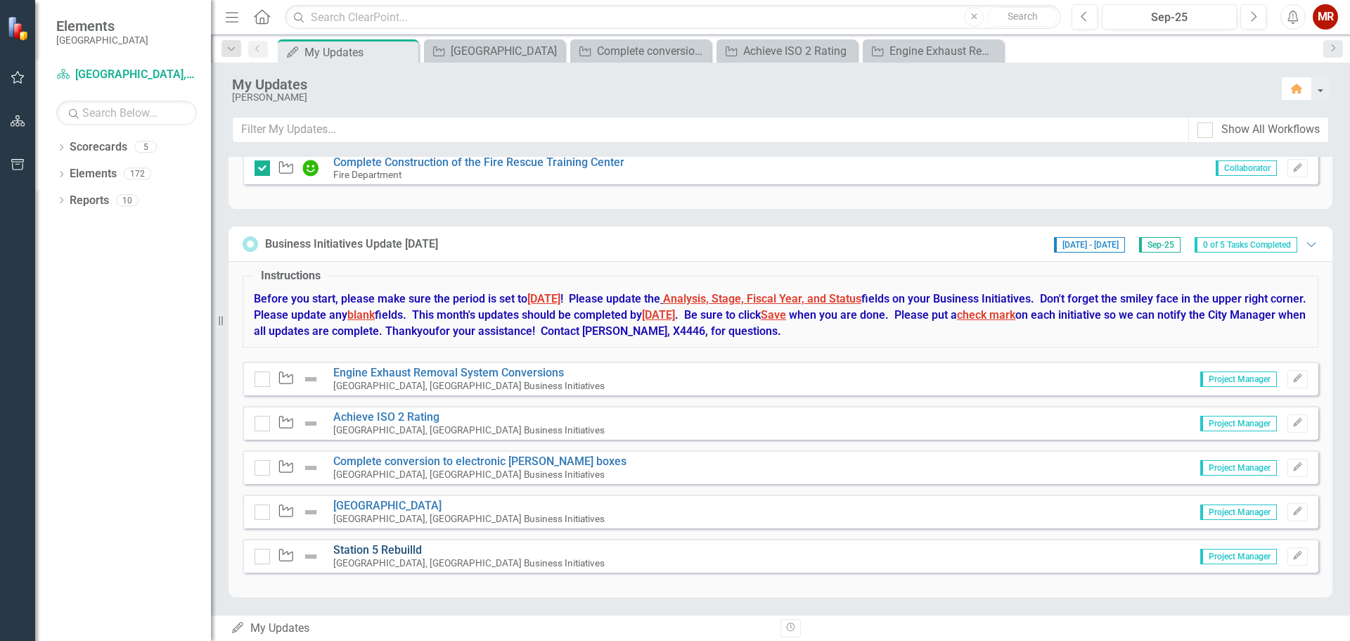
click at [400, 549] on link "Station 5 Rebuilld" at bounding box center [377, 549] width 89 height 13
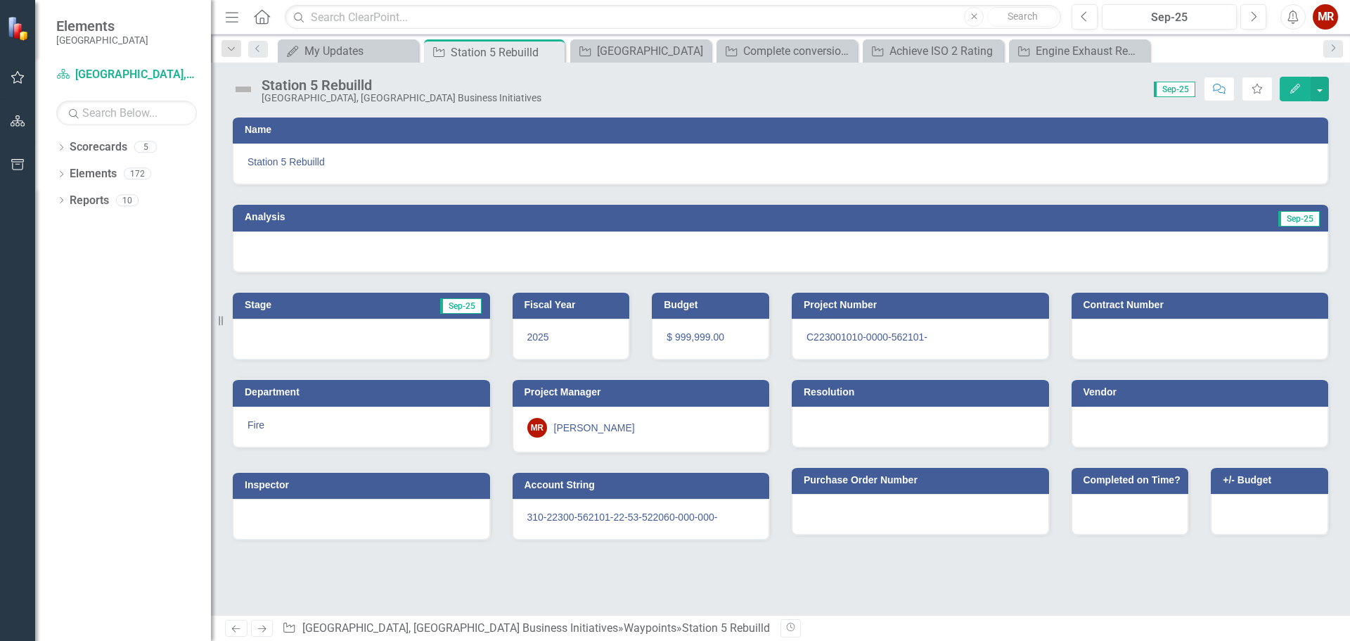
click at [1238, 255] on div at bounding box center [781, 251] width 1096 height 41
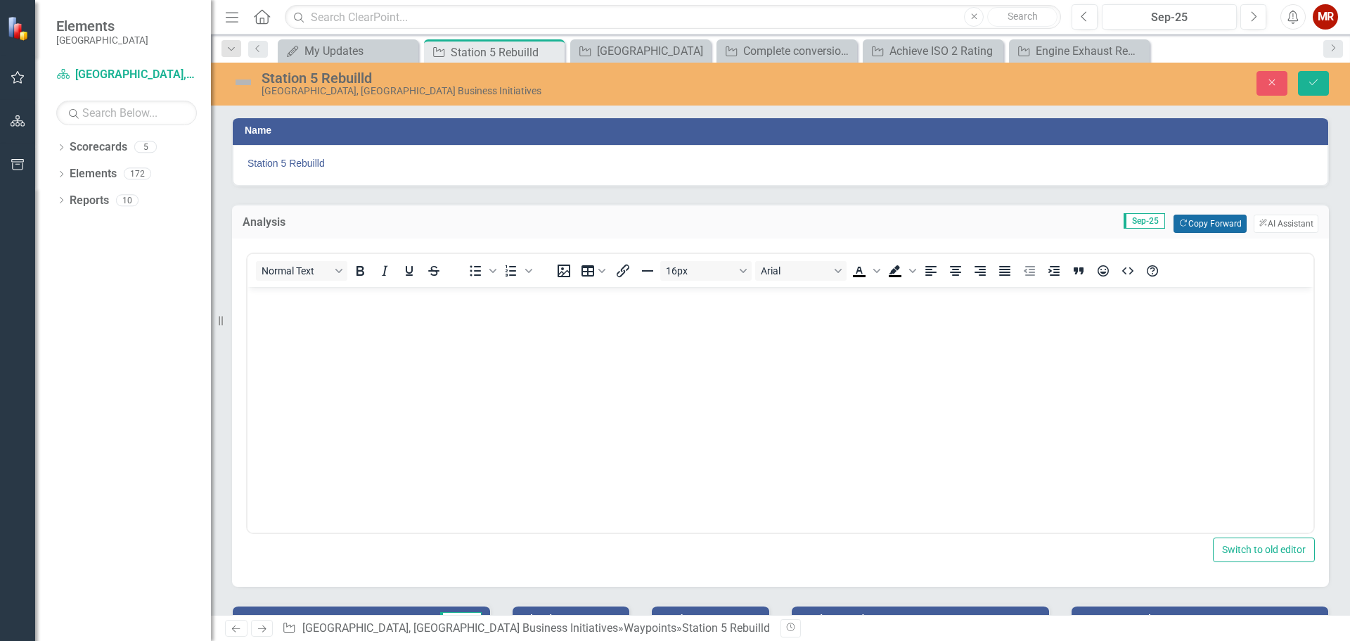
click at [1181, 221] on button "Copy Forward Copy Forward" at bounding box center [1210, 224] width 72 height 18
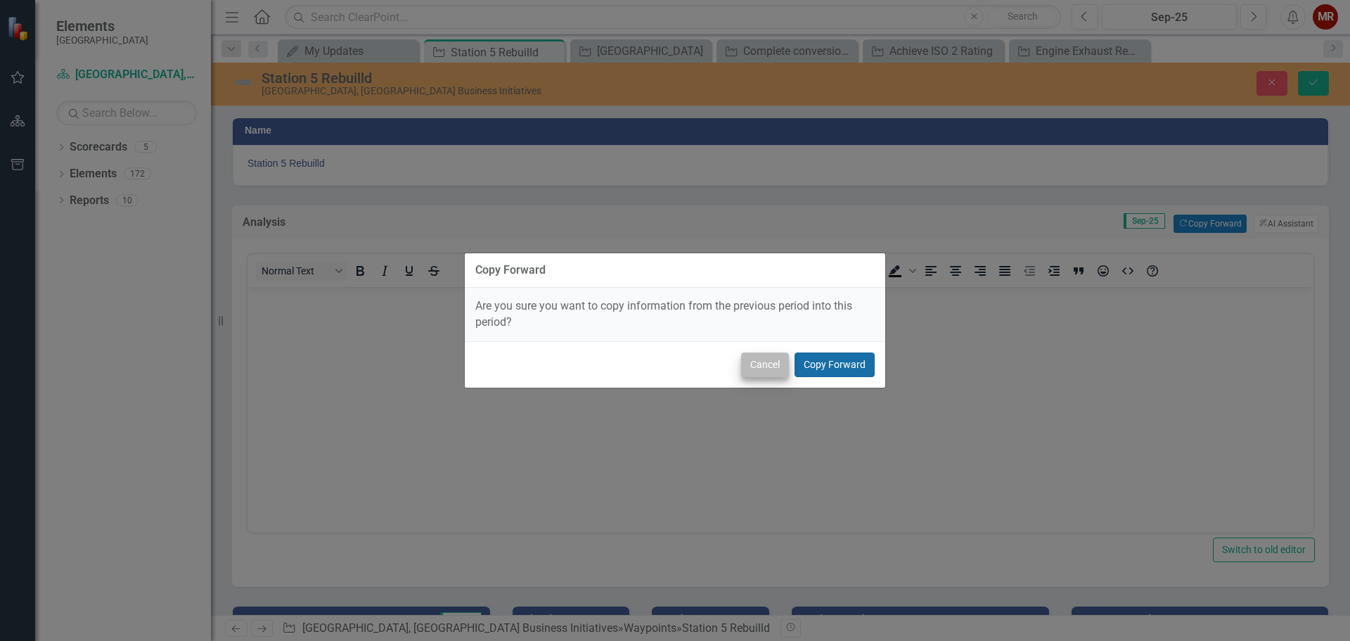
drag, startPoint x: 833, startPoint y: 353, endPoint x: 772, endPoint y: 358, distance: 60.7
click at [832, 353] on button "Copy Forward" at bounding box center [835, 364] width 80 height 25
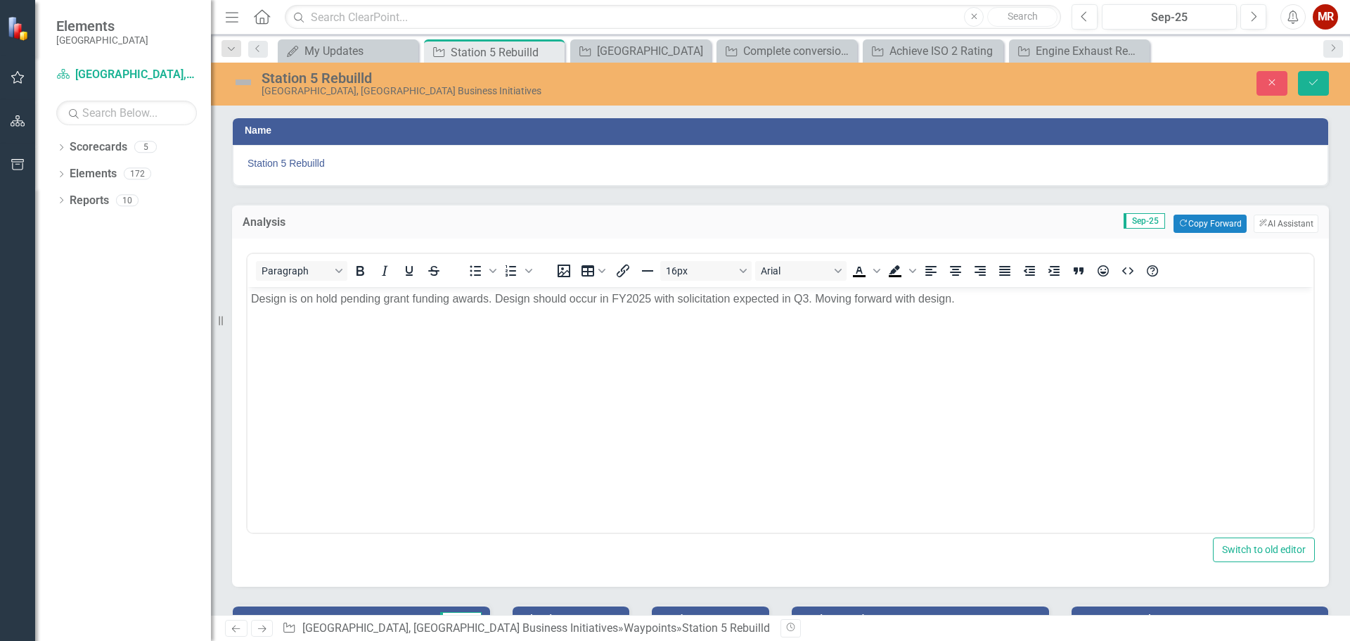
click at [651, 298] on p "Design is on hold pending grant funding awards. Design should occur in FY2025 w…" at bounding box center [780, 298] width 1059 height 17
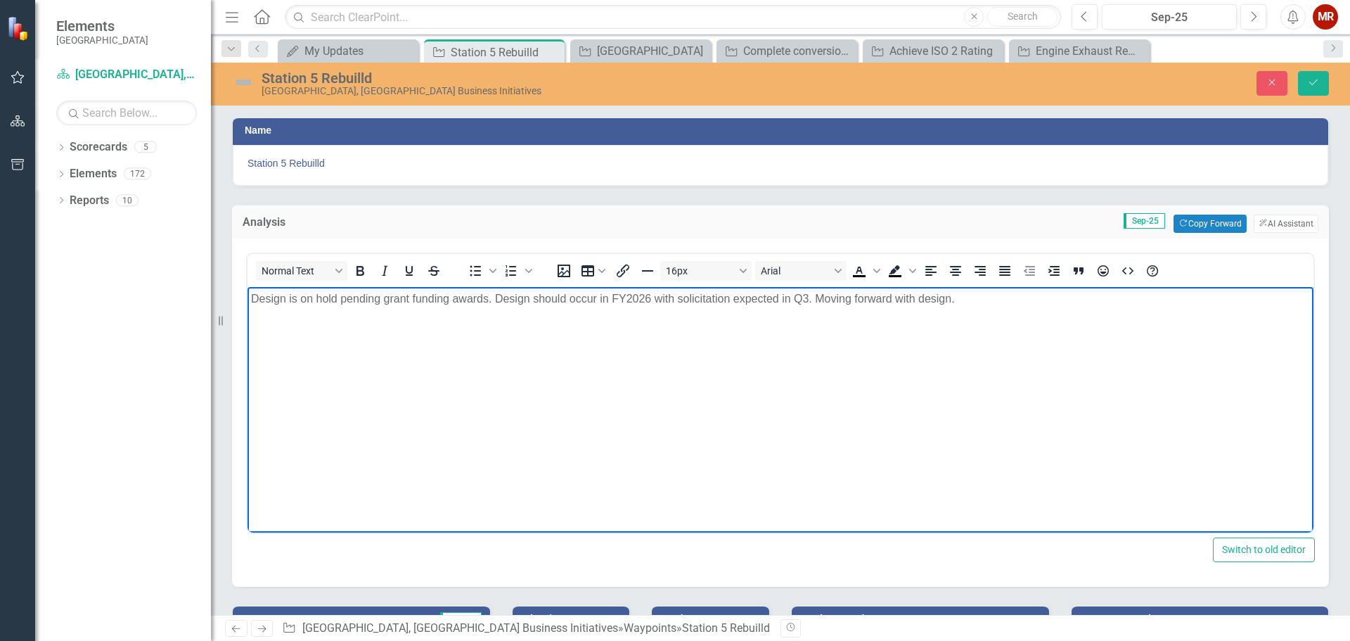
click at [809, 300] on p "Design is on hold pending grant funding awards. Design should occur in FY2026 w…" at bounding box center [780, 298] width 1059 height 17
drag, startPoint x: 960, startPoint y: 298, endPoint x: 829, endPoint y: 308, distance: 131.3
click at [817, 301] on p "Design is on hold pending grant funding awards. Design should occur in FY2026 w…" at bounding box center [780, 298] width 1059 height 17
click at [808, 299] on p "Design is on hold pending grant funding awards. Design should occur in FY2026 w…" at bounding box center [780, 298] width 1059 height 17
click at [366, 377] on body "Design is on hold pending grant funding awards. Design should occur in FY2026 w…" at bounding box center [781, 391] width 1066 height 211
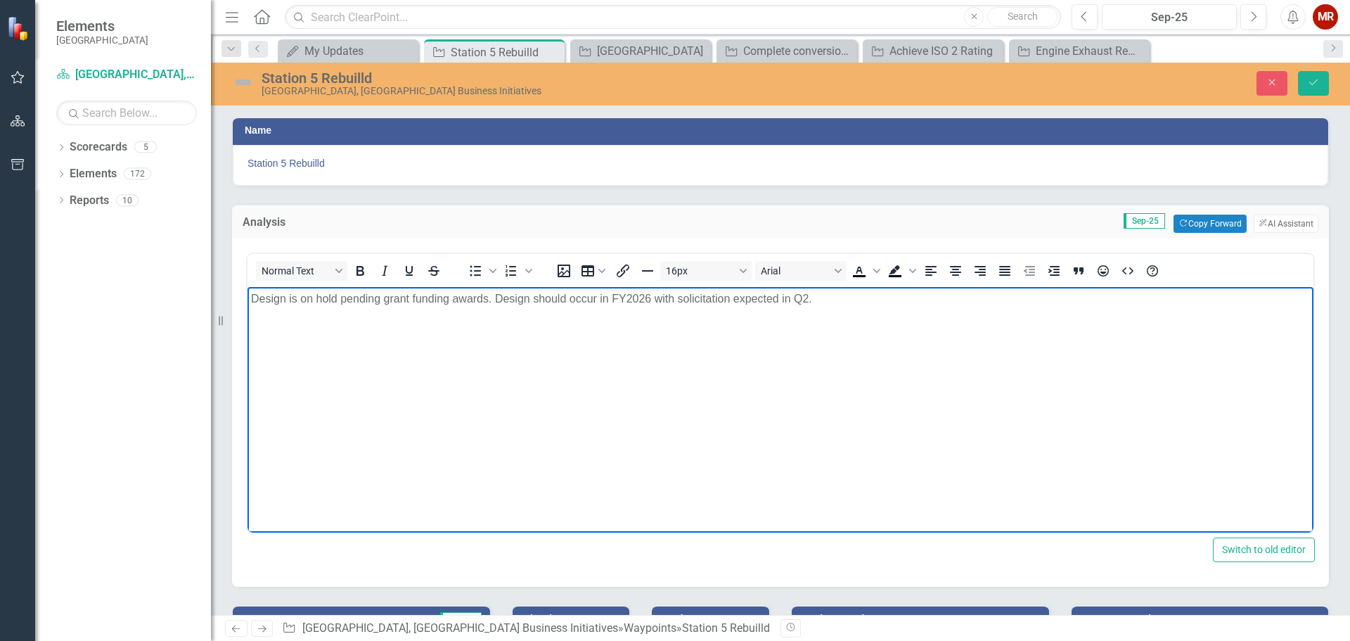
click at [841, 302] on p "Design is on hold pending grant funding awards. Design should occur in FY2026 w…" at bounding box center [780, 298] width 1059 height 17
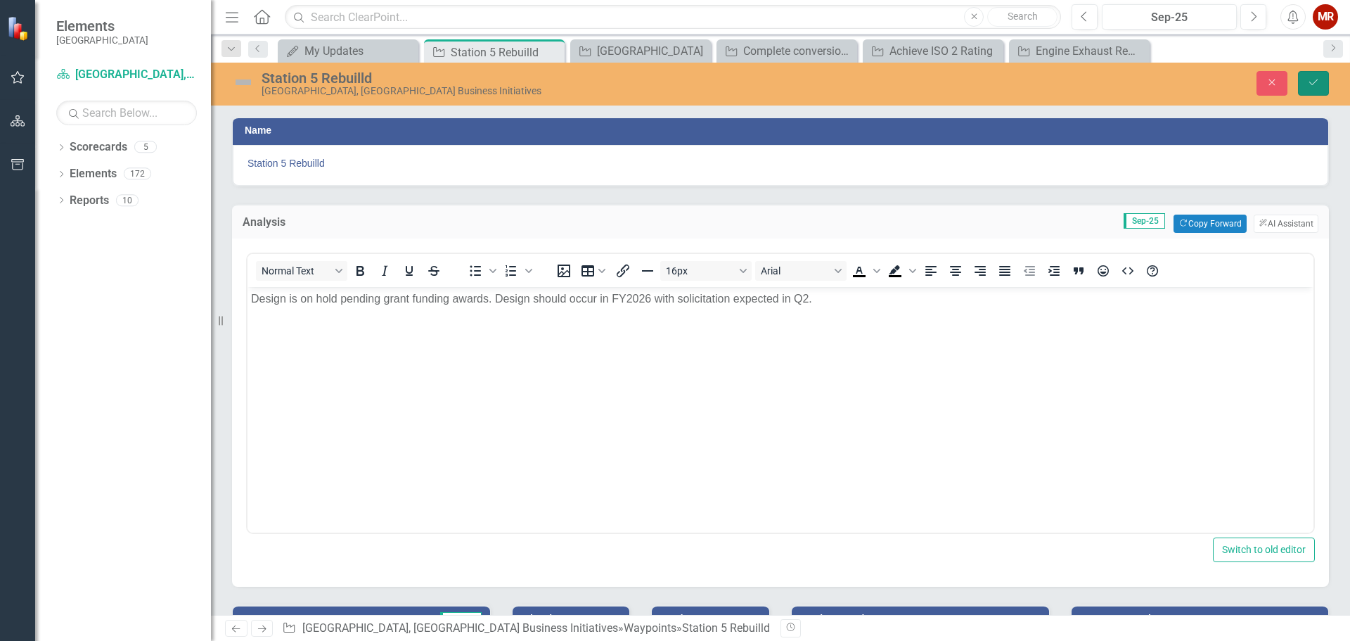
drag, startPoint x: 1312, startPoint y: 84, endPoint x: 1051, endPoint y: 292, distance: 334.4
click at [1312, 84] on icon "Save" at bounding box center [1314, 82] width 13 height 10
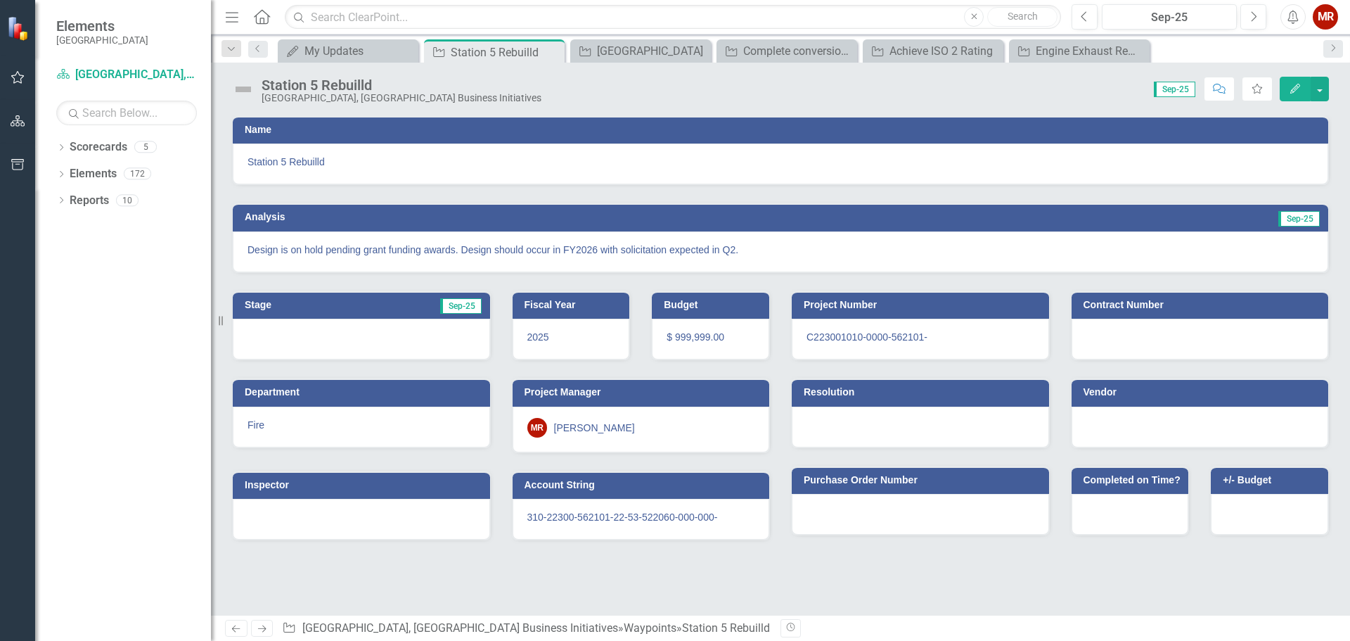
click at [1296, 91] on icon "Edit" at bounding box center [1295, 89] width 13 height 10
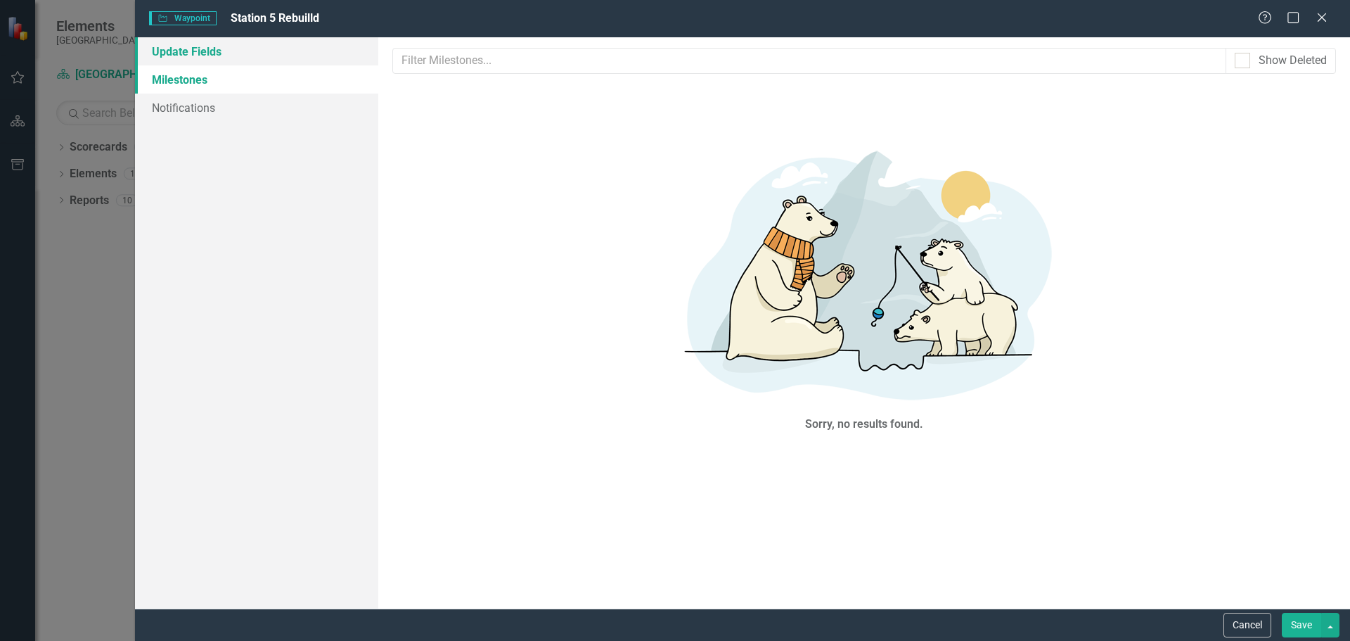
drag, startPoint x: 163, startPoint y: 49, endPoint x: 473, endPoint y: 121, distance: 318.5
click at [164, 49] on link "Update Fields" at bounding box center [256, 51] width 243 height 28
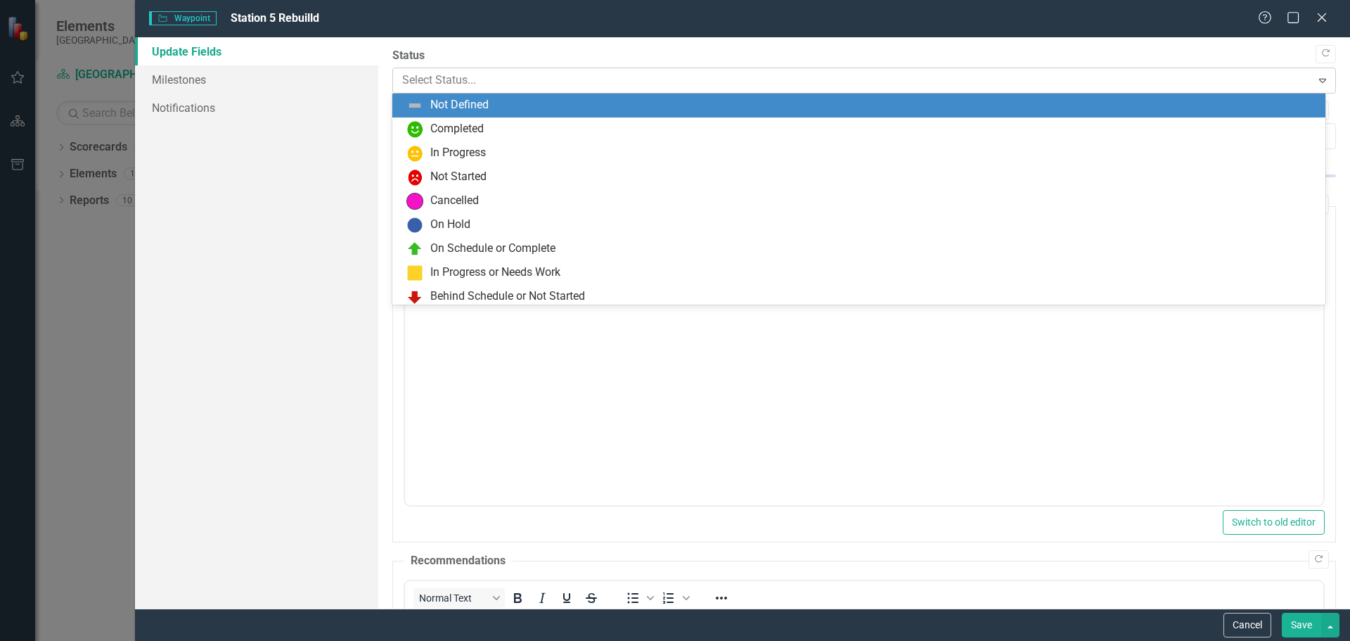
click at [436, 72] on div at bounding box center [852, 80] width 901 height 19
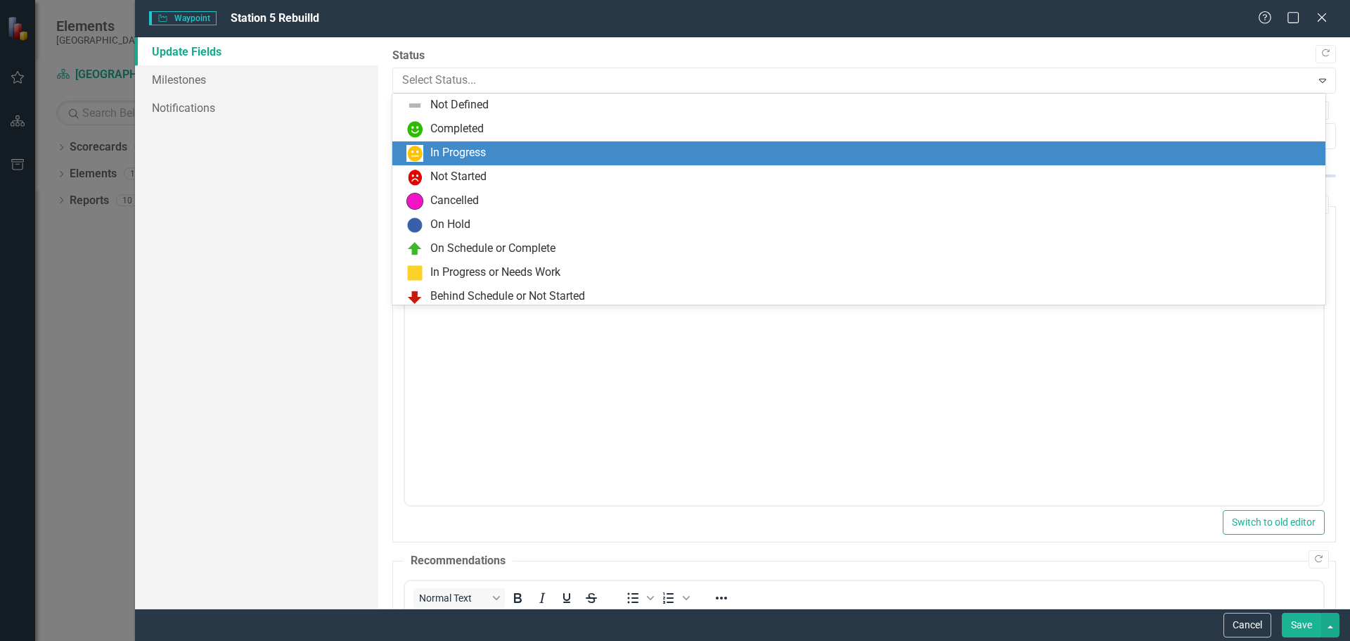
click at [439, 148] on div "In Progress" at bounding box center [458, 153] width 56 height 16
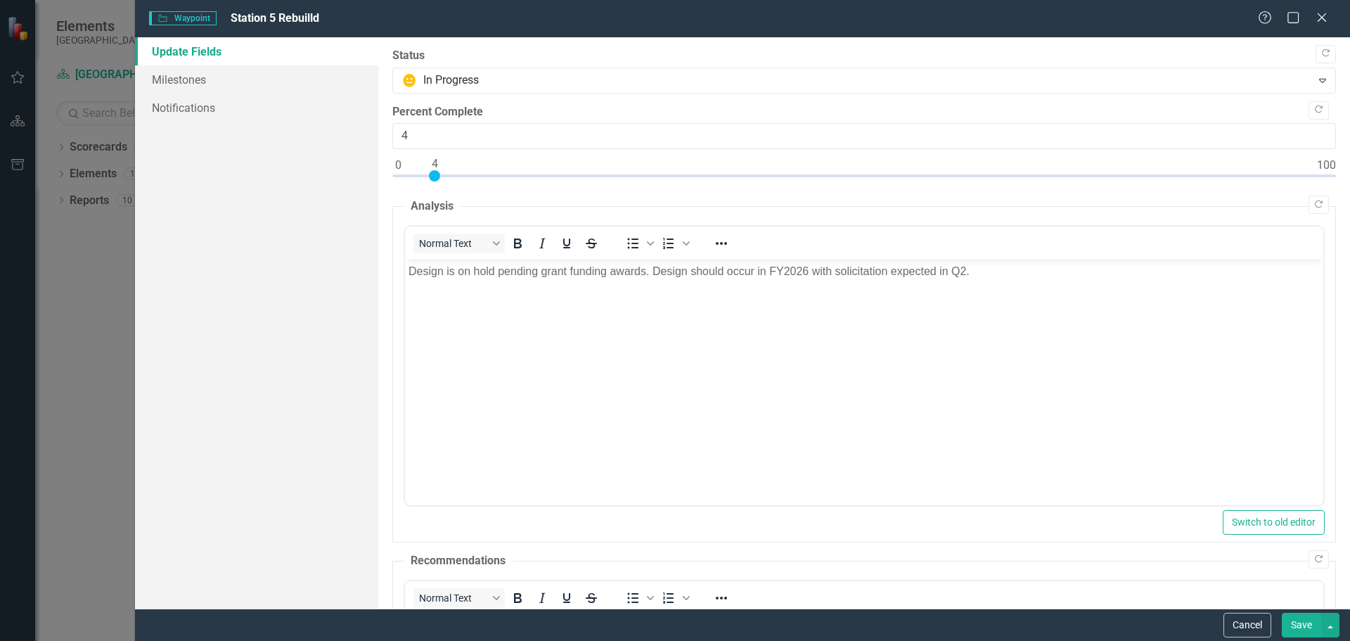
type input "5"
drag, startPoint x: 399, startPoint y: 175, endPoint x: 443, endPoint y: 173, distance: 44.4
click at [443, 173] on div at bounding box center [443, 175] width 11 height 11
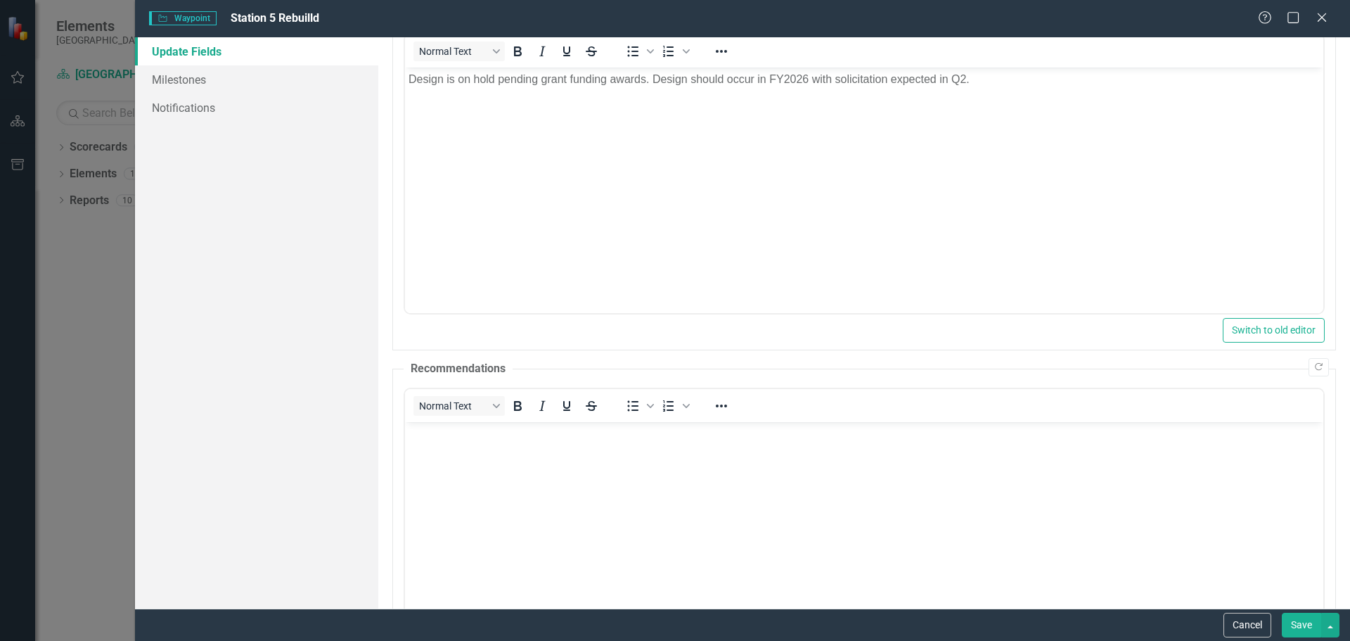
scroll to position [419, 0]
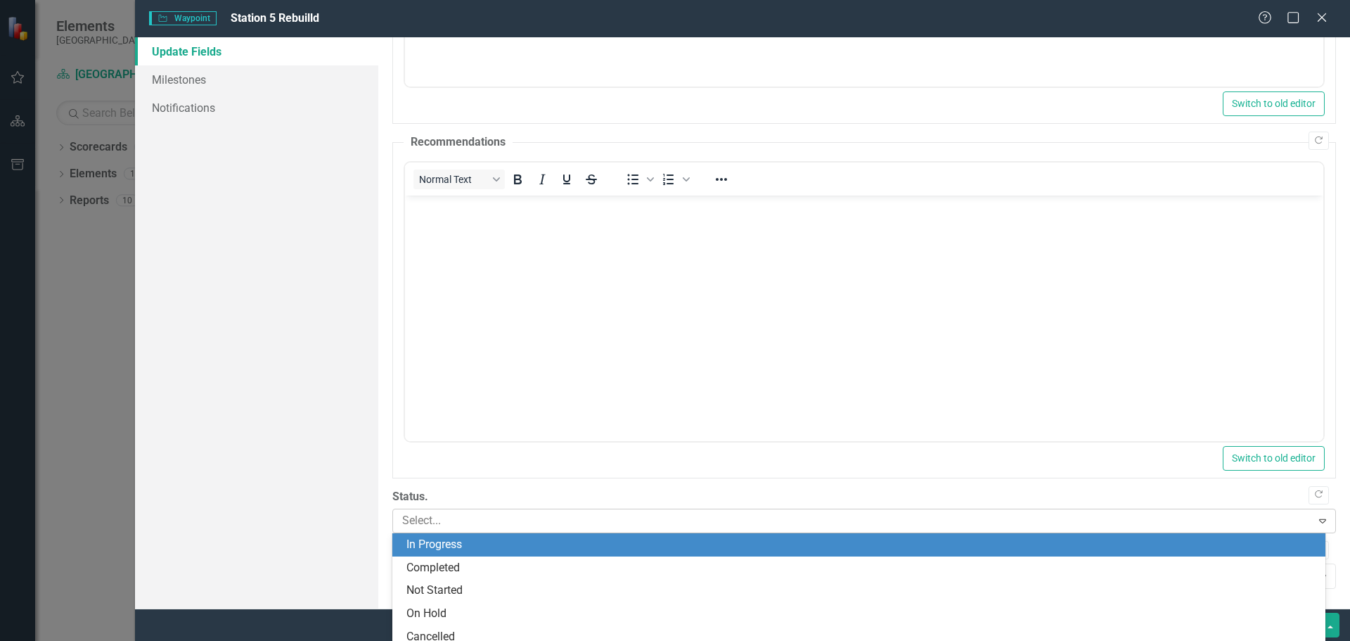
click at [465, 527] on div at bounding box center [854, 520] width 915 height 19
click at [463, 549] on div "In Progress" at bounding box center [862, 545] width 911 height 16
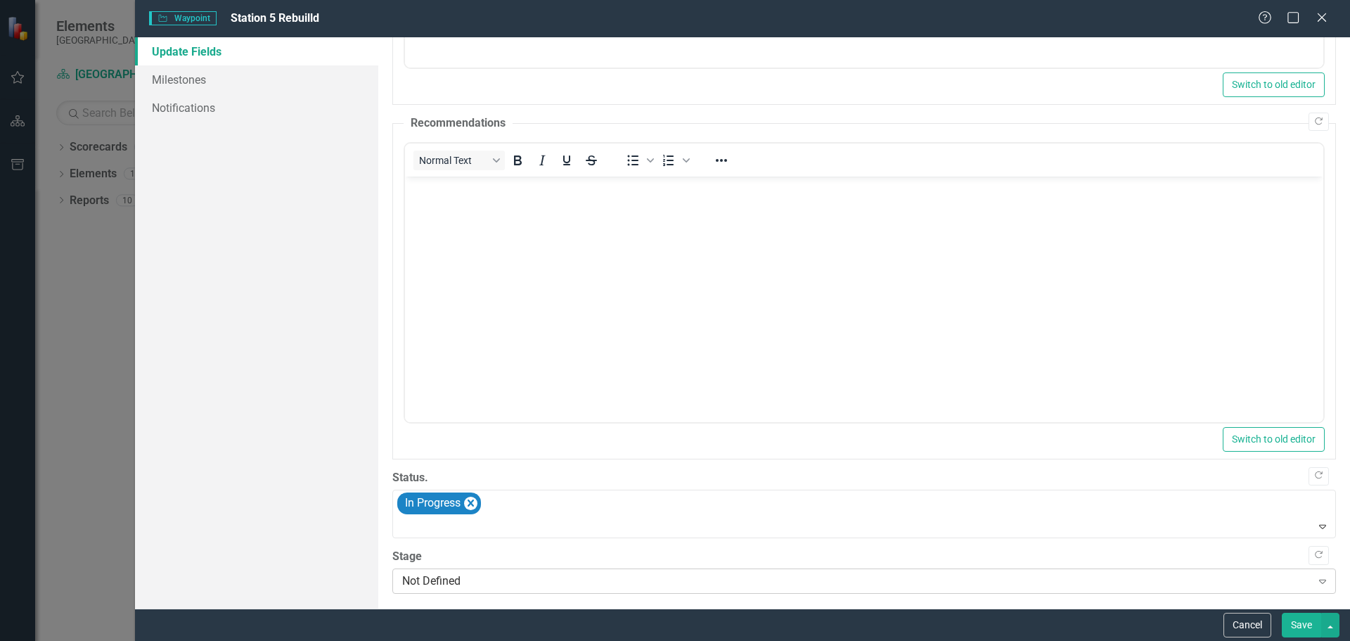
scroll to position [442, 0]
click at [1294, 620] on button "Save" at bounding box center [1301, 625] width 39 height 25
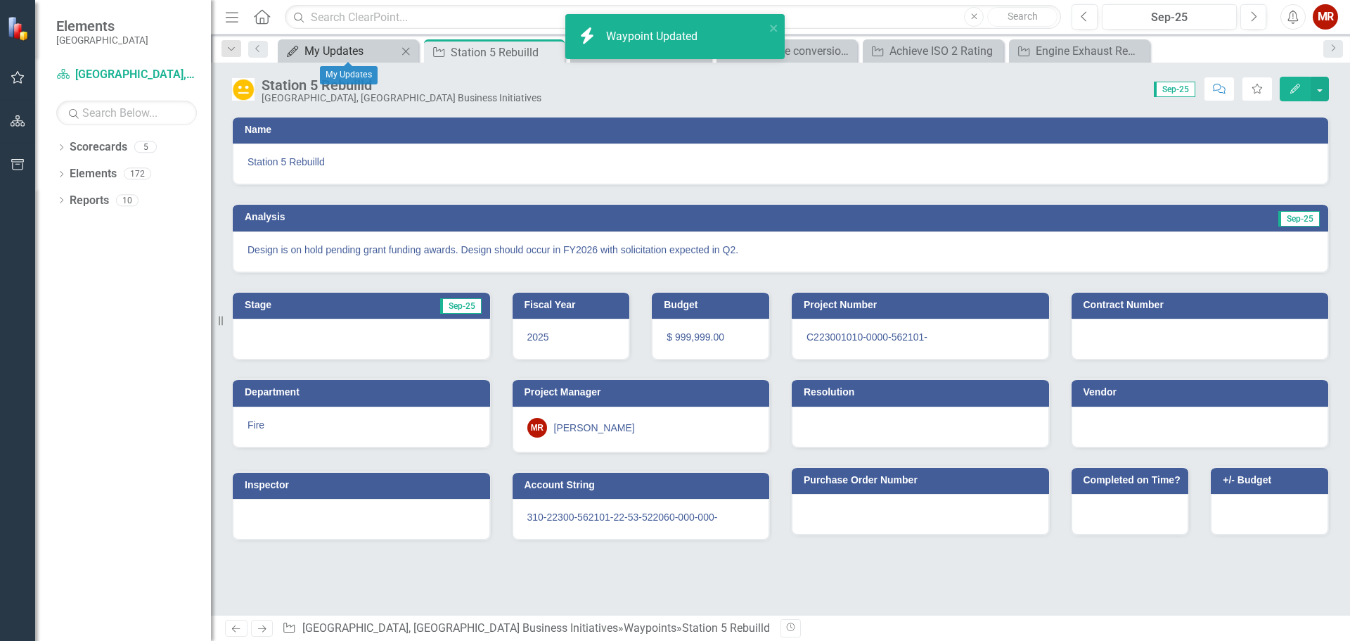
click at [355, 53] on div "My Updates" at bounding box center [351, 51] width 93 height 18
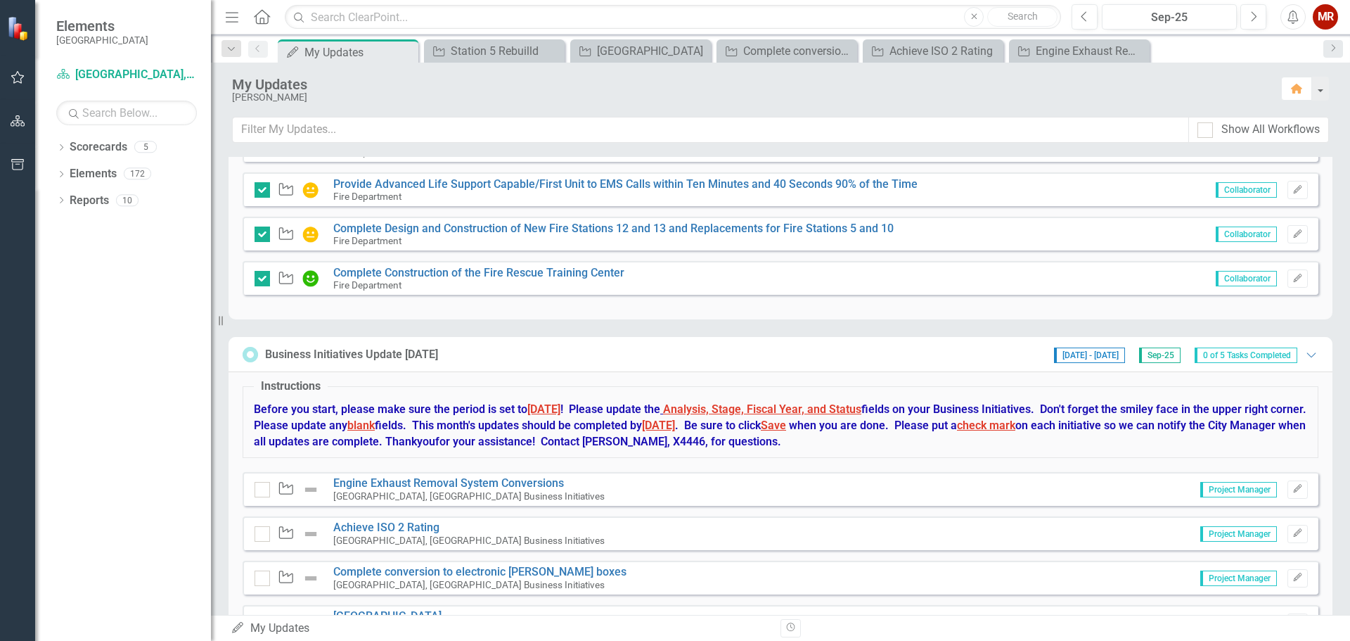
scroll to position [532, 0]
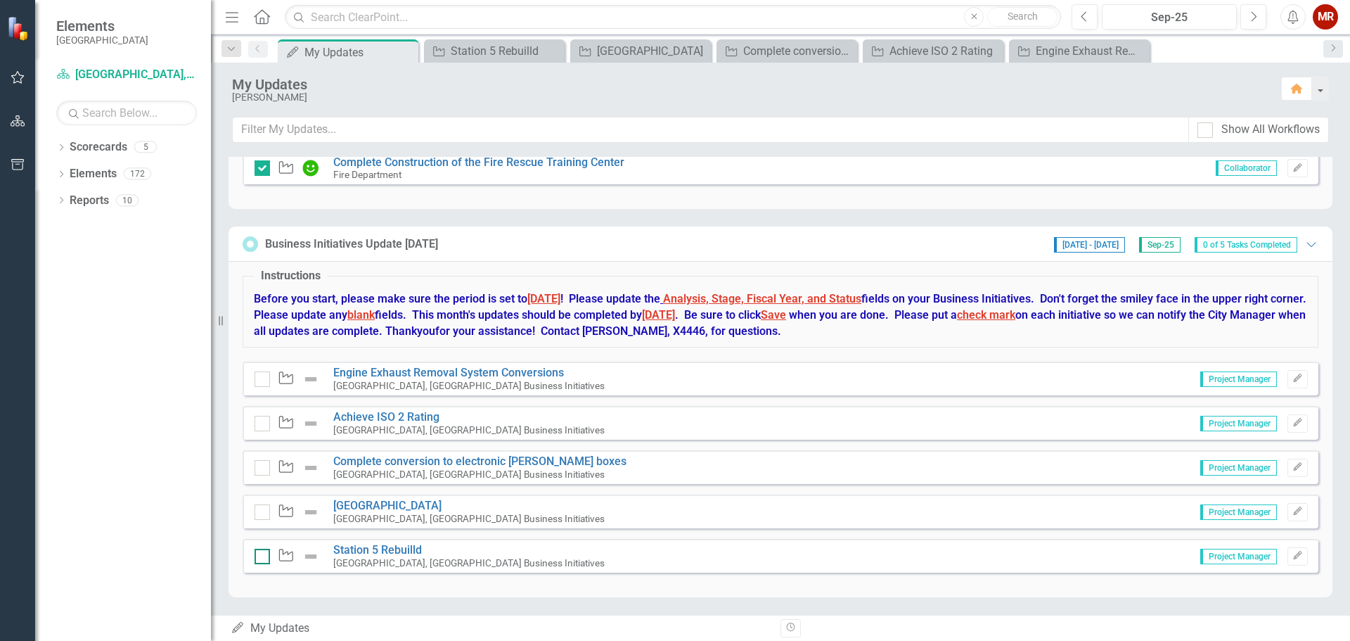
click at [257, 555] on input "checkbox" at bounding box center [259, 553] width 9 height 9
checkbox input "false"
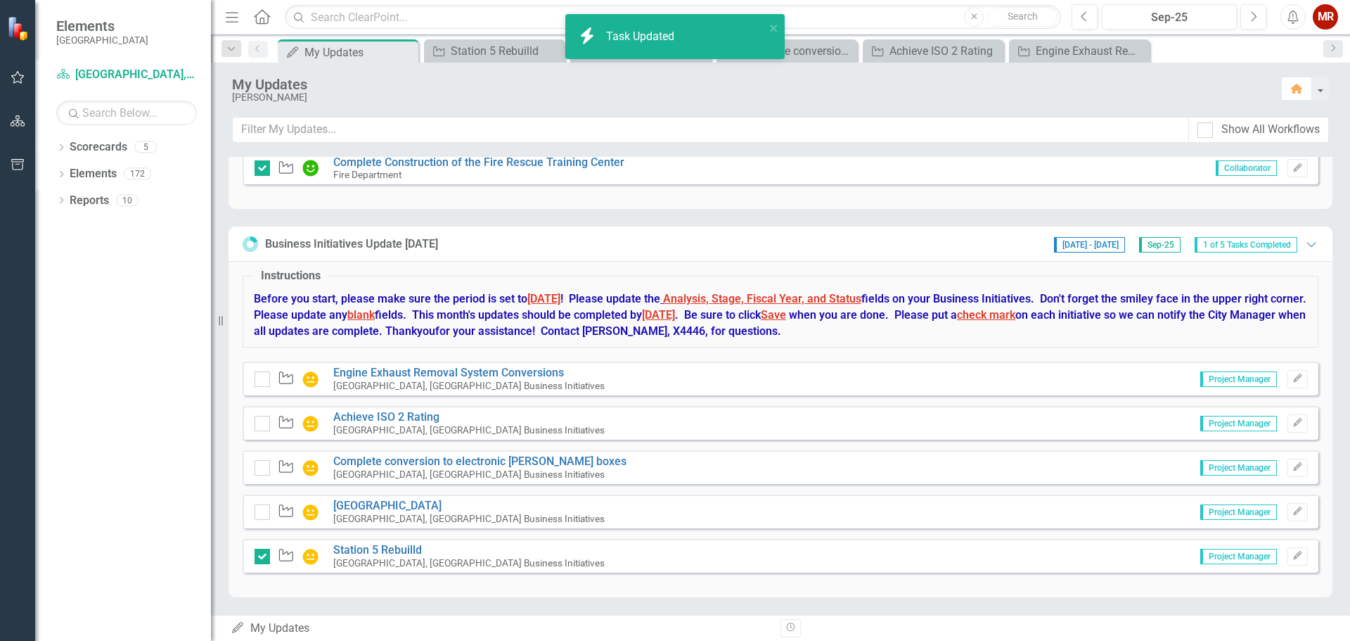
drag, startPoint x: 260, startPoint y: 513, endPoint x: 262, endPoint y: 497, distance: 17.0
click at [260, 513] on div at bounding box center [262, 511] width 15 height 15
click at [260, 513] on input "checkbox" at bounding box center [259, 508] width 9 height 9
checkbox input "false"
checkbox input "true"
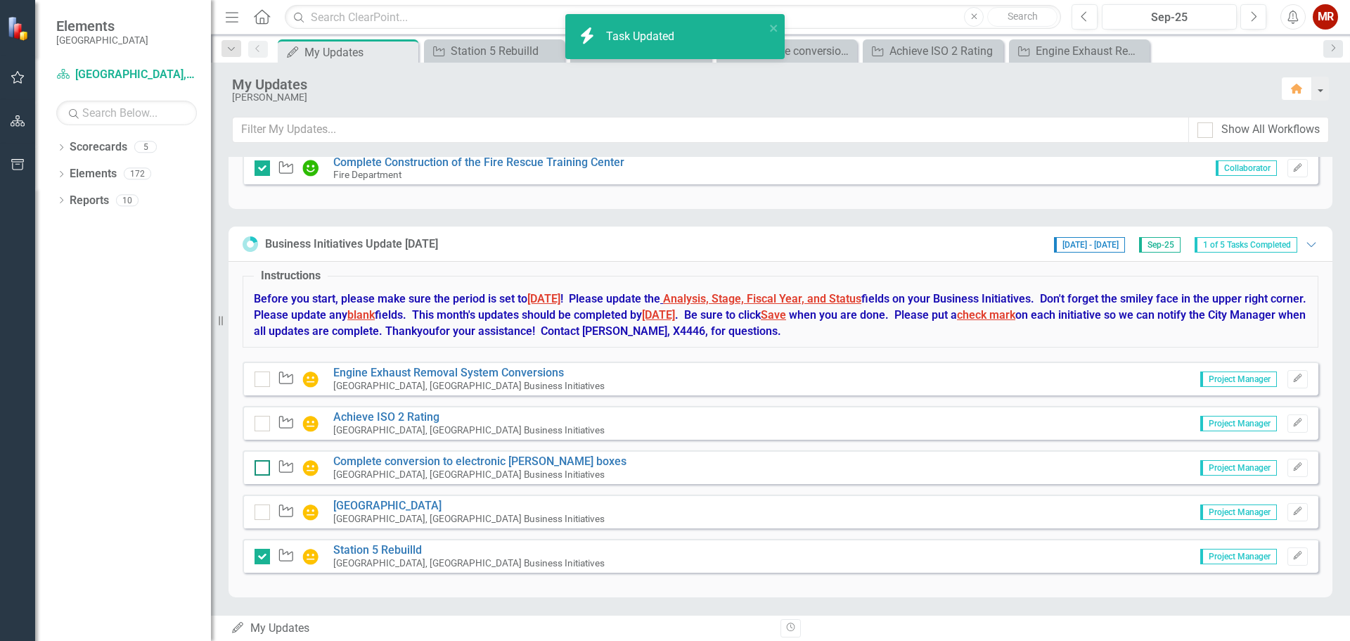
click at [264, 468] on div at bounding box center [262, 467] width 15 height 15
click at [264, 468] on input "checkbox" at bounding box center [259, 464] width 9 height 9
checkbox input "false"
checkbox input "true"
click at [263, 419] on input "checkbox" at bounding box center [259, 420] width 9 height 9
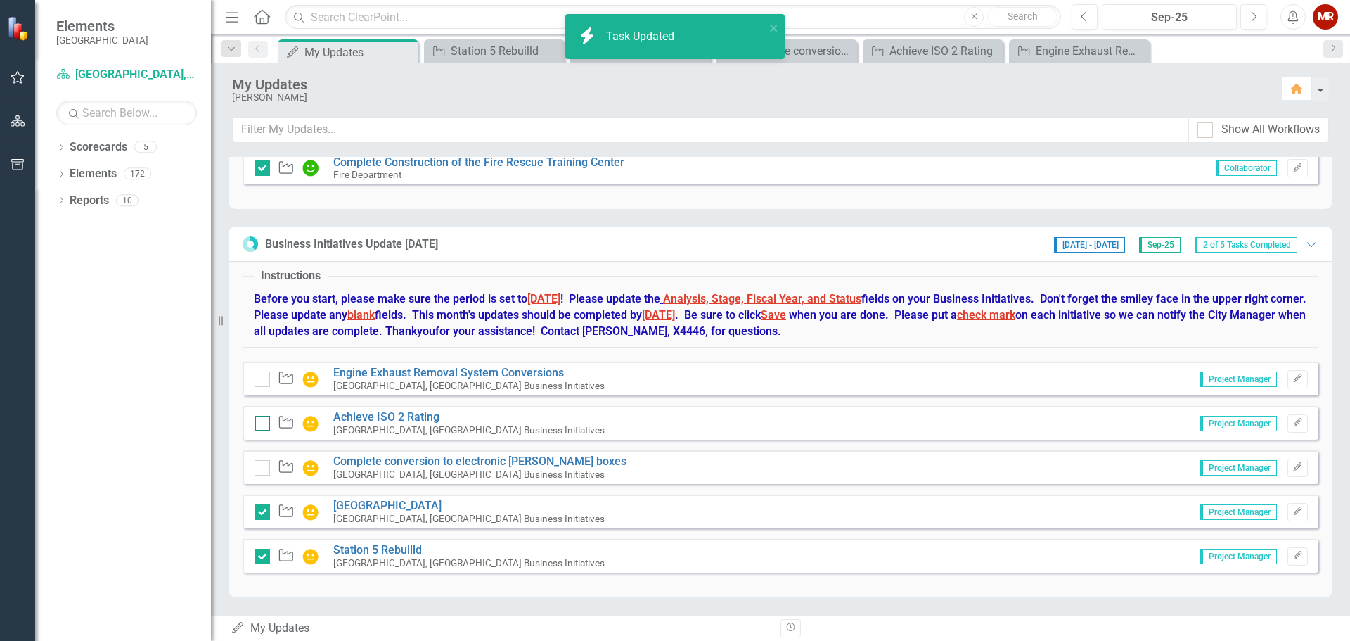
checkbox input "false"
checkbox input "true"
click at [264, 382] on div at bounding box center [262, 378] width 15 height 15
click at [264, 381] on input "checkbox" at bounding box center [259, 375] width 9 height 9
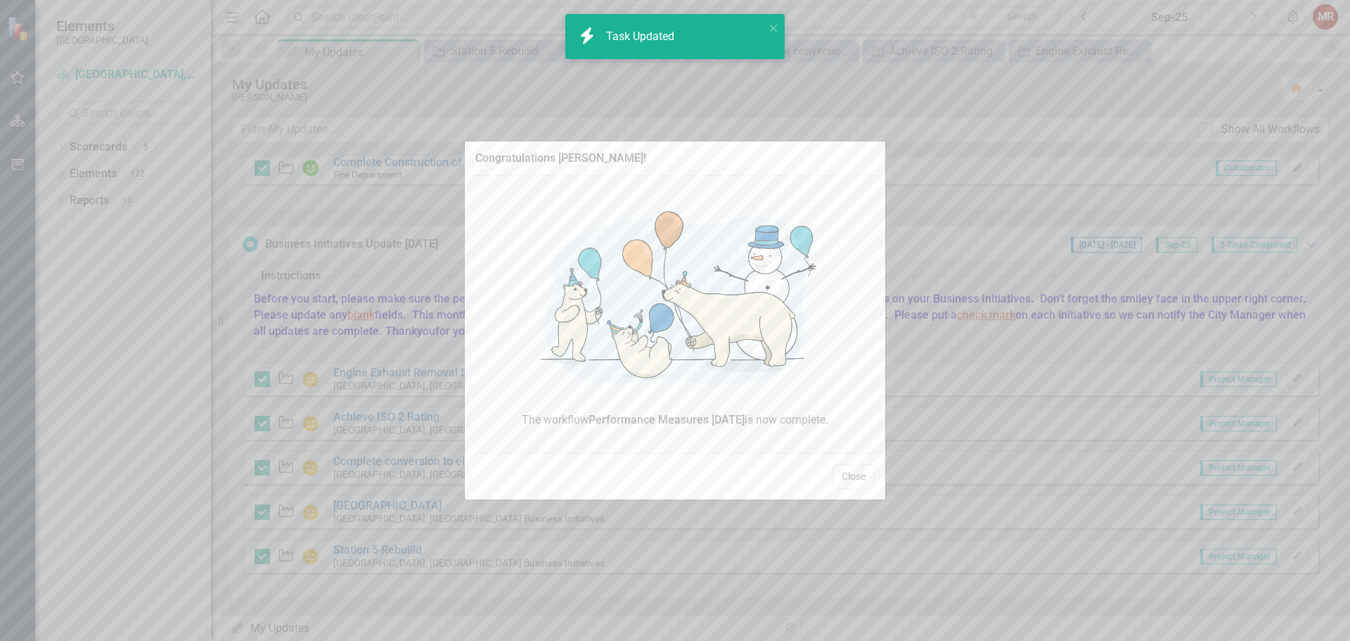
checkbox input "true"
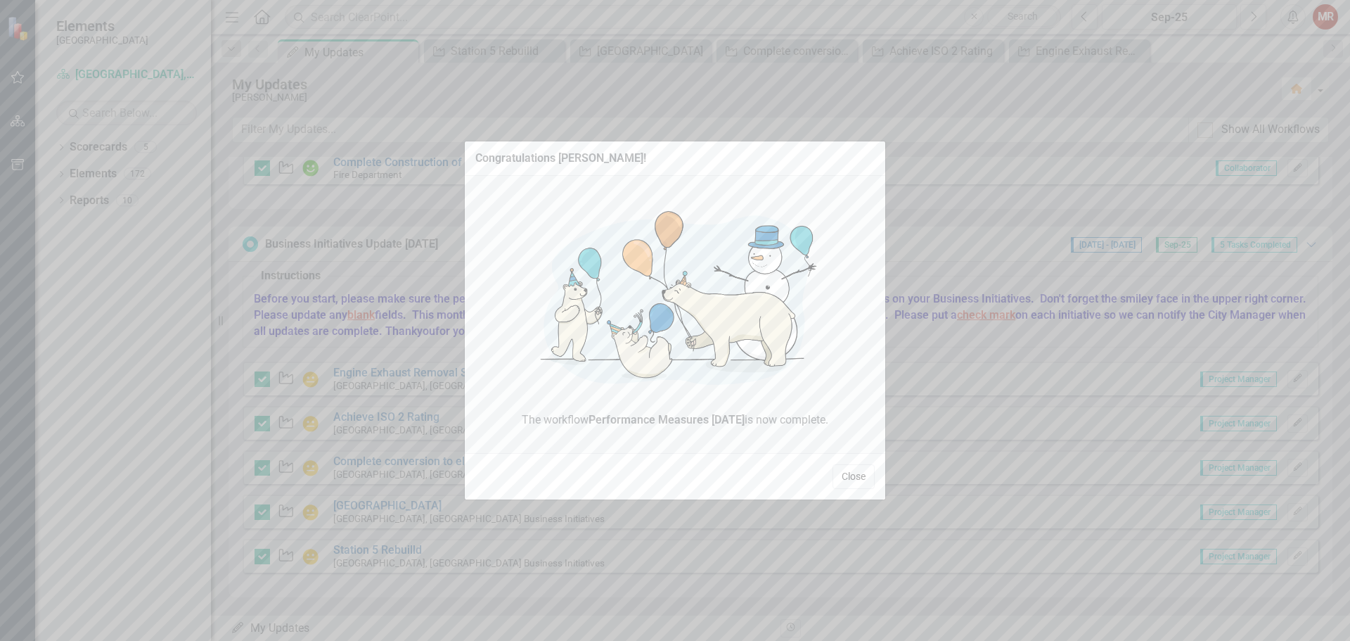
click at [857, 477] on button "Close" at bounding box center [854, 476] width 42 height 25
